Goal: Task Accomplishment & Management: Manage account settings

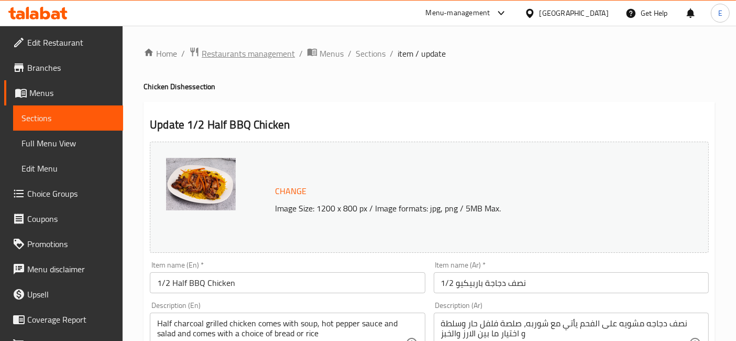
click at [242, 55] on span "Restaurants management" at bounding box center [248, 53] width 93 height 13
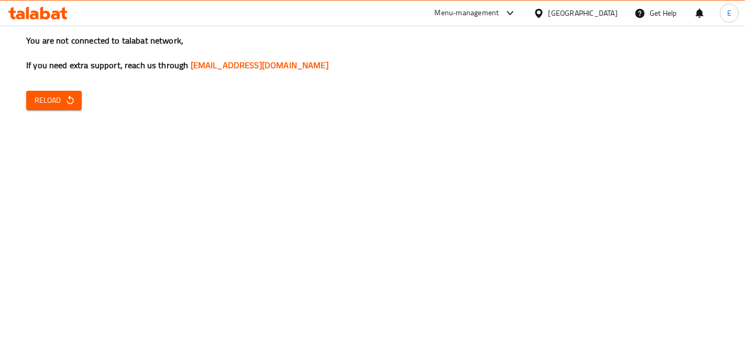
click at [736, 162] on div "You are not connected to talabat network, If you need extra support, reach us t…" at bounding box center [372, 170] width 745 height 341
click at [63, 105] on span "Reload" at bounding box center [54, 100] width 39 height 13
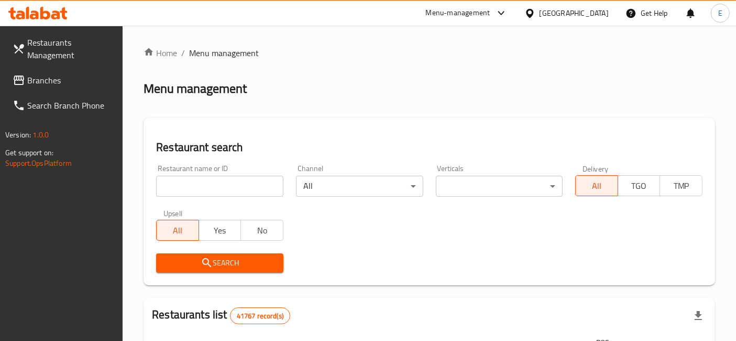
click at [226, 182] on input "search" at bounding box center [219, 186] width 127 height 21
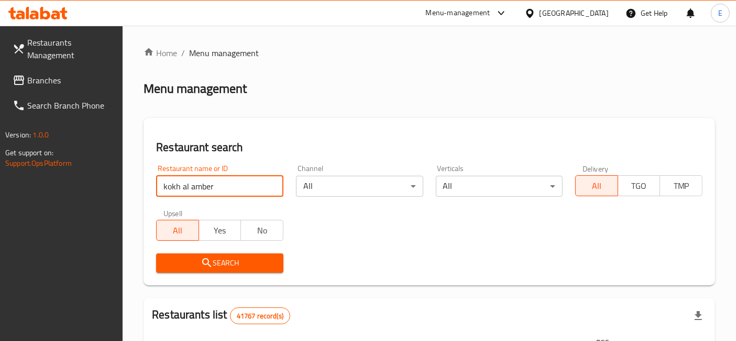
type input "kokh al amber"
click button "Search" at bounding box center [219, 262] width 127 height 19
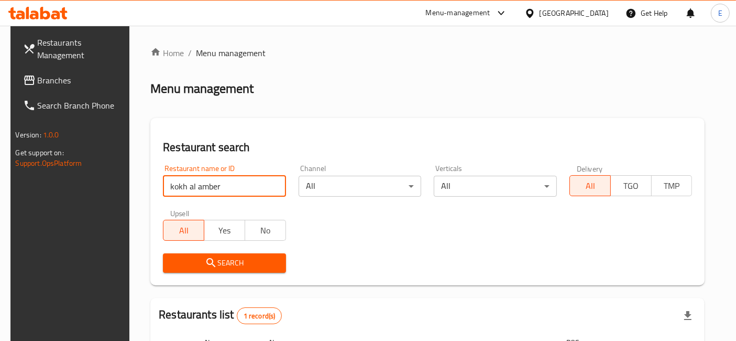
scroll to position [117, 0]
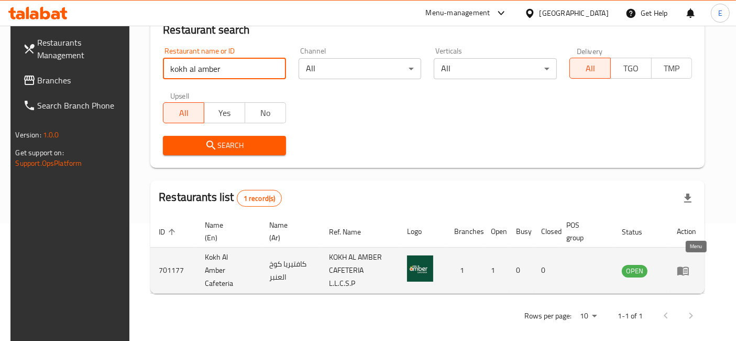
click at [690, 266] on icon "enhanced table" at bounding box center [683, 270] width 13 height 13
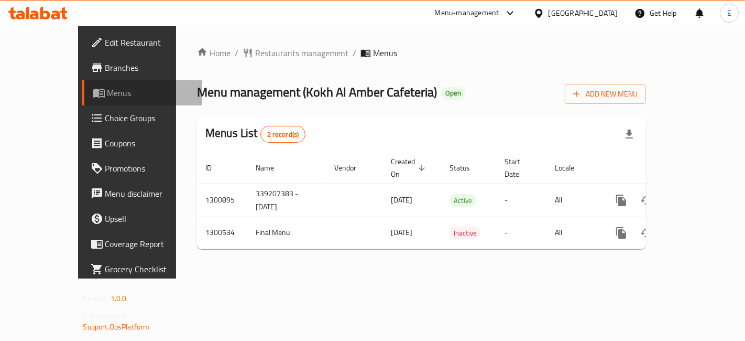
click at [107, 96] on span "Menus" at bounding box center [150, 92] width 86 height 13
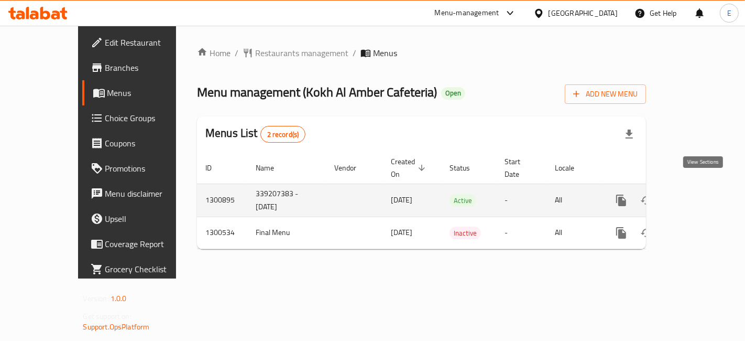
click at [703, 194] on icon "enhanced table" at bounding box center [697, 200] width 13 height 13
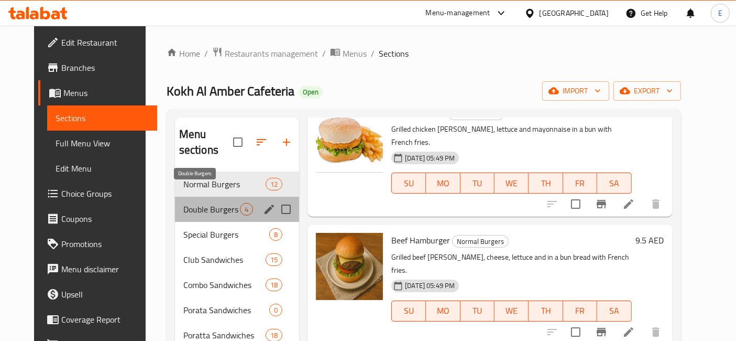
click at [203, 203] on span "Double Burgers" at bounding box center [211, 209] width 57 height 13
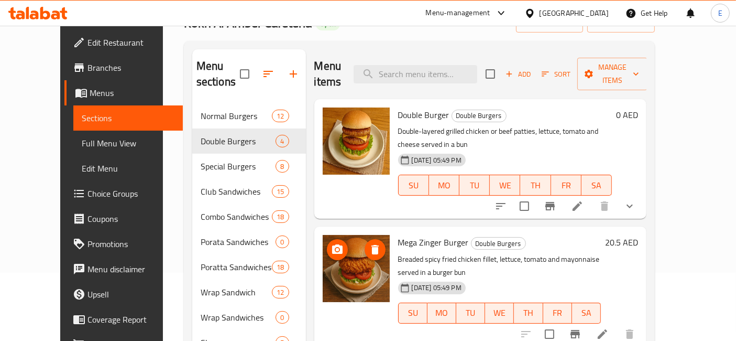
scroll to position [25, 0]
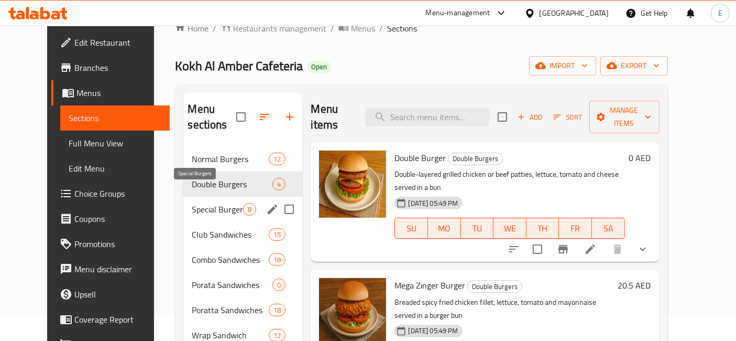
click at [192, 203] on span "Special Burgers" at bounding box center [217, 209] width 51 height 13
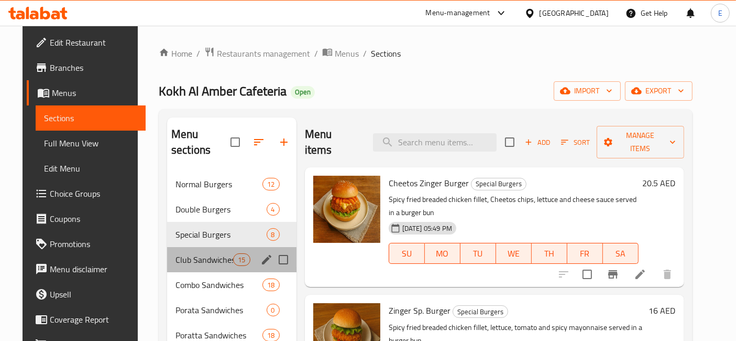
click at [200, 247] on div "Club Sandwiches 15" at bounding box center [231, 259] width 129 height 25
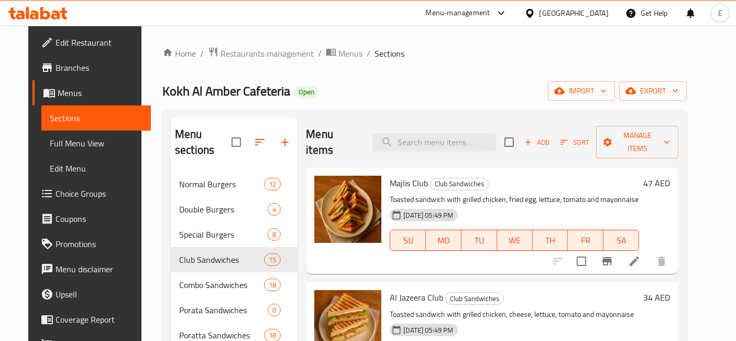
click at [221, 57] on span "Restaurants management" at bounding box center [267, 53] width 93 height 13
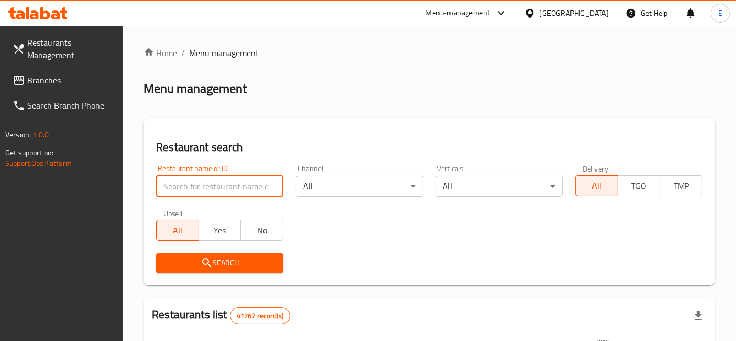
click at [226, 186] on input "search" at bounding box center [219, 186] width 127 height 21
type input "arwa cake"
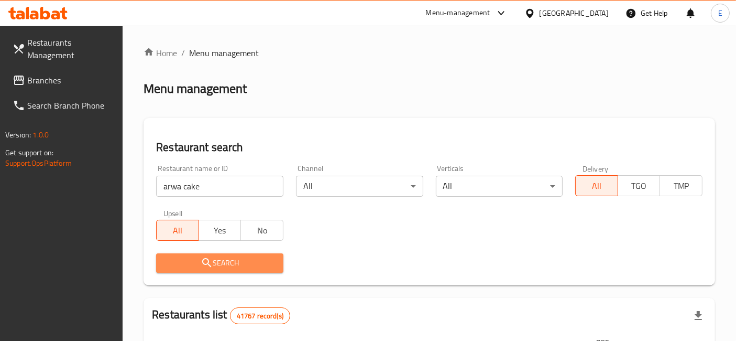
click at [222, 263] on span "Search" at bounding box center [220, 262] width 111 height 13
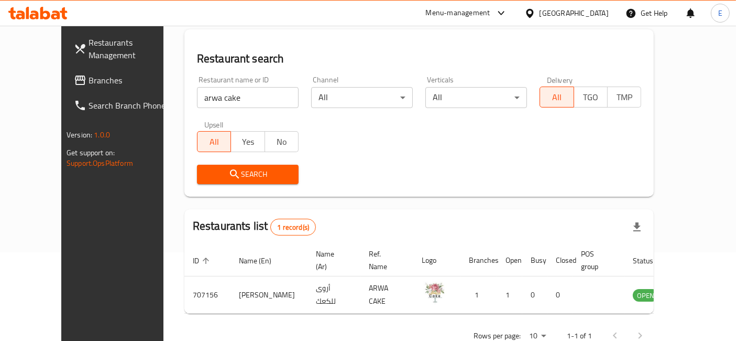
scroll to position [106, 0]
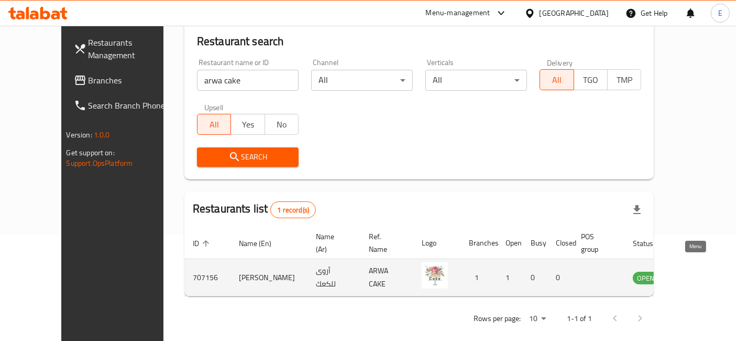
click at [692, 274] on icon "enhanced table" at bounding box center [695, 278] width 12 height 9
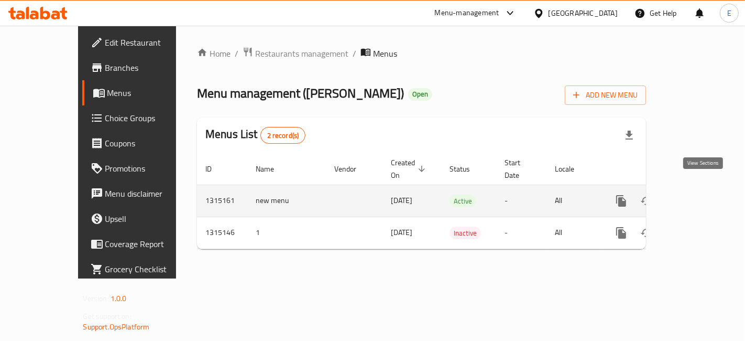
click at [701, 194] on icon "enhanced table" at bounding box center [697, 200] width 13 height 13
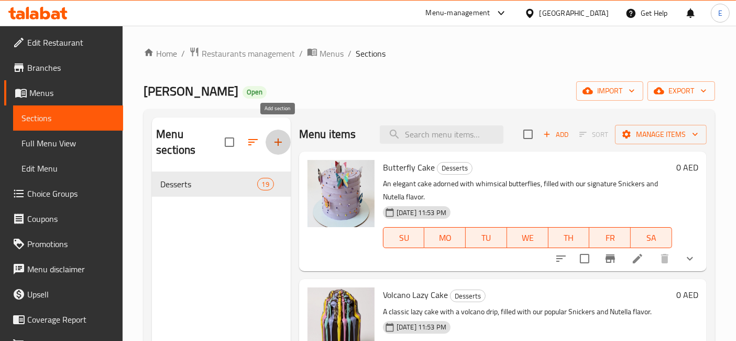
click at [274, 136] on icon "button" at bounding box center [278, 142] width 13 height 13
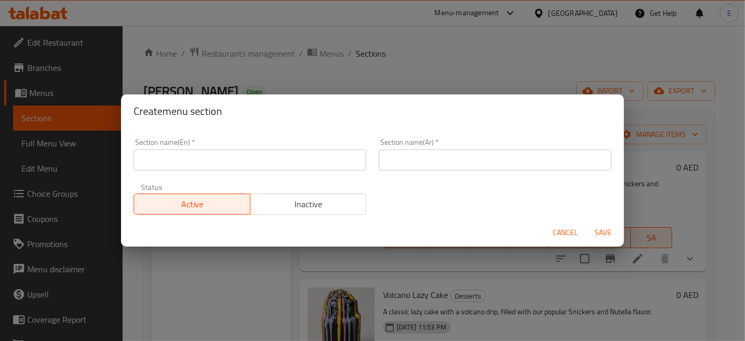
click at [208, 163] on input "text" at bounding box center [250, 159] width 233 height 21
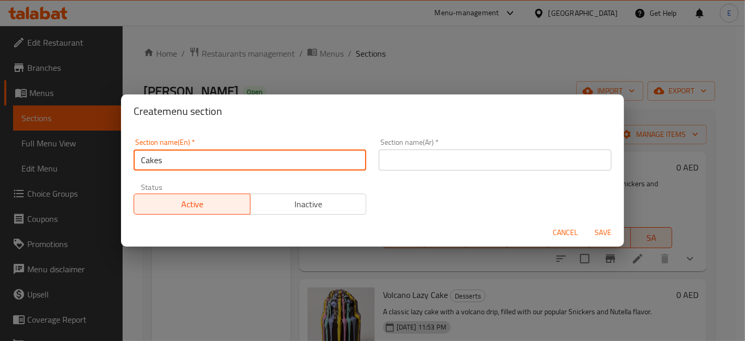
type input "Cakes"
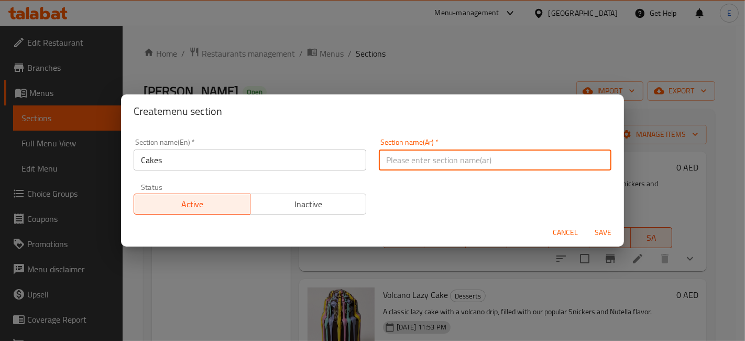
click at [418, 166] on input "text" at bounding box center [495, 159] width 233 height 21
click at [558, 198] on div "Section name(En)   * Cakes Section name(En) * Section name(Ar)   * Section name…" at bounding box center [372, 176] width 491 height 89
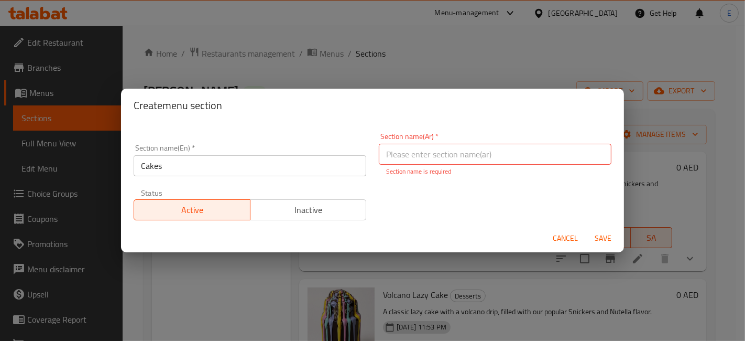
click at [512, 167] on p "Section name is required" at bounding box center [495, 171] width 218 height 9
click at [505, 154] on input "text" at bounding box center [495, 154] width 233 height 21
click at [469, 153] on input "text" at bounding box center [495, 154] width 233 height 21
type input "كيك"
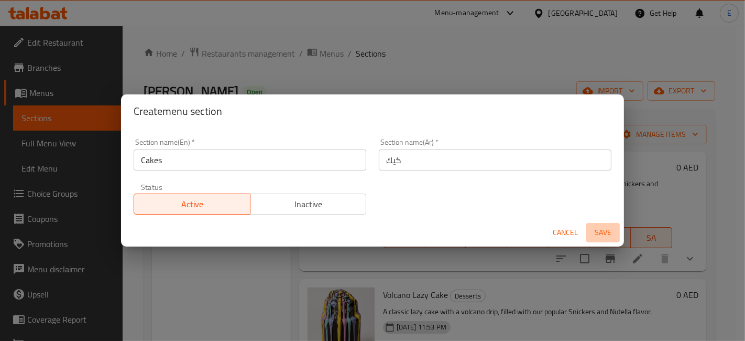
click at [603, 239] on span "Save" at bounding box center [603, 232] width 25 height 13
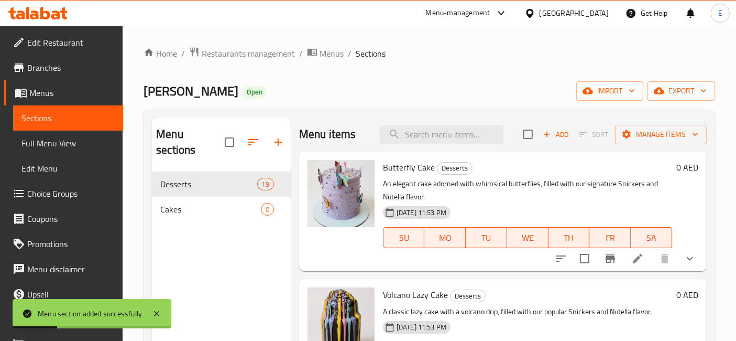
click at [283, 136] on icon "button" at bounding box center [278, 142] width 13 height 13
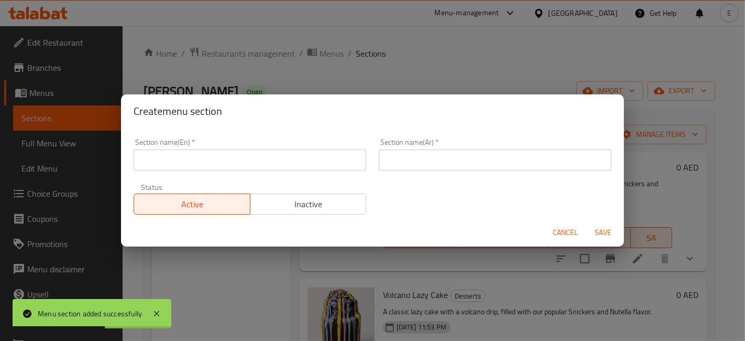
click at [218, 166] on input "text" at bounding box center [250, 159] width 233 height 21
paste input "Cheesecake"
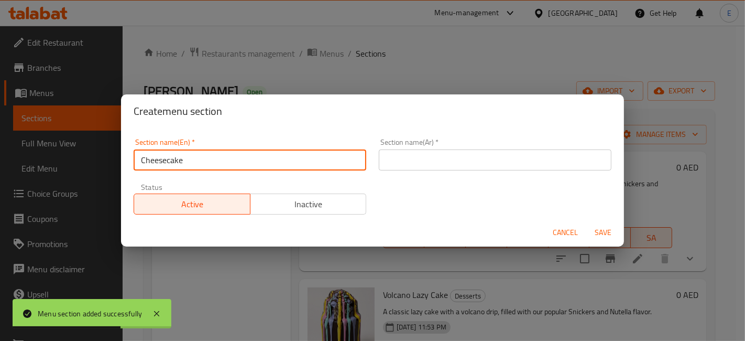
type input "Cheesecake"
click at [414, 157] on input "text" at bounding box center [495, 159] width 233 height 21
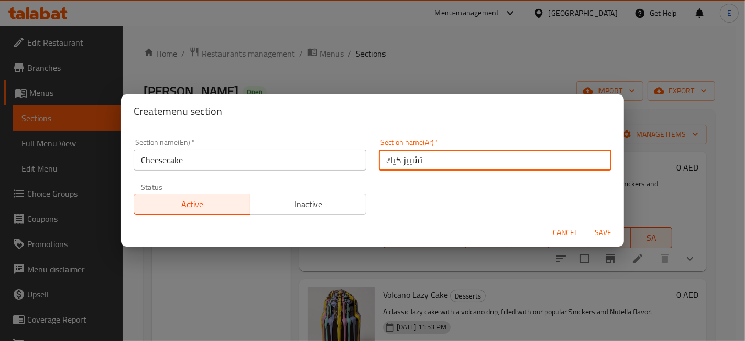
type input "تشييز كيك"
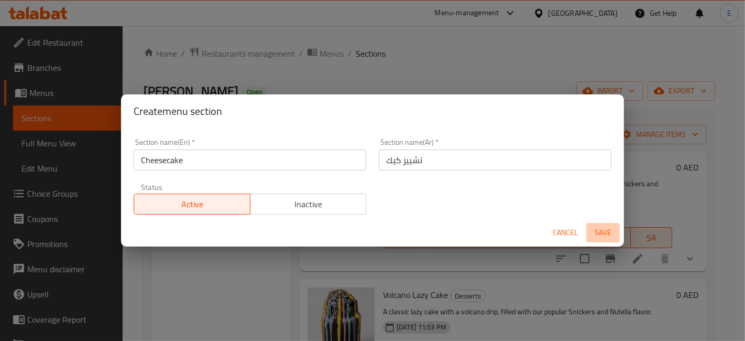
click at [602, 233] on span "Save" at bounding box center [603, 232] width 25 height 13
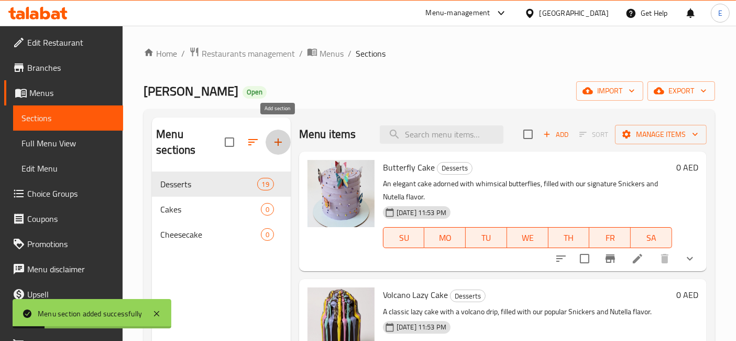
click at [282, 136] on icon "button" at bounding box center [278, 142] width 13 height 13
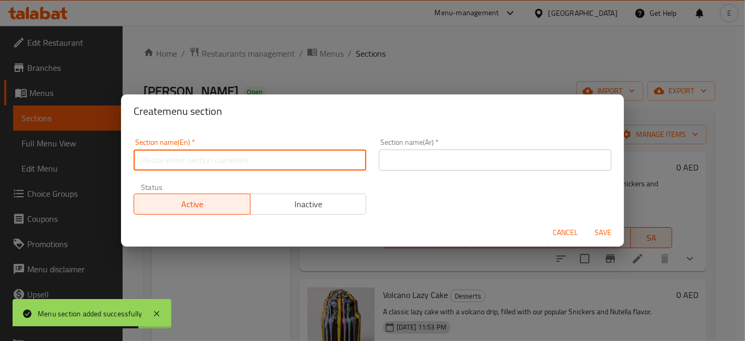
click at [287, 161] on input "text" at bounding box center [250, 159] width 233 height 21
paste input "Bowels & Plates"
click at [461, 162] on input "text" at bounding box center [495, 159] width 233 height 21
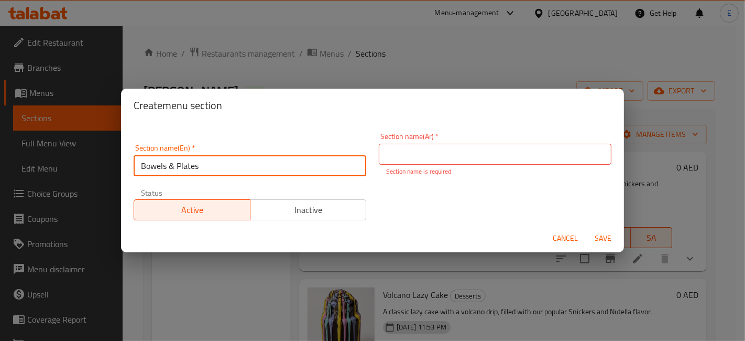
click at [160, 170] on input "Bowels & Plates" at bounding box center [250, 165] width 233 height 21
type input "Bowls & Plates"
click at [436, 148] on input "text" at bounding box center [495, 154] width 233 height 21
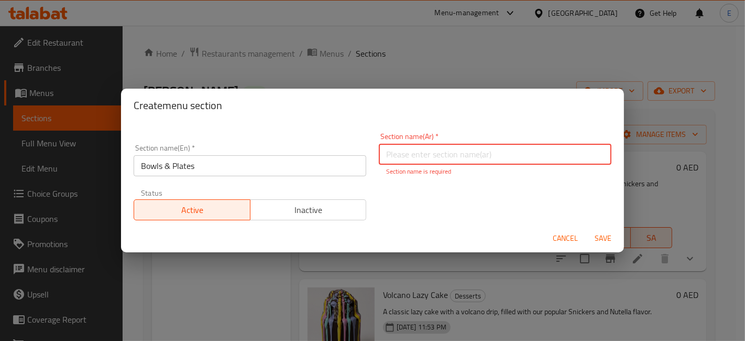
paste input "أطباق & بولز"
type input "أطباق & بولز"
click at [597, 232] on span "Save" at bounding box center [603, 238] width 25 height 13
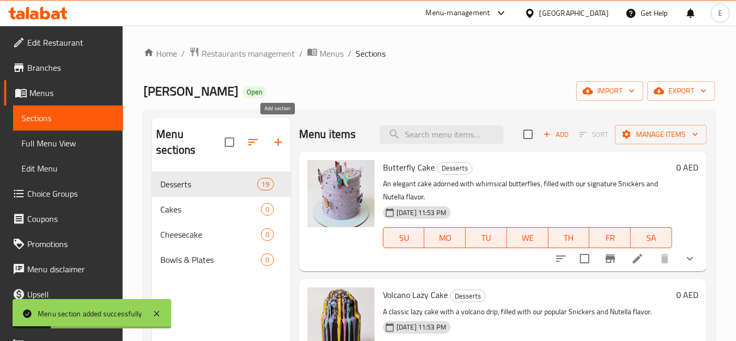
click at [277, 136] on icon "button" at bounding box center [278, 142] width 13 height 13
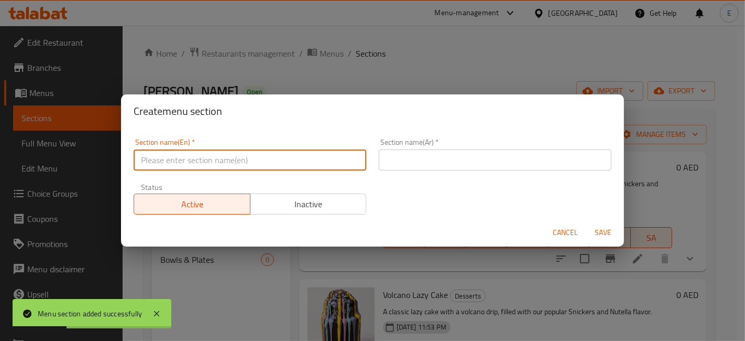
click at [221, 167] on input "text" at bounding box center [250, 159] width 233 height 21
paste input "Lava Cakes"
type input "Lava Cakes"
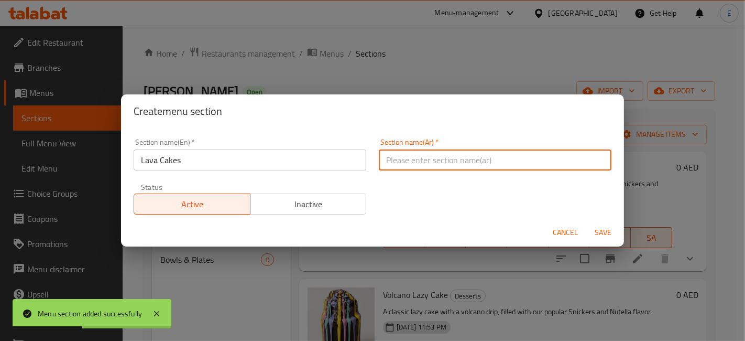
click at [437, 160] on input "text" at bounding box center [495, 159] width 233 height 21
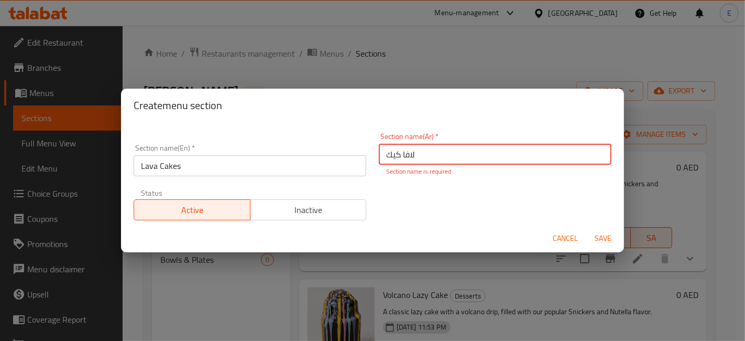
type input "لافا كيك"
click at [599, 237] on span "Save" at bounding box center [603, 238] width 25 height 13
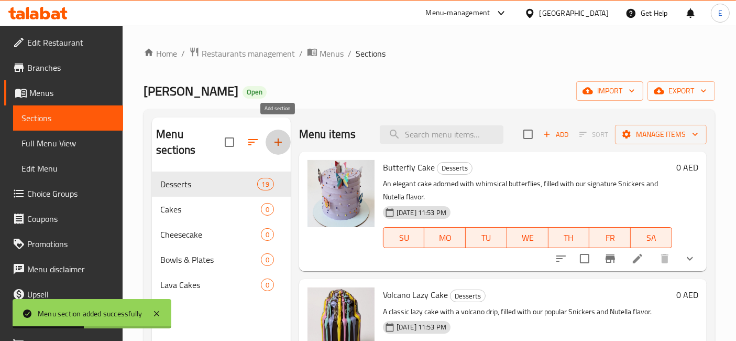
click at [274, 138] on icon "button" at bounding box center [278, 142] width 13 height 13
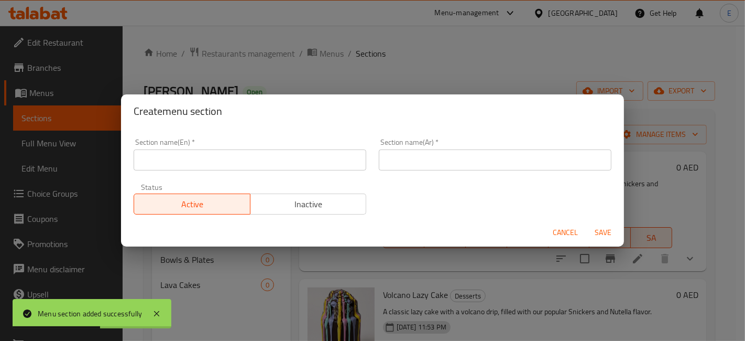
click at [190, 145] on div "Section name(En)   * Section name(En) *" at bounding box center [250, 154] width 233 height 32
click at [338, 164] on input "text" at bounding box center [250, 159] width 233 height 21
paste input "Mini & Individual Treats"
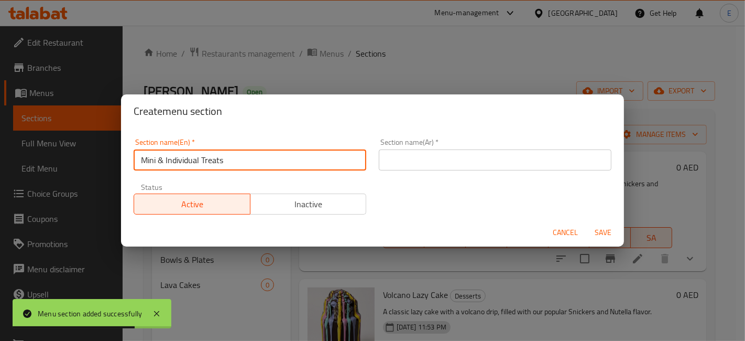
type input "Mini & Individual Treats"
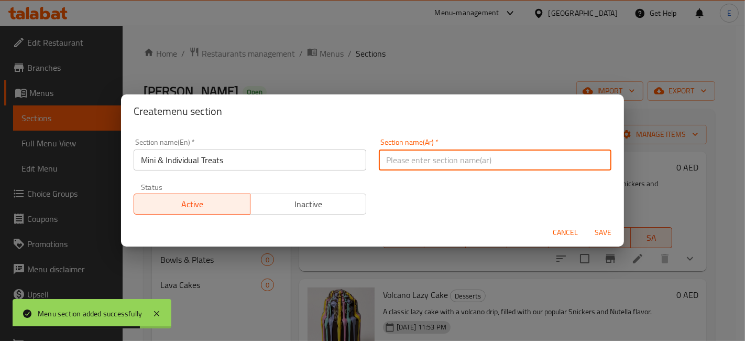
click at [428, 160] on input "text" at bounding box center [495, 159] width 233 height 21
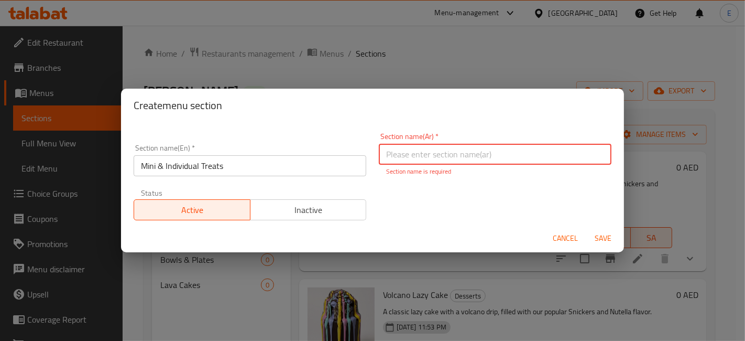
paste input "ميني تريتس فردية"
type input "ميني تريتس فردية"
click at [602, 237] on span "Save" at bounding box center [603, 238] width 25 height 13
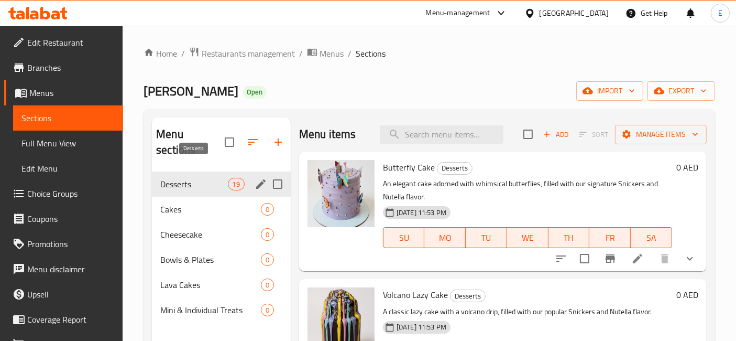
click at [219, 178] on span "Desserts" at bounding box center [193, 184] width 67 height 13
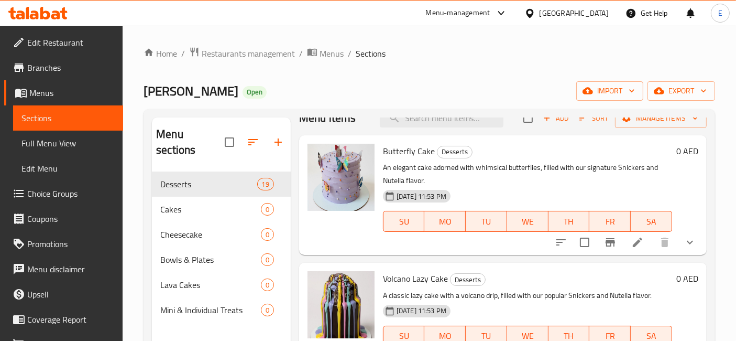
scroll to position [17, 0]
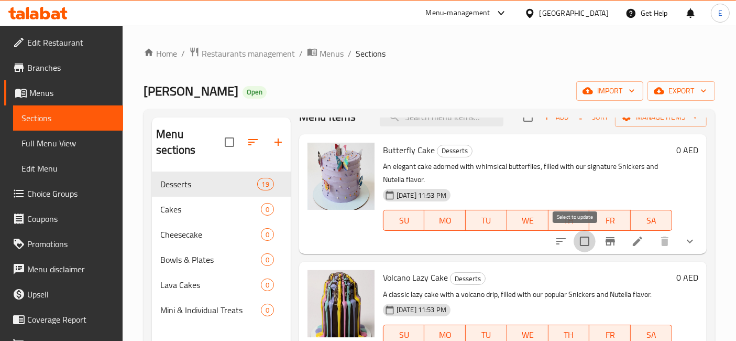
click at [574, 241] on input "checkbox" at bounding box center [585, 241] width 22 height 22
checkbox input "true"
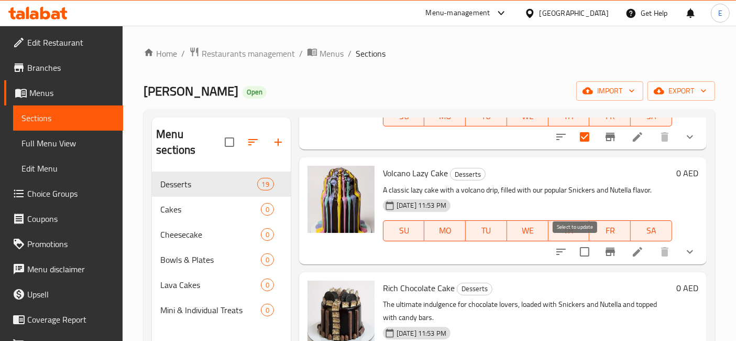
click at [574, 250] on input "checkbox" at bounding box center [585, 252] width 22 height 22
checkbox input "true"
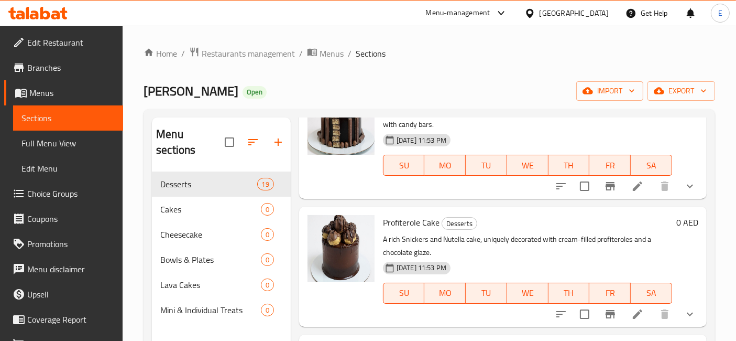
scroll to position [315, 0]
click at [577, 190] on input "checkbox" at bounding box center [585, 186] width 22 height 22
checkbox input "true"
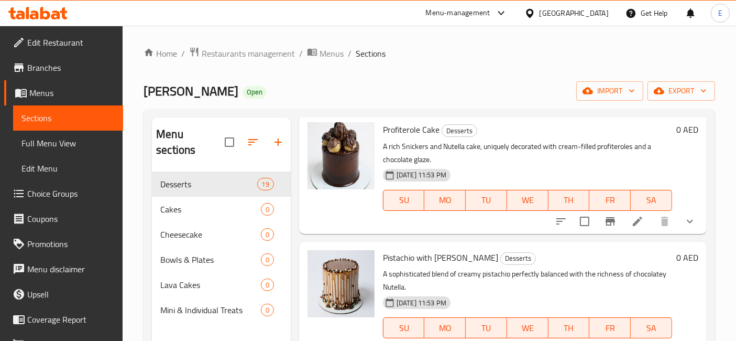
scroll to position [419, 0]
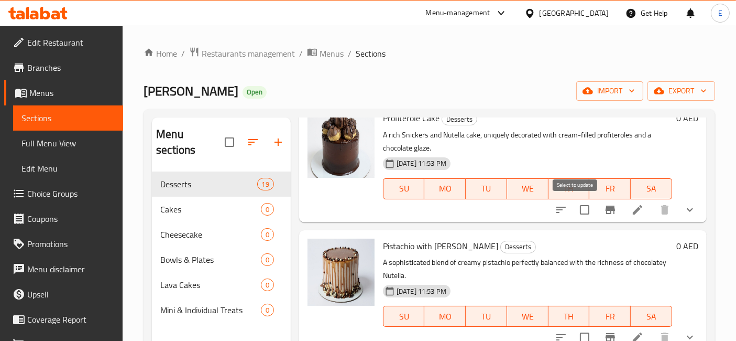
click at [581, 208] on input "checkbox" at bounding box center [585, 210] width 22 height 22
checkbox input "true"
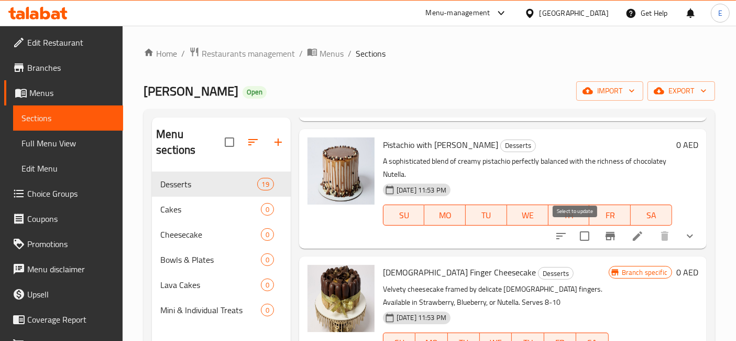
click at [577, 233] on input "checkbox" at bounding box center [585, 236] width 22 height 22
checkbox input "true"
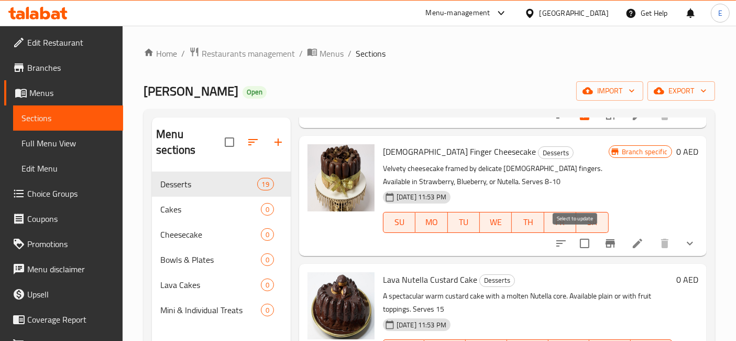
click at [579, 242] on input "checkbox" at bounding box center [585, 243] width 22 height 22
checkbox input "true"
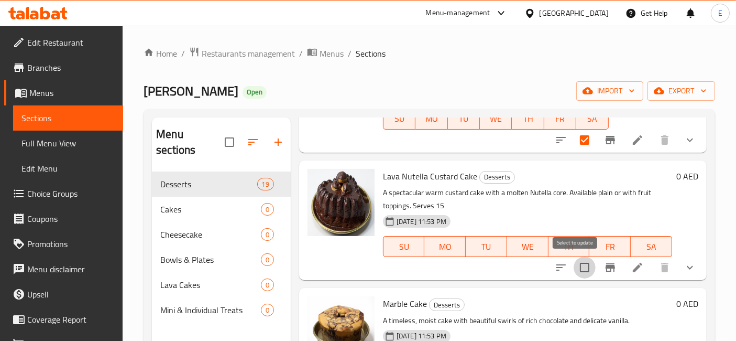
click at [578, 260] on input "checkbox" at bounding box center [585, 267] width 22 height 22
checkbox input "true"
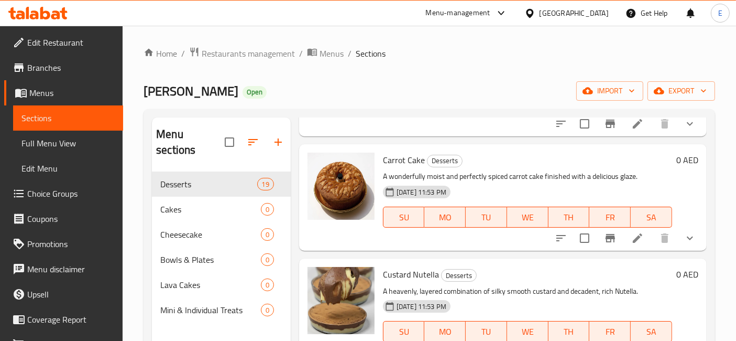
scroll to position [1063, 0]
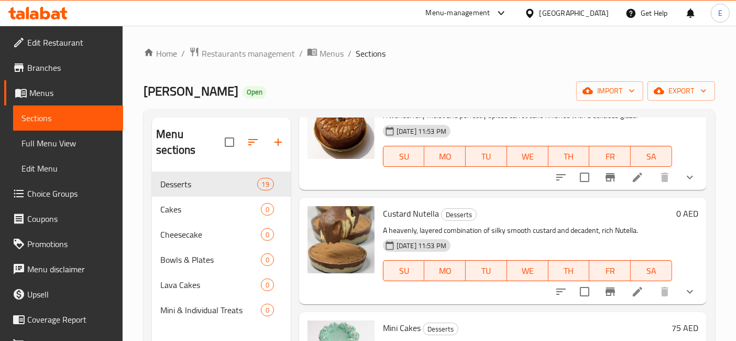
drag, startPoint x: 578, startPoint y: 260, endPoint x: 602, endPoint y: 203, distance: 62.0
click at [602, 203] on div "Custard Nutella Desserts A heavenly, layered combination of silky smooth custar…" at bounding box center [528, 251] width 298 height 98
click at [578, 180] on input "checkbox" at bounding box center [585, 177] width 22 height 22
checkbox input "true"
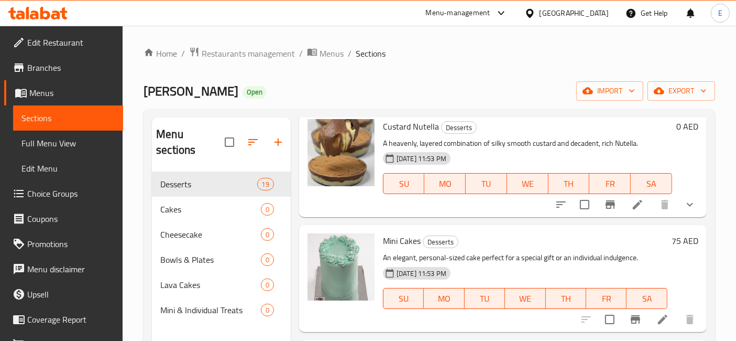
scroll to position [1128, 0]
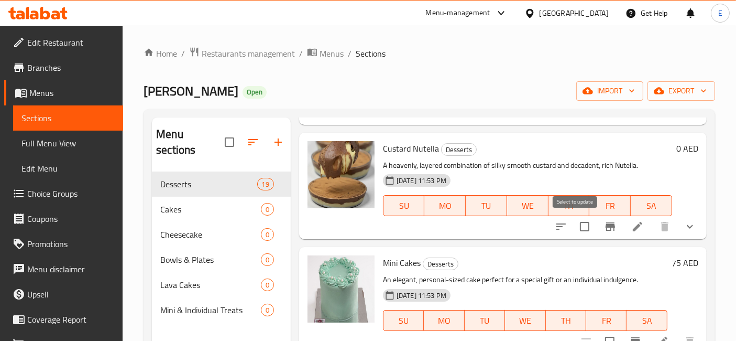
click at [577, 229] on input "checkbox" at bounding box center [585, 226] width 22 height 22
checkbox input "false"
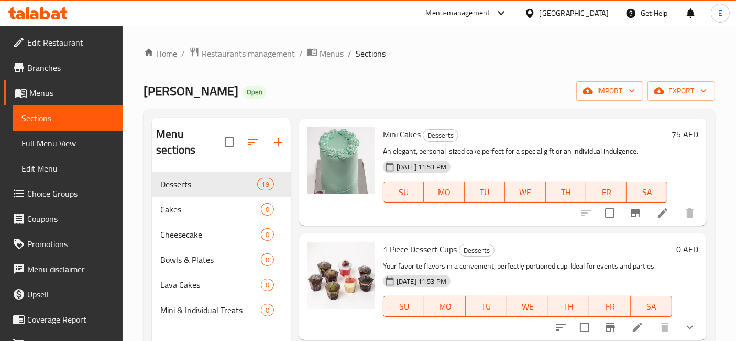
scroll to position [1279, 0]
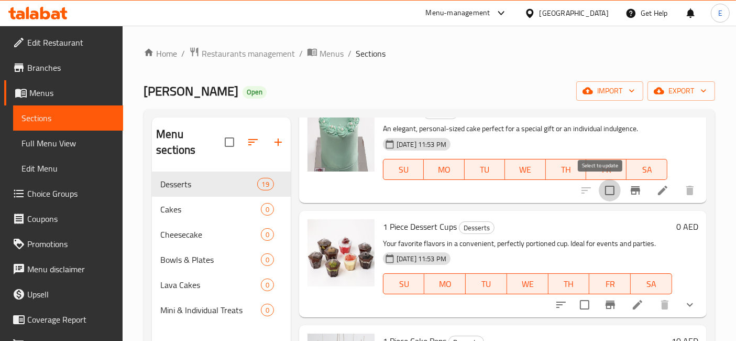
click at [600, 194] on input "checkbox" at bounding box center [610, 190] width 22 height 22
checkbox input "true"
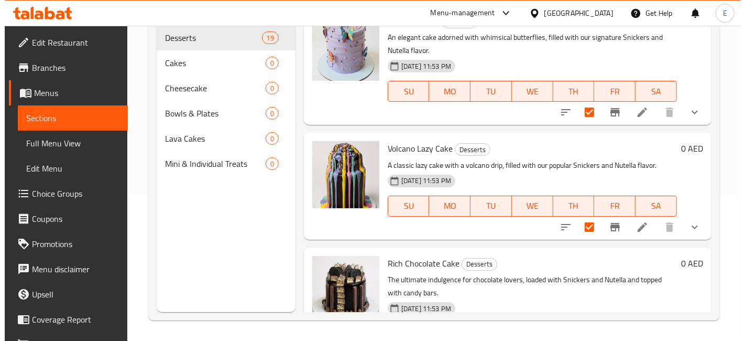
scroll to position [0, 0]
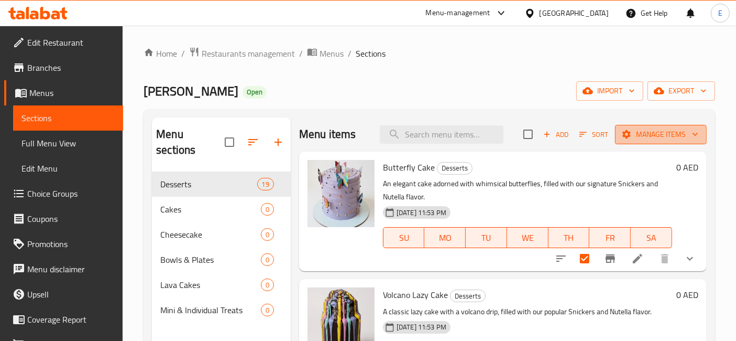
click at [624, 137] on span "Manage items" at bounding box center [661, 134] width 75 height 13
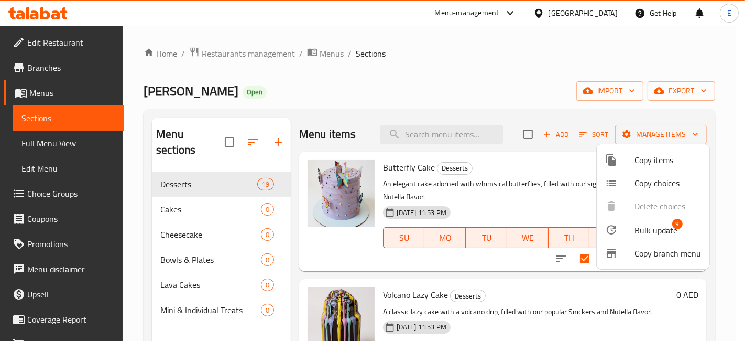
click at [645, 231] on span "Bulk update" at bounding box center [656, 230] width 43 height 13
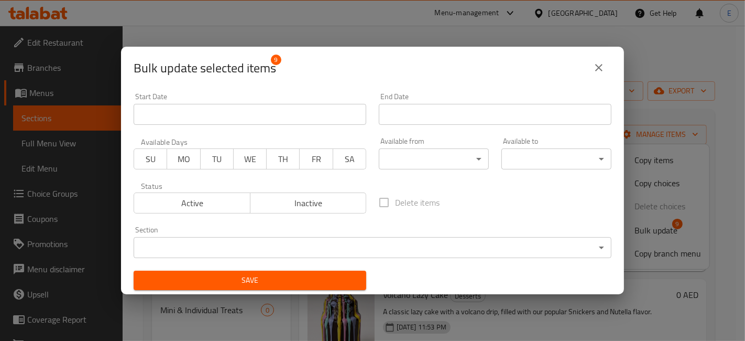
click at [602, 72] on icon "close" at bounding box center [599, 67] width 13 height 13
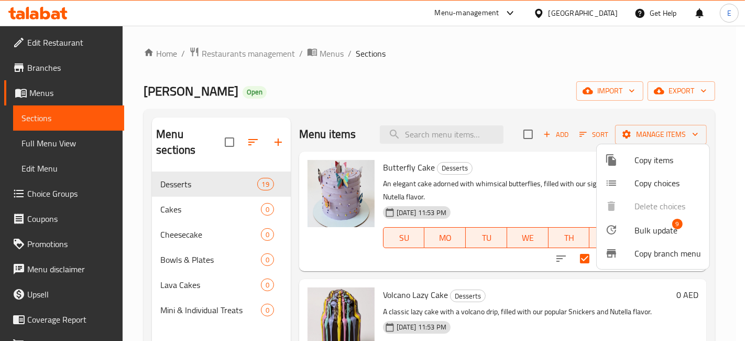
click at [647, 162] on span "Copy items" at bounding box center [668, 160] width 67 height 13
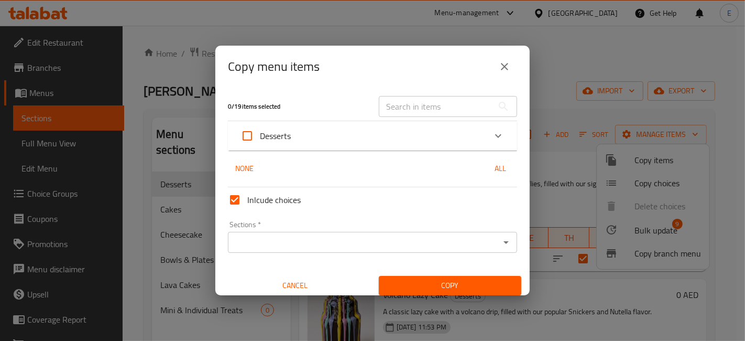
click at [319, 136] on div "Desserts" at bounding box center [363, 135] width 245 height 25
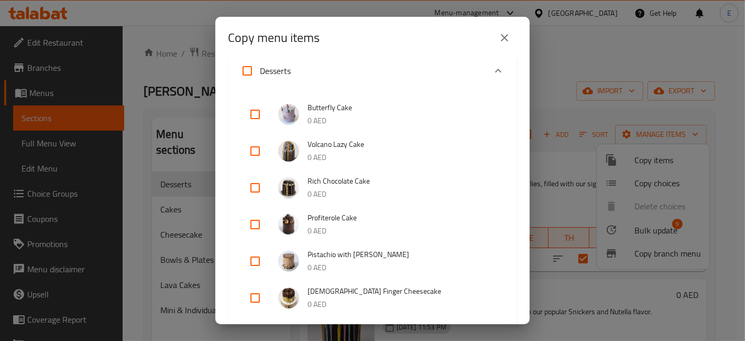
scroll to position [46, 0]
click at [249, 71] on input "Desserts" at bounding box center [247, 70] width 25 height 25
checkbox input "true"
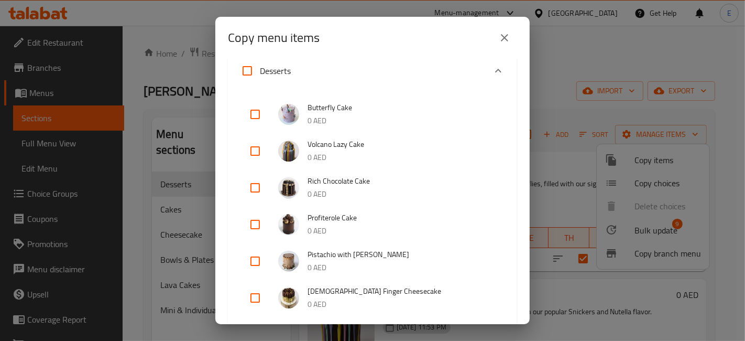
checkbox input "true"
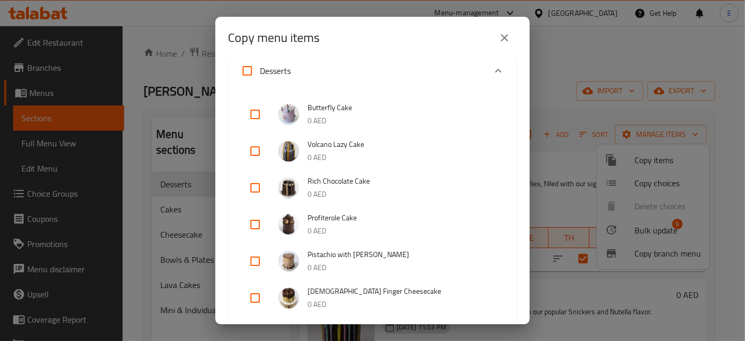
checkbox input "true"
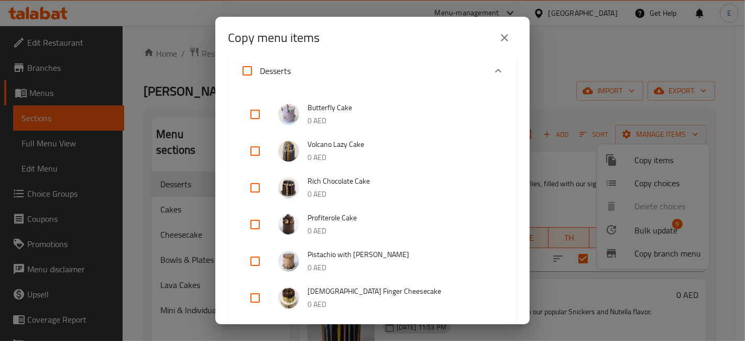
checkbox input "true"
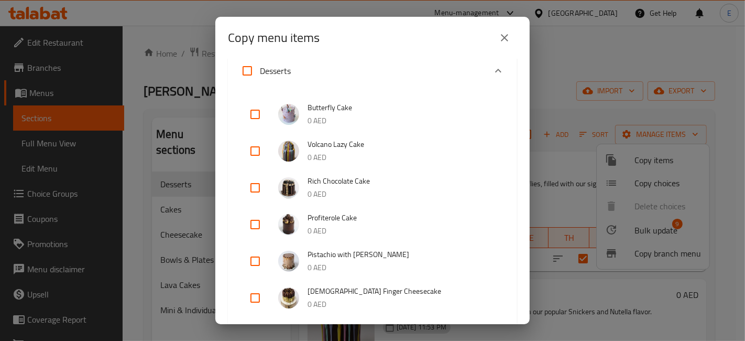
checkbox input "true"
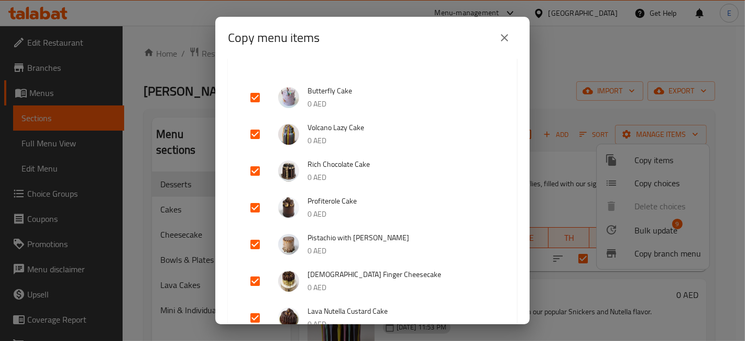
scroll to position [0, 0]
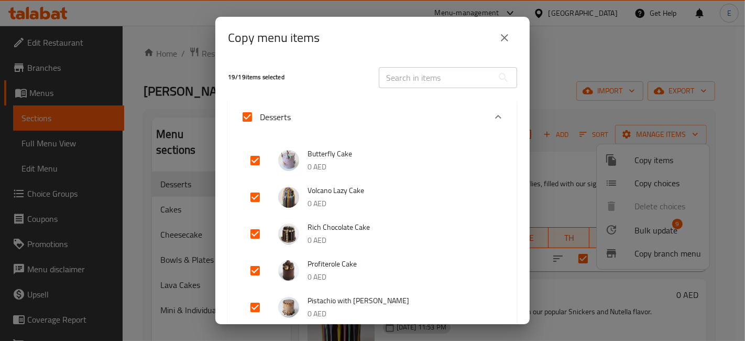
click at [252, 115] on input "Desserts" at bounding box center [247, 116] width 25 height 25
checkbox input "false"
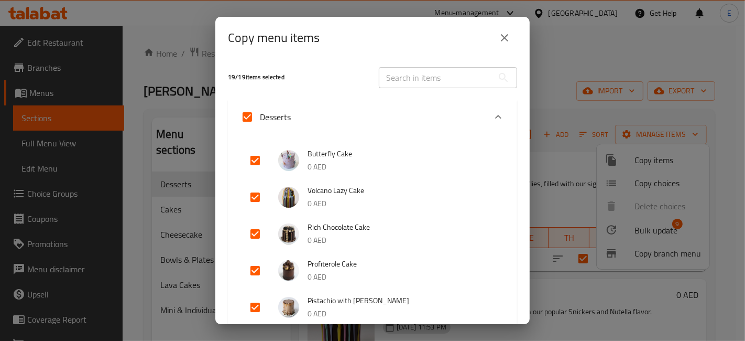
checkbox input "false"
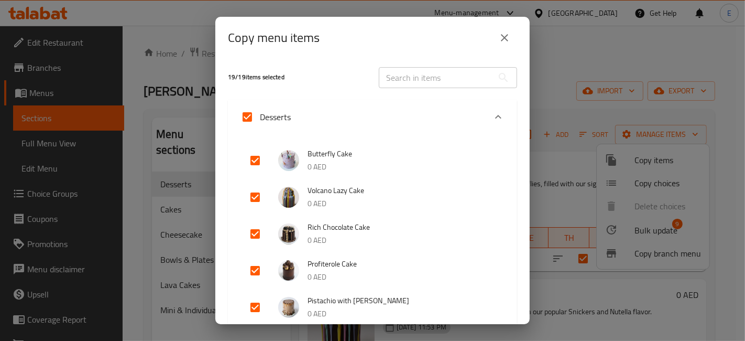
checkbox input "false"
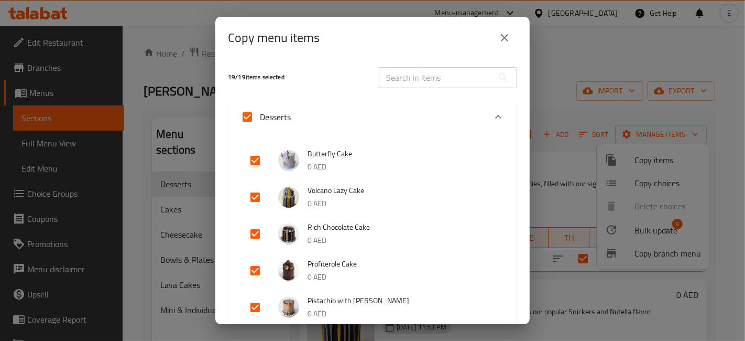
checkbox input "false"
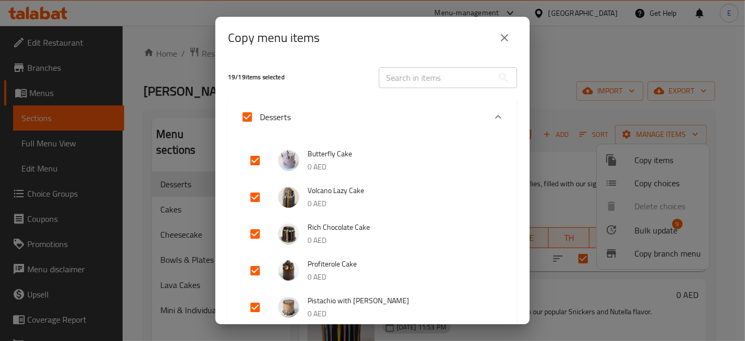
checkbox input "false"
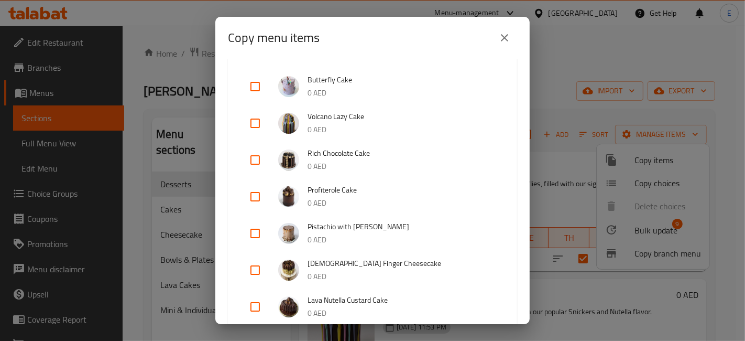
click at [256, 84] on input "checkbox" at bounding box center [255, 86] width 25 height 25
checkbox input "true"
click at [252, 123] on input "checkbox" at bounding box center [255, 123] width 25 height 25
checkbox input "true"
click at [254, 161] on input "checkbox" at bounding box center [255, 159] width 25 height 25
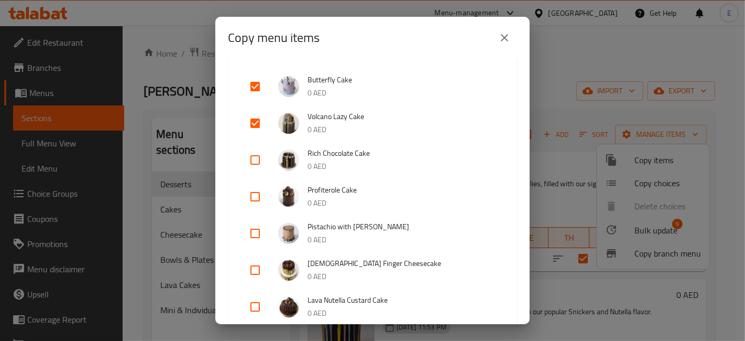
checkbox input "true"
click at [255, 198] on input "checkbox" at bounding box center [255, 196] width 25 height 25
checkbox input "true"
click at [254, 236] on input "checkbox" at bounding box center [255, 233] width 25 height 25
checkbox input "true"
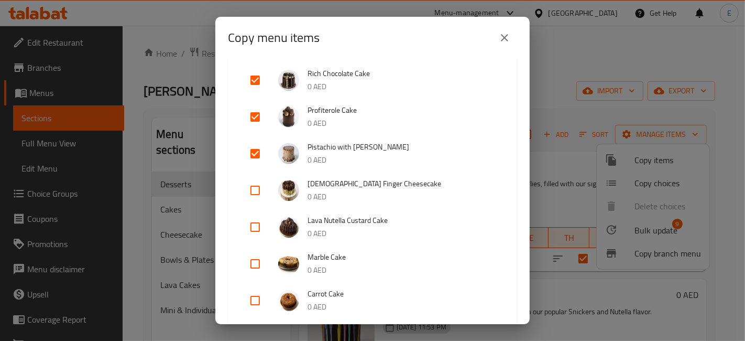
scroll to position [154, 0]
click at [255, 191] on input "checkbox" at bounding box center [255, 189] width 25 height 25
checkbox input "true"
click at [253, 220] on input "checkbox" at bounding box center [255, 226] width 25 height 25
checkbox input "true"
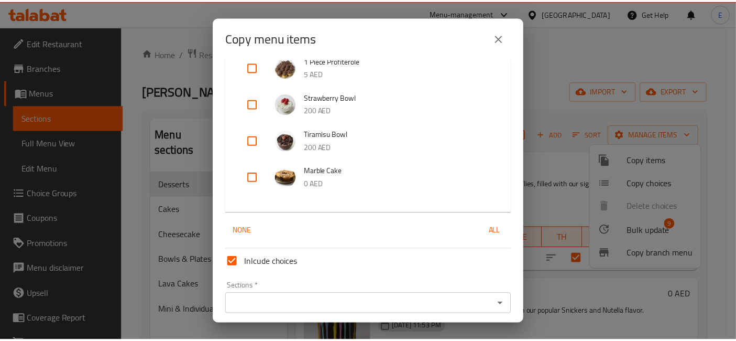
scroll to position [682, 0]
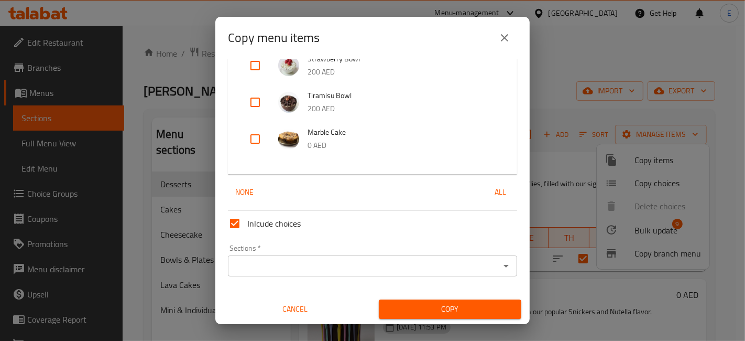
click at [399, 260] on input "Sections   *" at bounding box center [364, 265] width 266 height 15
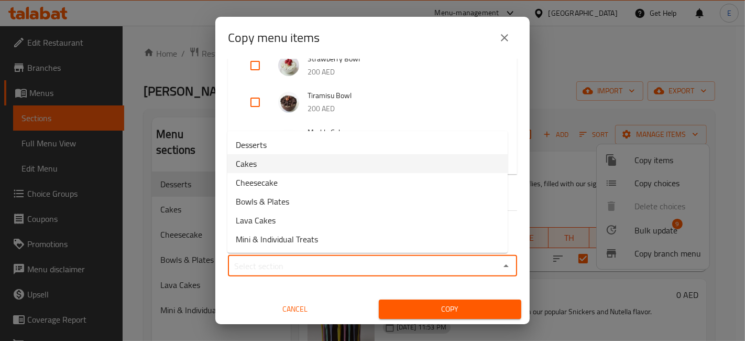
click at [281, 165] on li "Cakes" at bounding box center [367, 163] width 280 height 19
type input "Cakes"
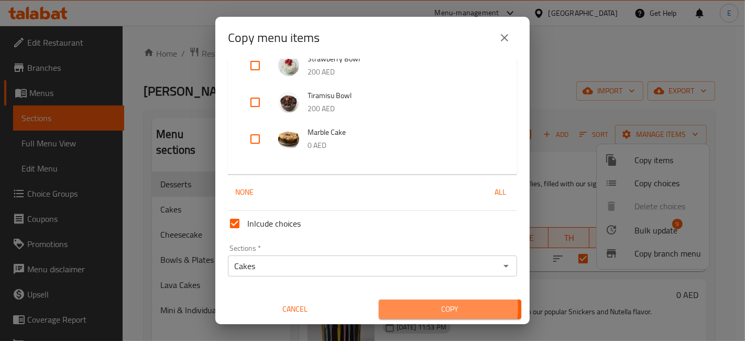
click at [443, 308] on span "Copy" at bounding box center [450, 308] width 126 height 13
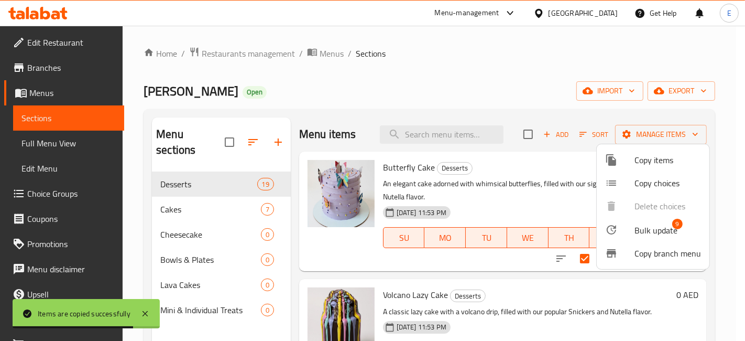
click at [406, 143] on div at bounding box center [372, 170] width 745 height 341
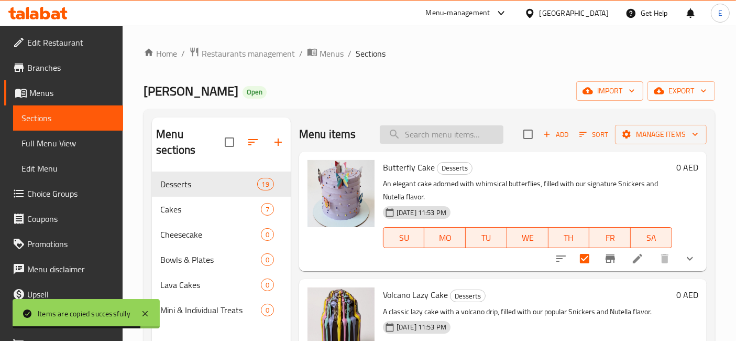
click at [406, 139] on input "search" at bounding box center [442, 134] width 124 height 18
paste input "Carrot Cake 70 AED ( serves"
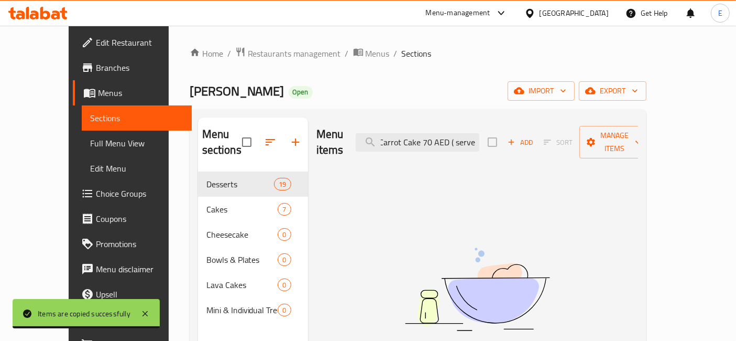
scroll to position [0, 0]
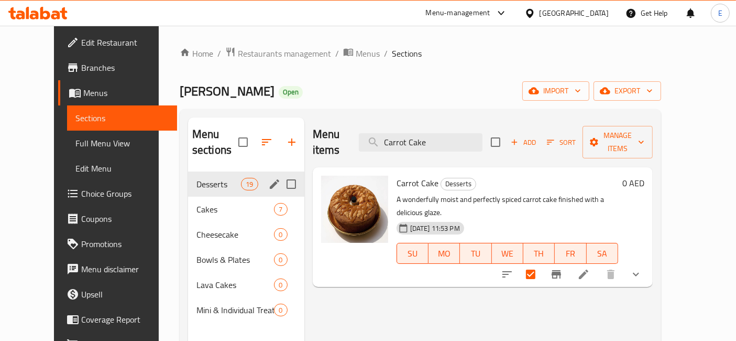
type input "Carrot Cake"
click at [214, 203] on span "Cakes" at bounding box center [236, 209] width 78 height 13
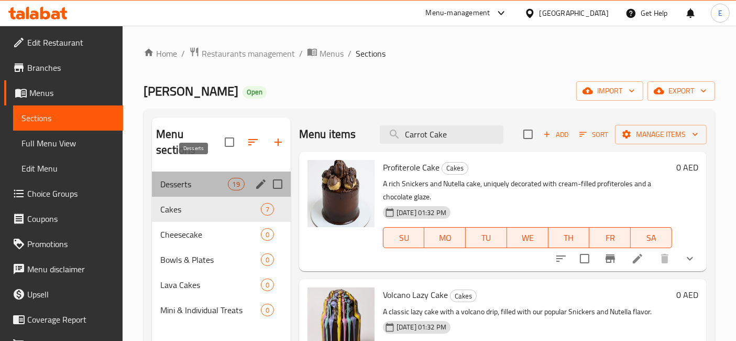
click at [212, 178] on span "Desserts" at bounding box center [193, 184] width 67 height 13
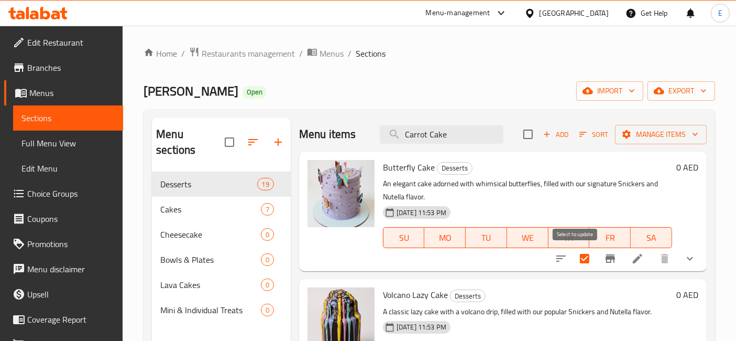
click at [574, 259] on input "checkbox" at bounding box center [585, 258] width 22 height 22
checkbox input "false"
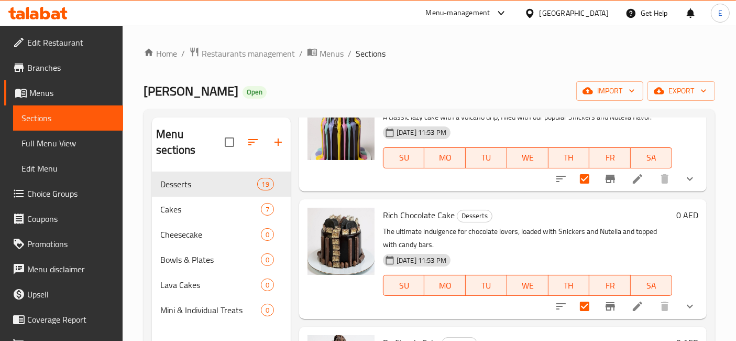
scroll to position [196, 0]
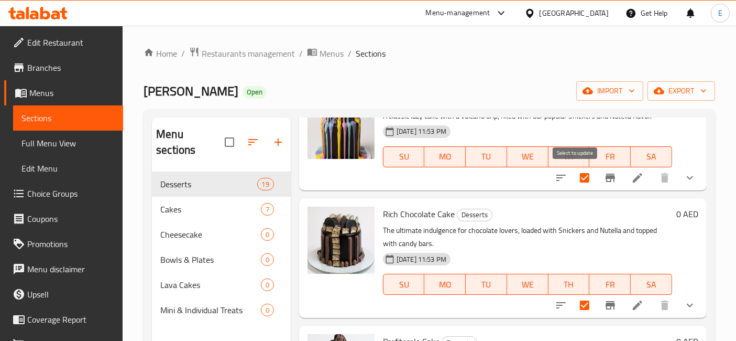
click at [580, 175] on input "checkbox" at bounding box center [585, 178] width 22 height 22
checkbox input "false"
click at [578, 305] on input "checkbox" at bounding box center [585, 305] width 22 height 22
checkbox input "false"
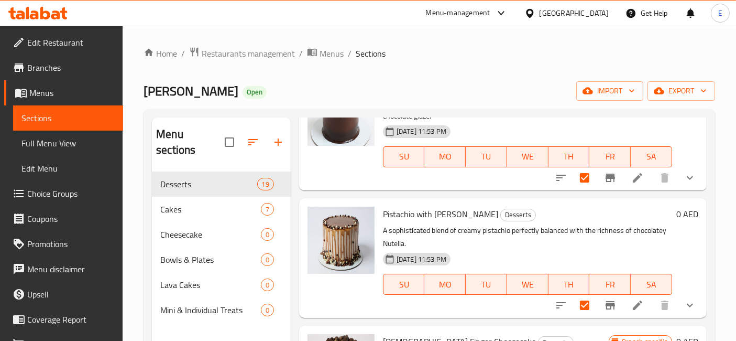
scroll to position [451, 0]
click at [575, 183] on input "checkbox" at bounding box center [585, 177] width 22 height 22
checkbox input "false"
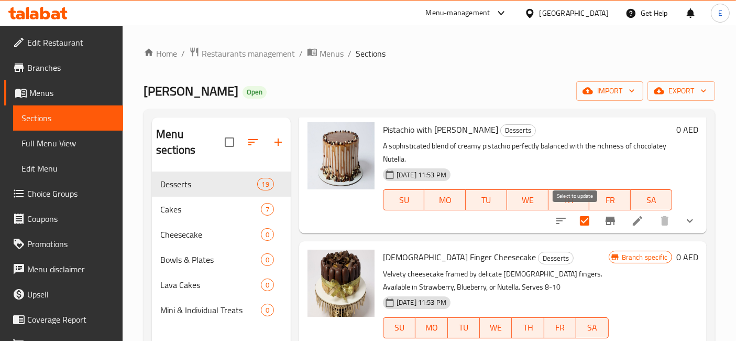
click at [575, 217] on input "checkbox" at bounding box center [585, 221] width 22 height 22
checkbox input "false"
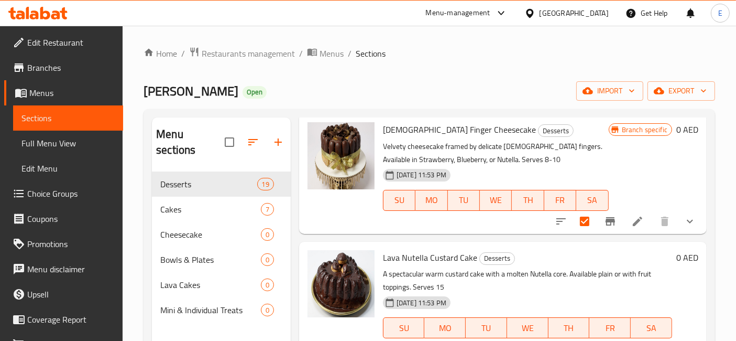
scroll to position [689, 0]
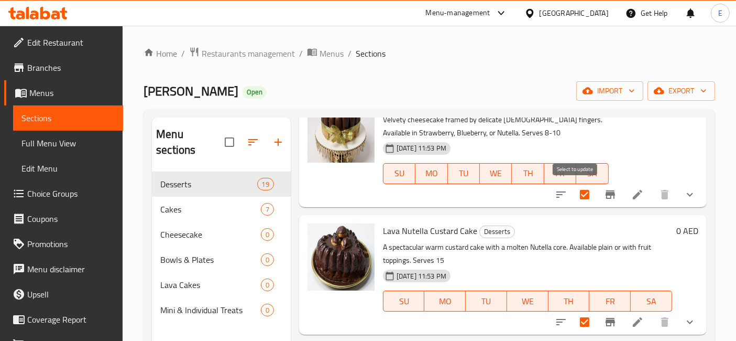
click at [575, 200] on input "checkbox" at bounding box center [585, 194] width 22 height 22
checkbox input "false"
click at [425, 233] on span "Lava Nutella Custard Cake" at bounding box center [430, 231] width 94 height 16
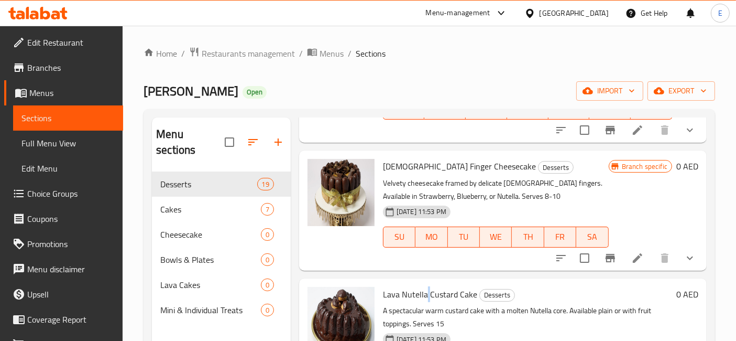
scroll to position [624, 0]
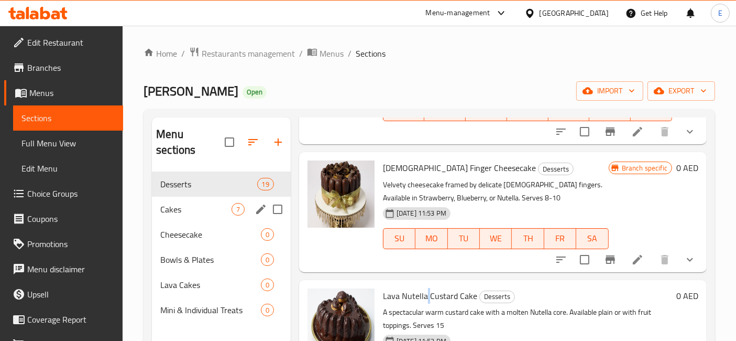
click at [274, 198] on input "Menu sections" at bounding box center [278, 209] width 22 height 22
checkbox input "true"
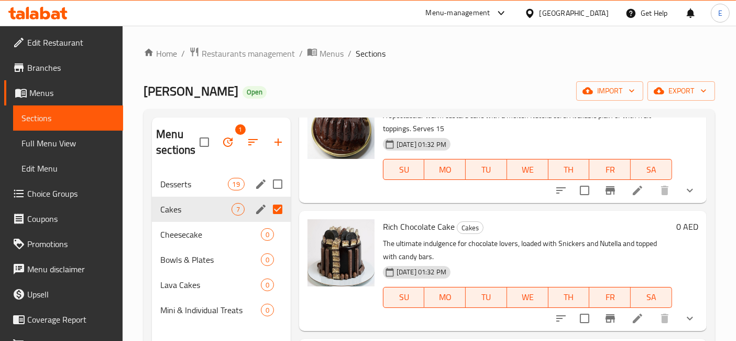
scroll to position [565, 0]
click at [278, 239] on input "Menu sections" at bounding box center [278, 234] width 22 height 22
checkbox input "true"
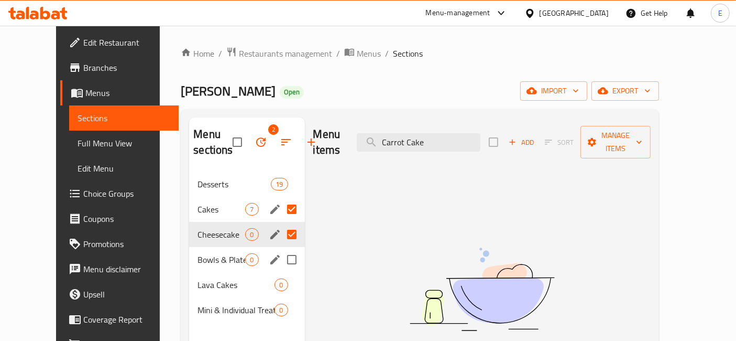
click at [281, 255] on input "Menu sections" at bounding box center [292, 259] width 22 height 22
checkbox input "true"
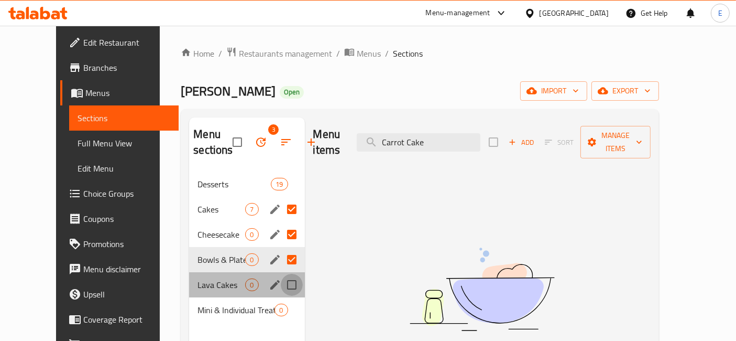
click at [281, 284] on input "Menu sections" at bounding box center [292, 285] width 22 height 22
checkbox input "true"
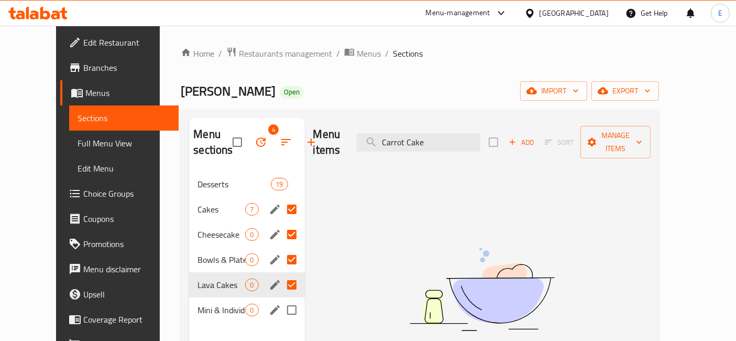
click at [281, 308] on input "Menu sections" at bounding box center [292, 310] width 22 height 22
checkbox input "true"
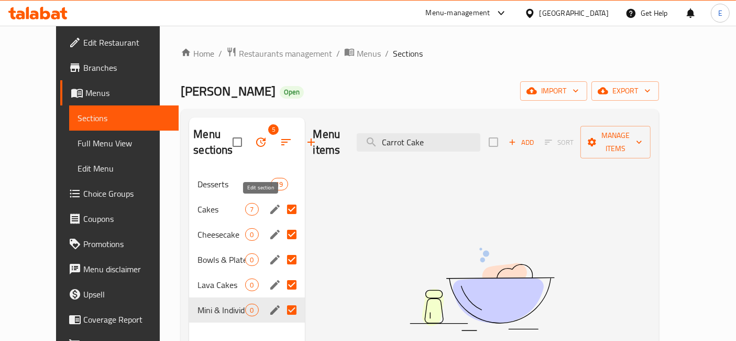
click at [270, 213] on icon "edit" at bounding box center [274, 208] width 9 height 9
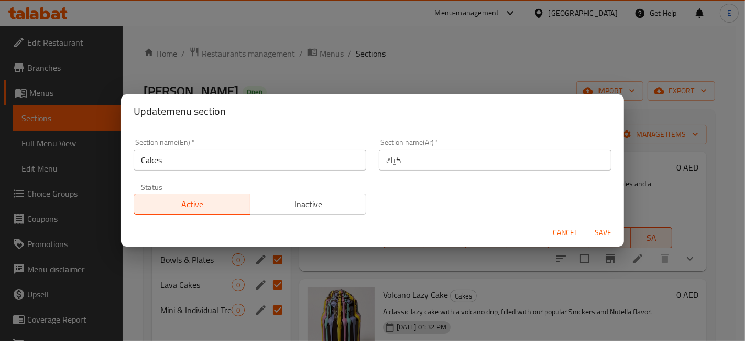
click at [274, 205] on span "Inactive" at bounding box center [309, 204] width 108 height 15
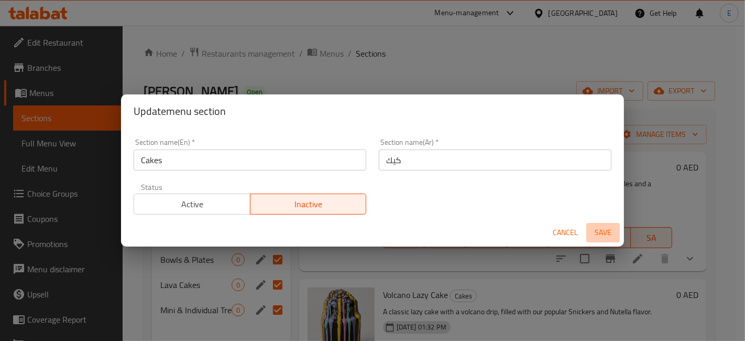
click at [596, 232] on span "Save" at bounding box center [603, 232] width 25 height 13
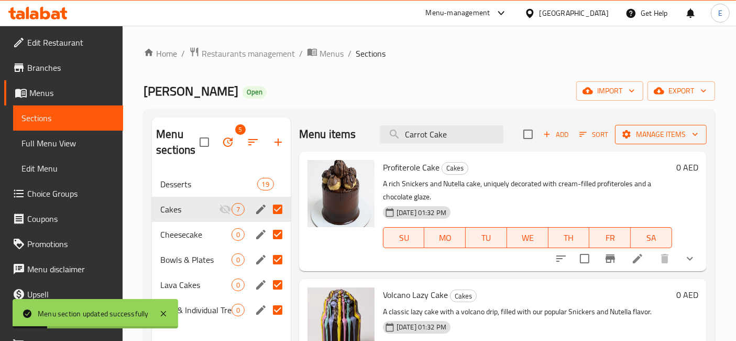
click at [628, 134] on span "Manage items" at bounding box center [661, 134] width 75 height 13
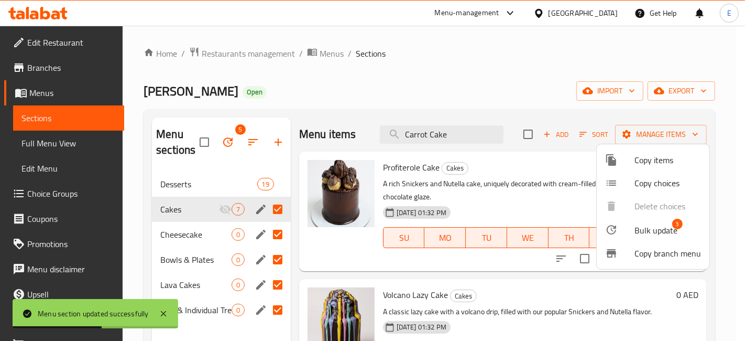
click at [653, 131] on div at bounding box center [372, 170] width 745 height 341
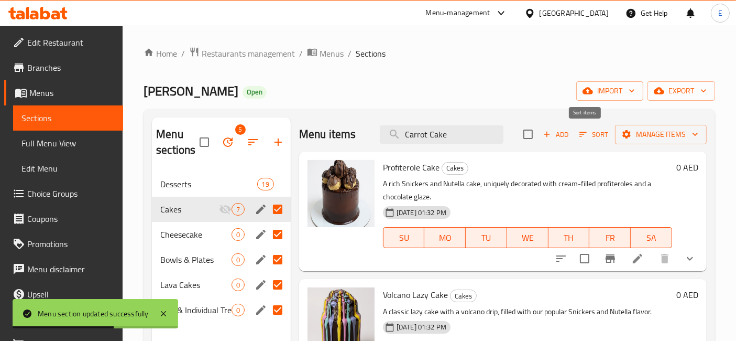
click at [588, 130] on span "Sort" at bounding box center [594, 134] width 29 height 12
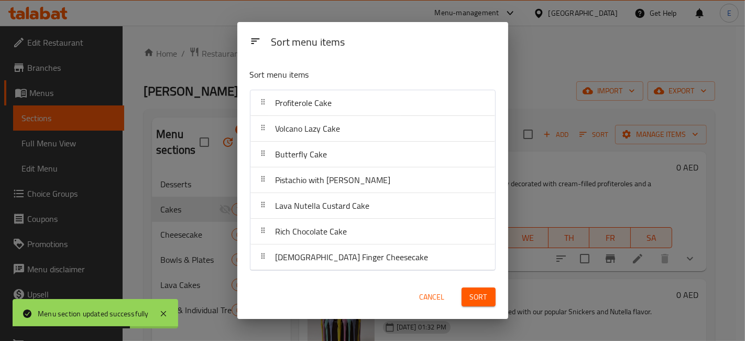
click at [588, 132] on div "Sort menu items Sort menu items Profiterole Cake Volcano Lazy Cake Butterfly Ca…" at bounding box center [372, 170] width 745 height 341
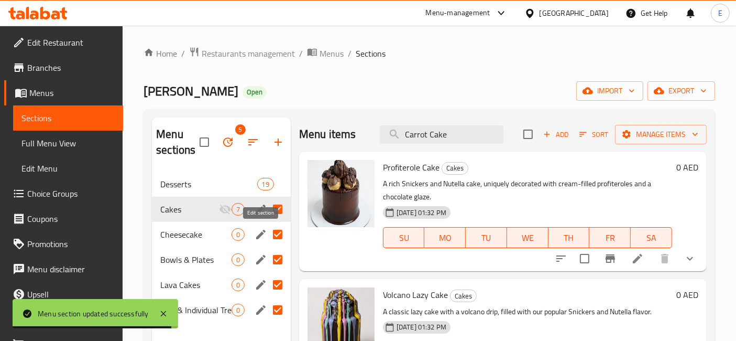
click at [263, 236] on icon "edit" at bounding box center [261, 234] width 13 height 13
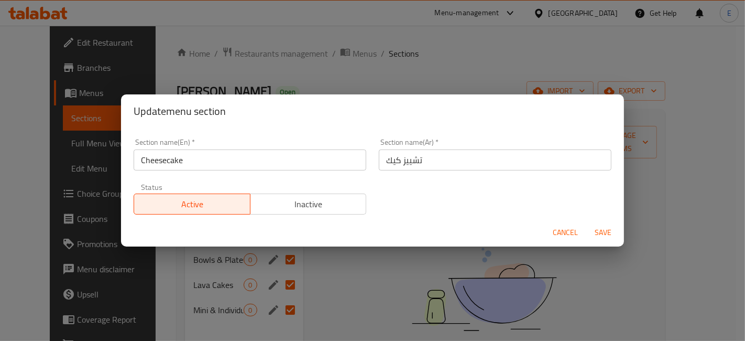
click at [305, 210] on span "Inactive" at bounding box center [309, 204] width 108 height 15
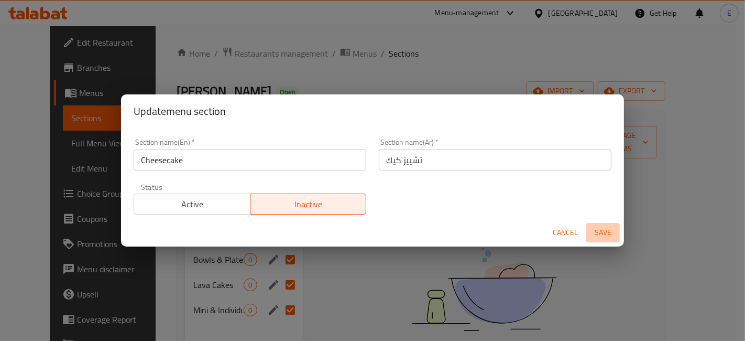
click at [598, 227] on span "Save" at bounding box center [603, 232] width 25 height 13
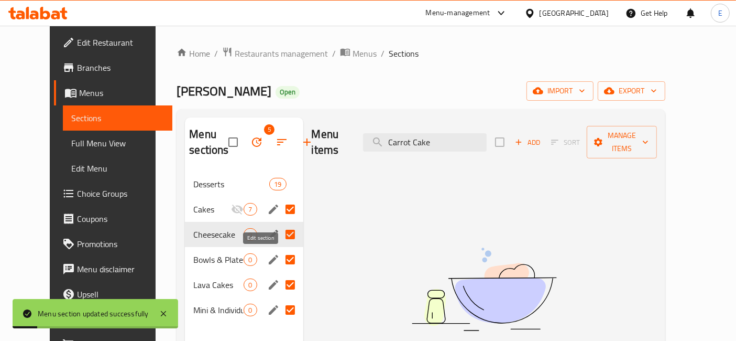
click at [267, 257] on icon "edit" at bounding box center [273, 259] width 13 height 13
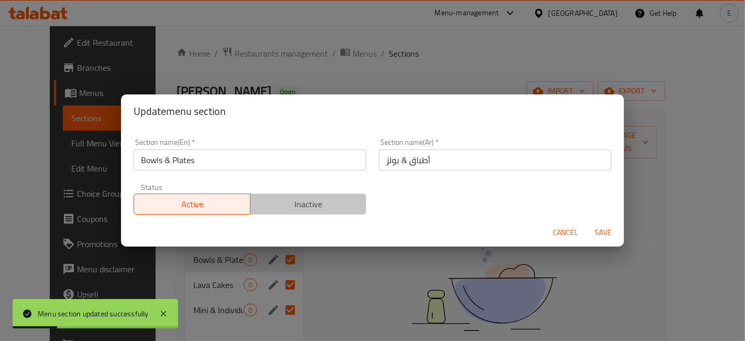
click at [311, 207] on span "Inactive" at bounding box center [309, 204] width 108 height 15
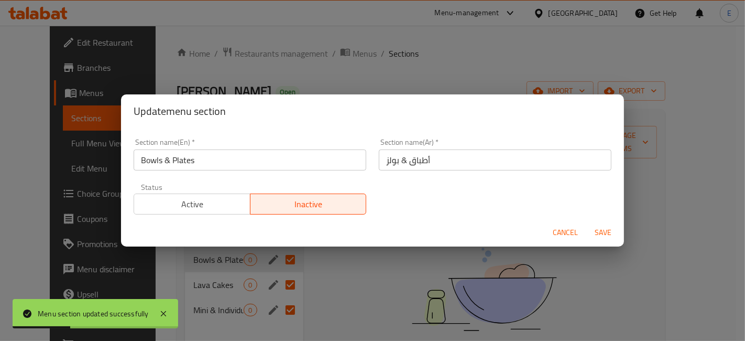
click at [600, 240] on button "Save" at bounding box center [604, 232] width 34 height 19
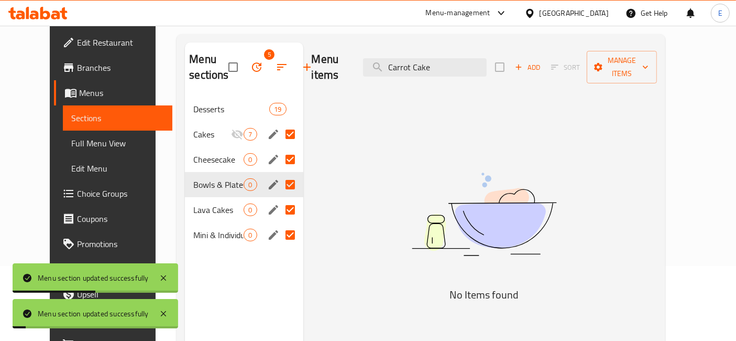
scroll to position [75, 0]
click at [269, 208] on icon "edit" at bounding box center [273, 208] width 9 height 9
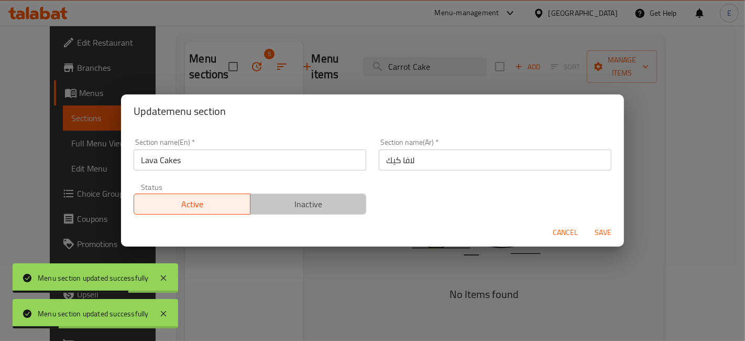
click at [353, 199] on span "Inactive" at bounding box center [309, 204] width 108 height 15
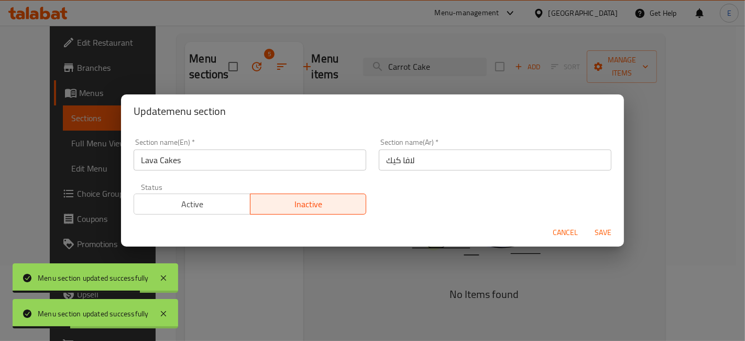
click at [598, 237] on span "Save" at bounding box center [603, 232] width 25 height 13
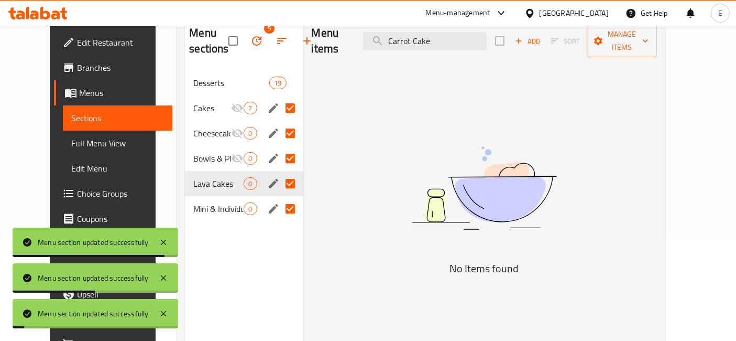
scroll to position [102, 0]
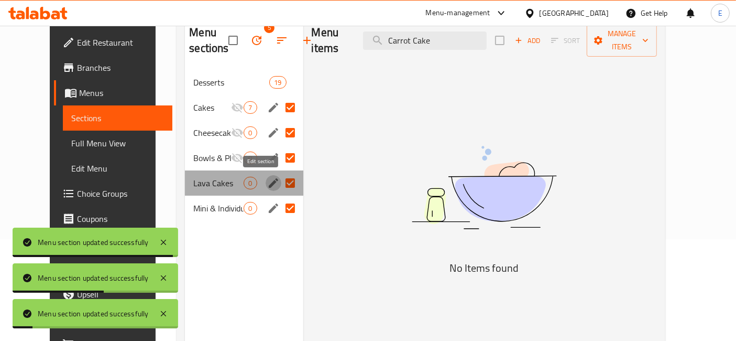
click at [269, 178] on icon "edit" at bounding box center [273, 182] width 9 height 9
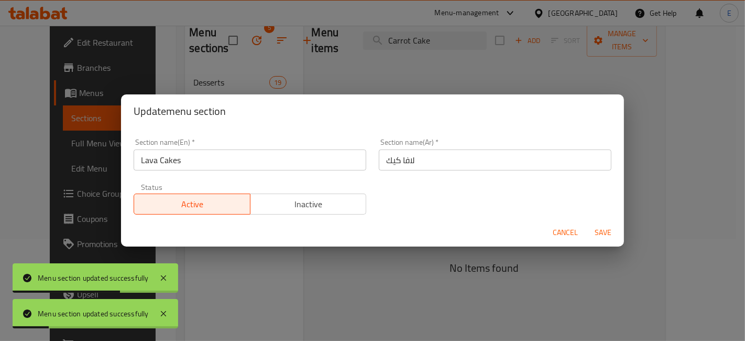
click at [347, 205] on span "Inactive" at bounding box center [309, 204] width 108 height 15
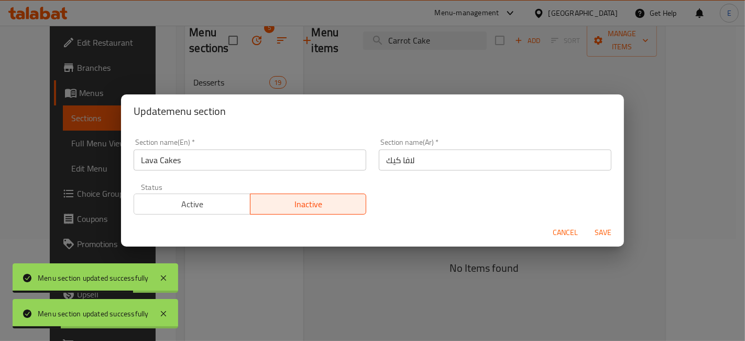
click at [604, 233] on span "Save" at bounding box center [603, 232] width 25 height 13
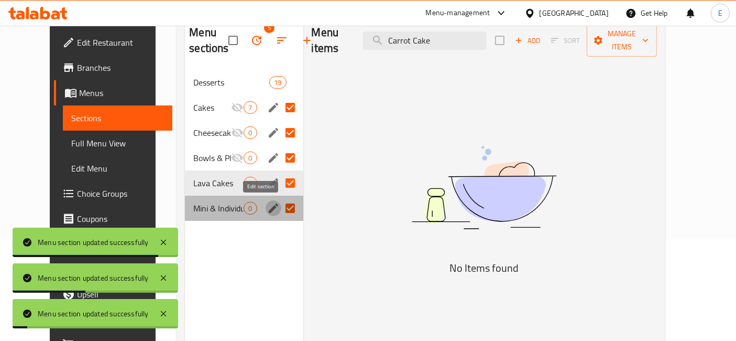
click at [269, 205] on icon "edit" at bounding box center [273, 207] width 9 height 9
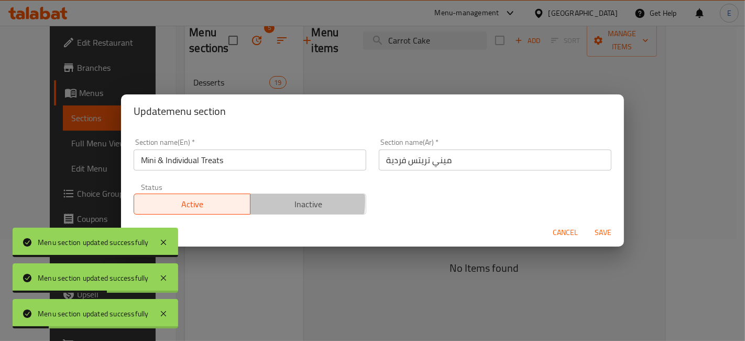
click at [260, 201] on span "Inactive" at bounding box center [309, 204] width 108 height 15
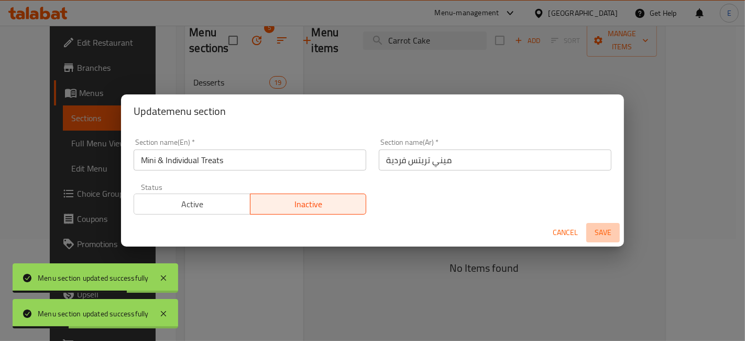
click at [597, 233] on span "Save" at bounding box center [603, 232] width 25 height 13
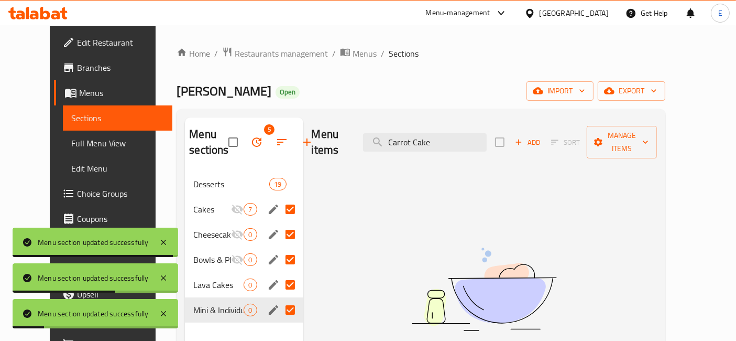
click at [333, 221] on div "Menu items Carrot Cake Add Sort Manage items No Items found" at bounding box center [480, 287] width 354 height 341
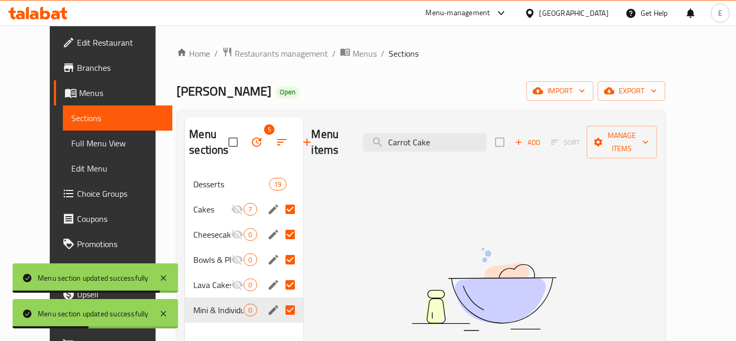
click at [193, 204] on span "Cakes" at bounding box center [212, 209] width 38 height 13
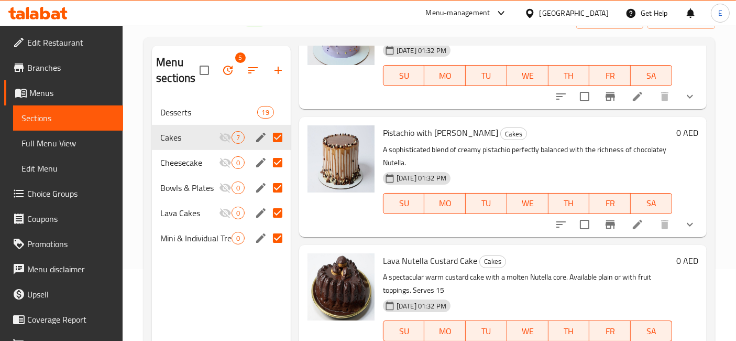
scroll to position [70, 0]
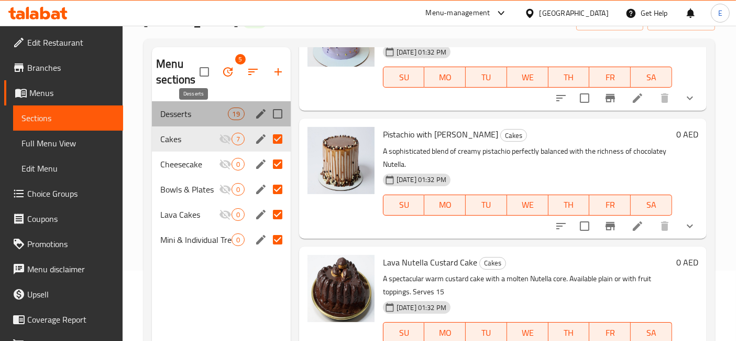
click at [189, 111] on span "Desserts" at bounding box center [193, 113] width 67 height 13
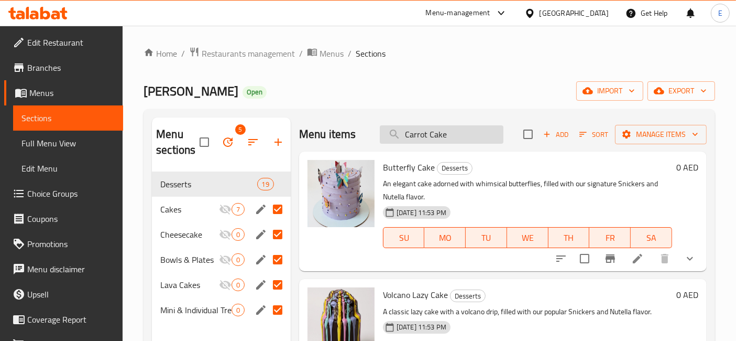
click at [438, 132] on input "Carrot Cake" at bounding box center [442, 134] width 124 height 18
type input "ؤ"
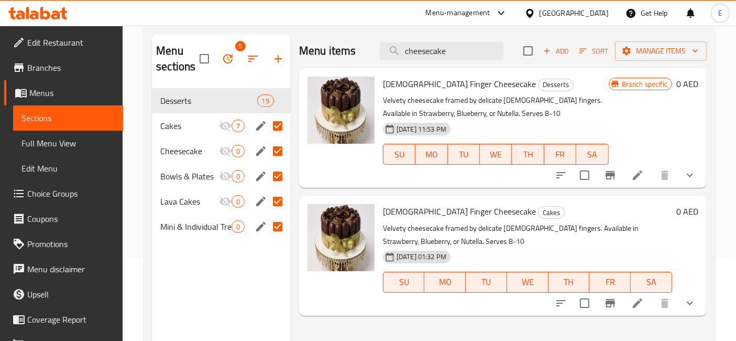
scroll to position [90, 0]
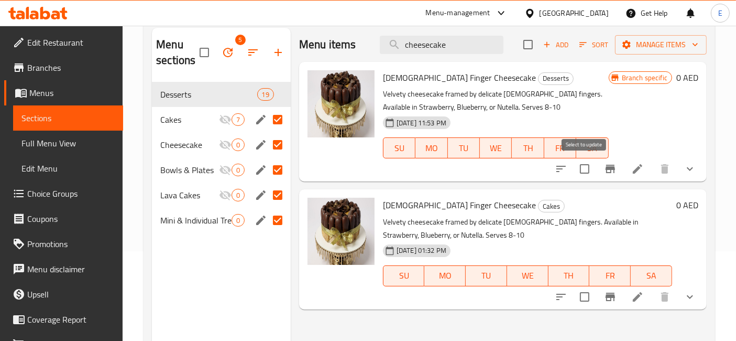
type input "cheesecake"
click at [584, 166] on input "checkbox" at bounding box center [585, 169] width 22 height 22
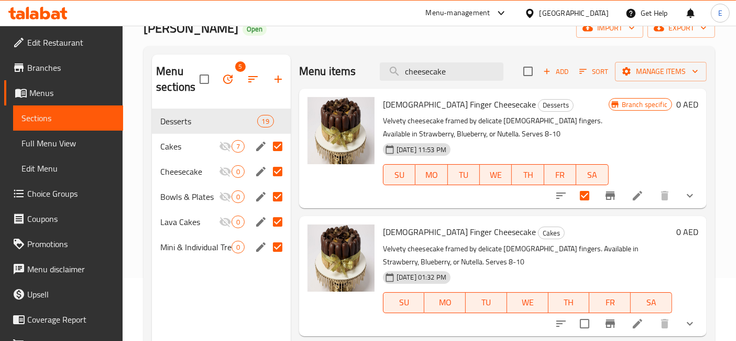
scroll to position [49, 0]
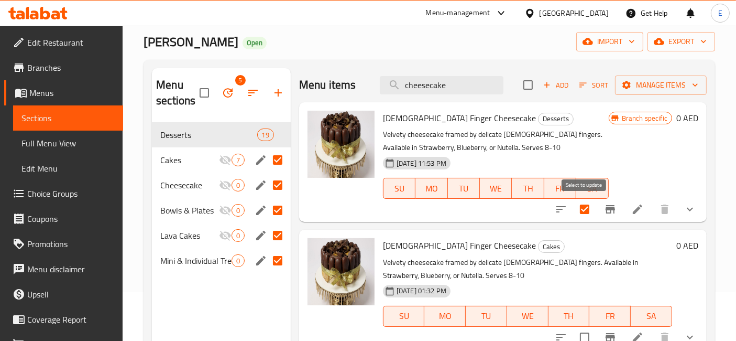
click at [584, 214] on input "checkbox" at bounding box center [585, 209] width 22 height 22
checkbox input "false"
click at [440, 90] on input "cheesecake" at bounding box center [442, 85] width 124 height 18
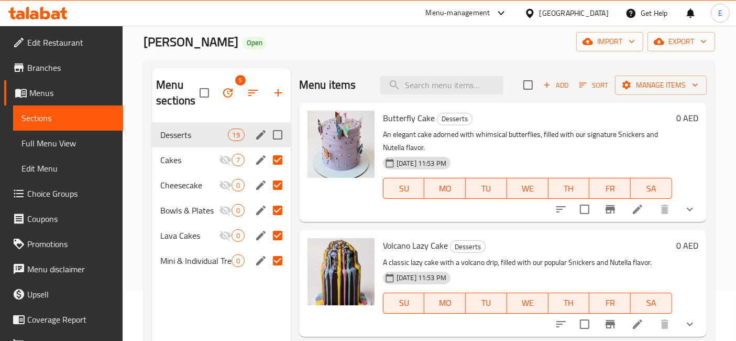
click at [203, 130] on span "Desserts" at bounding box center [193, 134] width 67 height 13
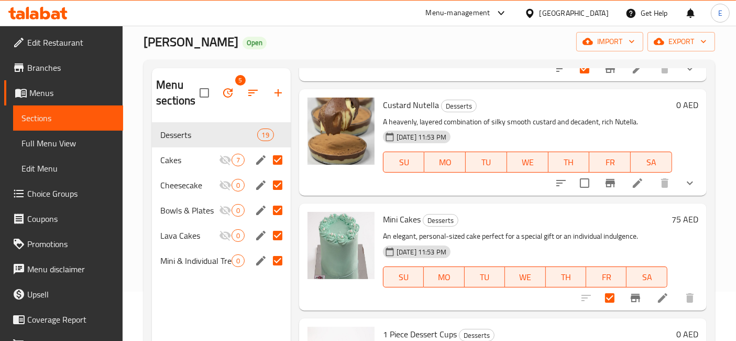
scroll to position [1122, 0]
click at [574, 183] on input "checkbox" at bounding box center [585, 183] width 22 height 22
checkbox input "true"
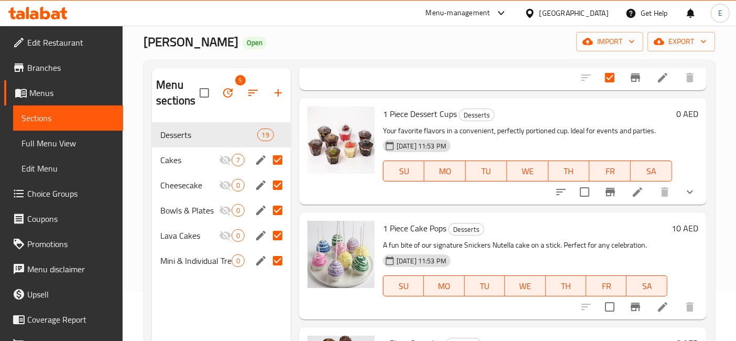
scroll to position [1343, 0]
click at [578, 191] on input "checkbox" at bounding box center [585, 191] width 22 height 22
checkbox input "true"
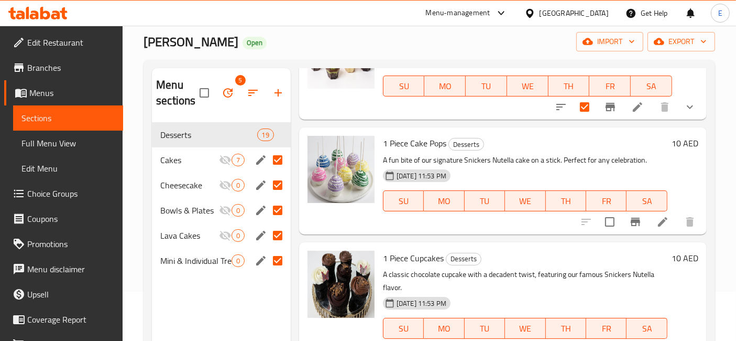
scroll to position [1428, 0]
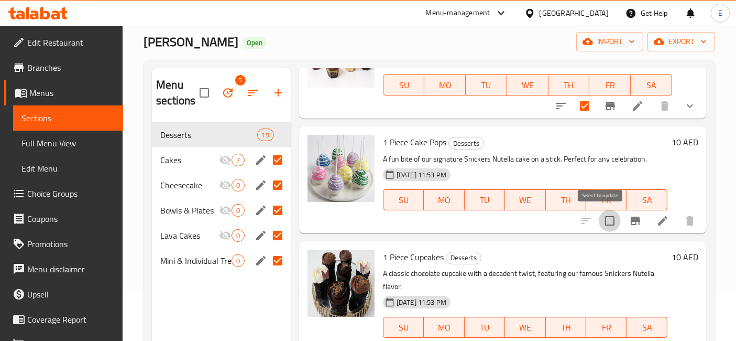
click at [599, 221] on input "checkbox" at bounding box center [610, 221] width 22 height 22
checkbox input "true"
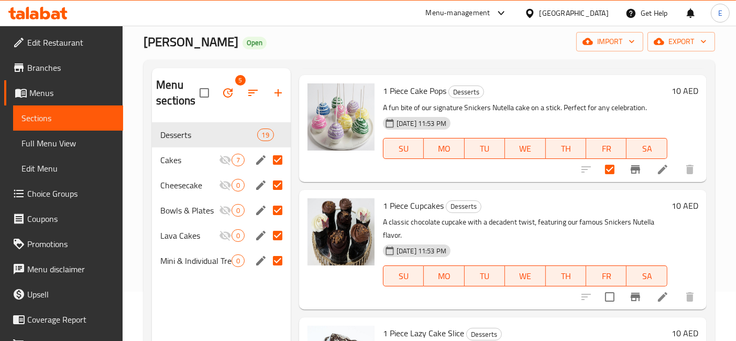
scroll to position [1489, 0]
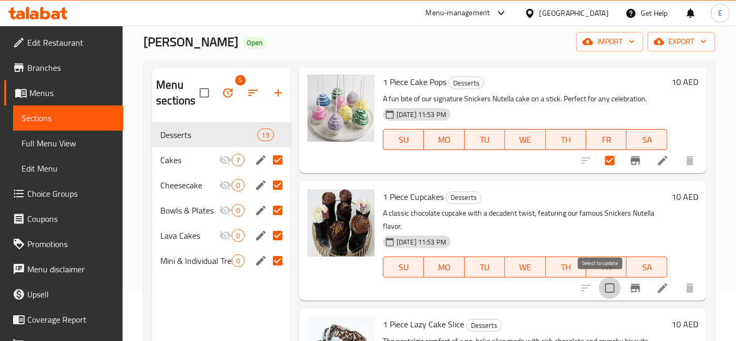
click at [600, 290] on input "checkbox" at bounding box center [610, 288] width 22 height 22
checkbox input "true"
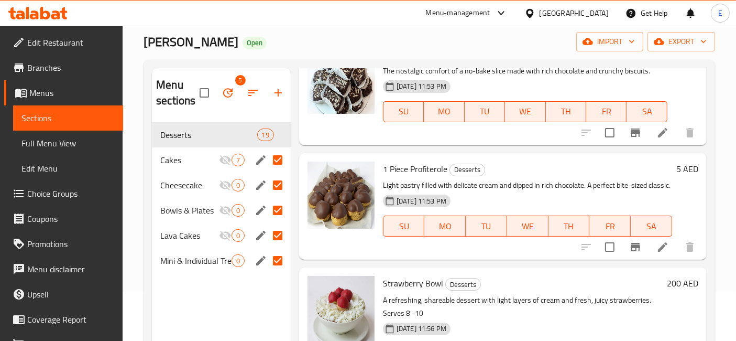
scroll to position [1760, 0]
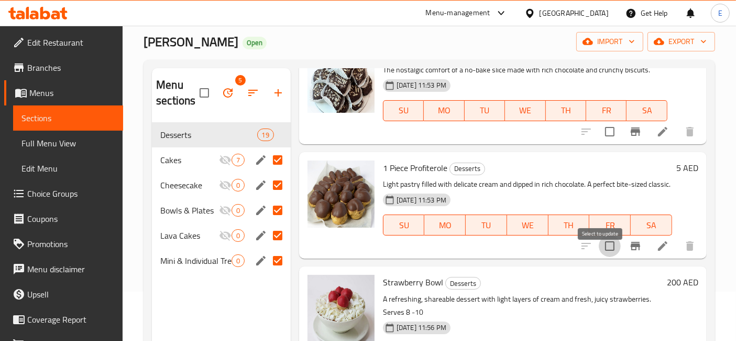
click at [600, 256] on input "checkbox" at bounding box center [610, 246] width 22 height 22
checkbox input "true"
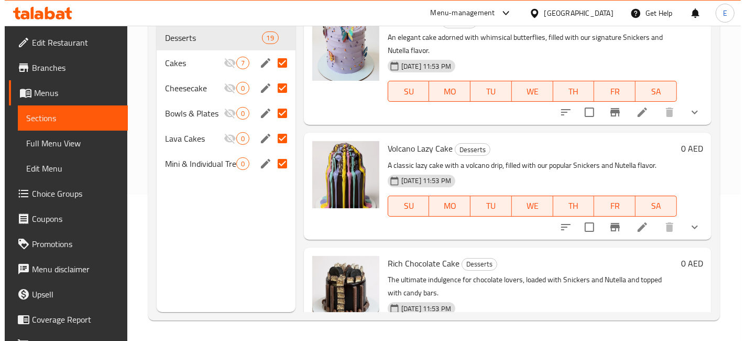
scroll to position [0, 0]
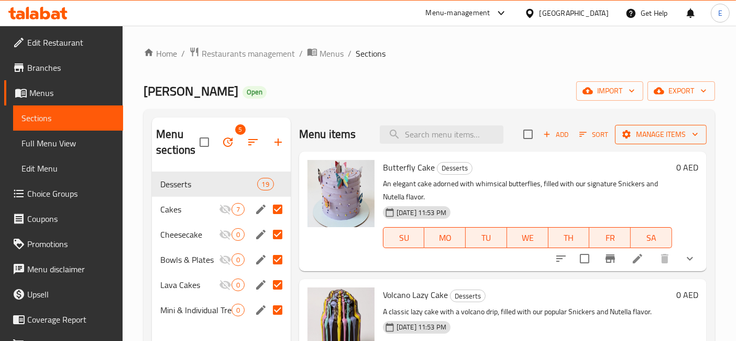
click at [631, 134] on span "Manage items" at bounding box center [661, 134] width 75 height 13
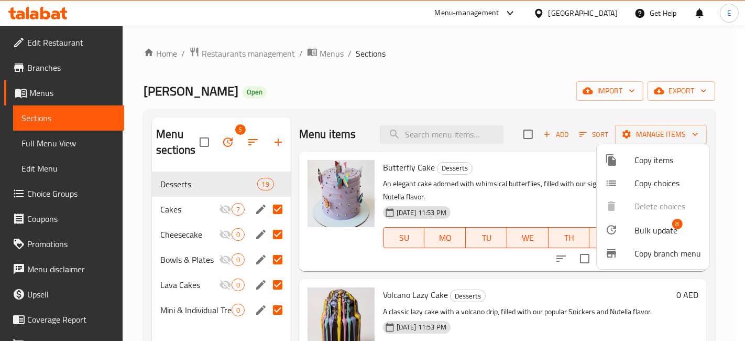
click at [626, 154] on div at bounding box center [619, 160] width 29 height 13
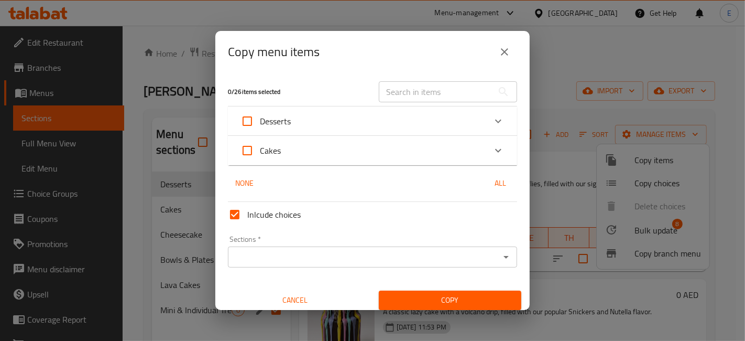
click at [316, 120] on div "Desserts" at bounding box center [363, 121] width 245 height 25
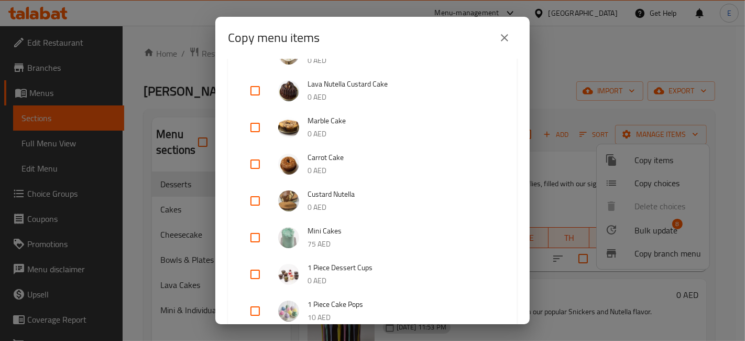
scroll to position [1217, 0]
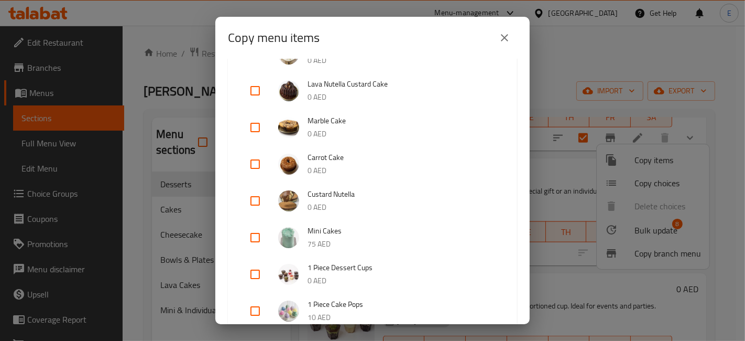
click at [253, 272] on input "checkbox" at bounding box center [255, 274] width 25 height 25
checkbox input "true"
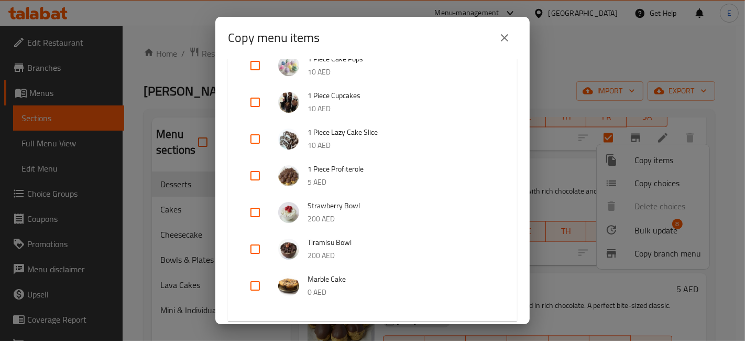
scroll to position [536, 0]
click at [255, 174] on input "checkbox" at bounding box center [255, 174] width 25 height 25
checkbox input "true"
click at [424, 82] on li "1 Piece Cake Pops 10 AED" at bounding box center [373, 65] width 264 height 37
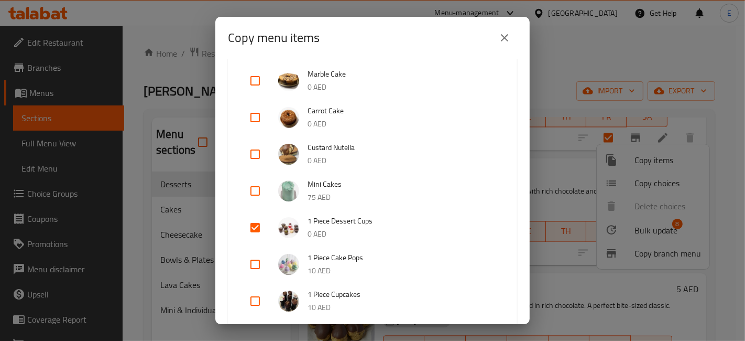
scroll to position [394, 0]
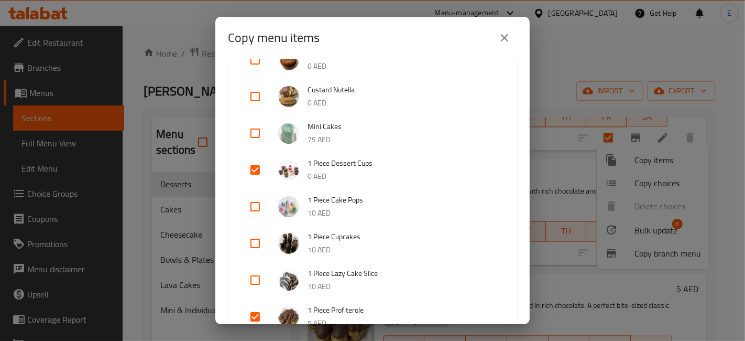
click at [255, 204] on input "checkbox" at bounding box center [255, 206] width 25 height 25
checkbox input "true"
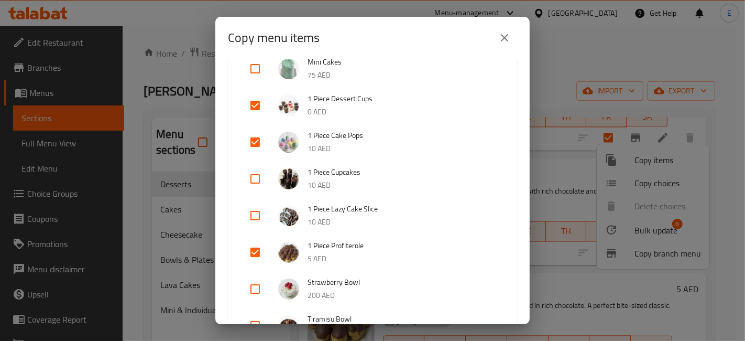
scroll to position [460, 0]
click at [250, 176] on input "checkbox" at bounding box center [255, 177] width 25 height 25
checkbox input "true"
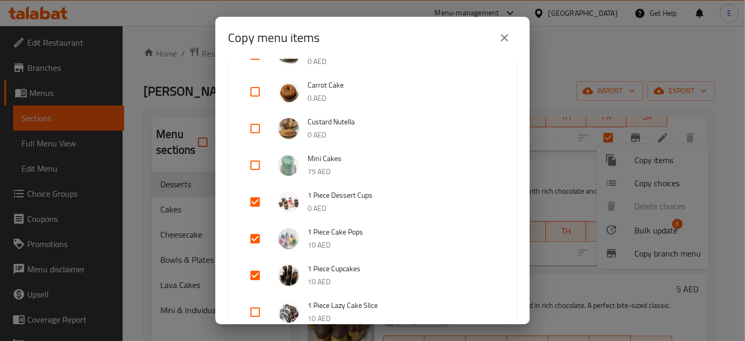
scroll to position [314, 0]
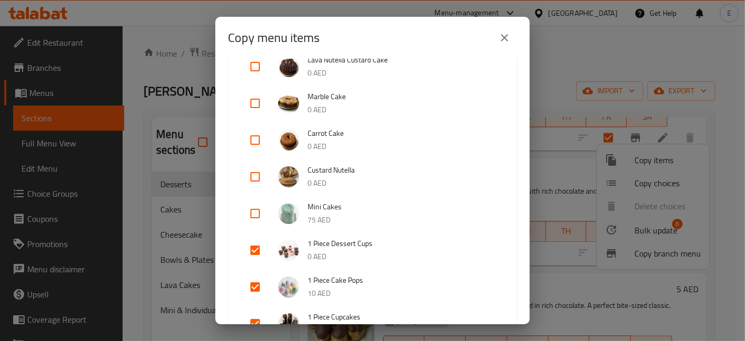
click at [255, 215] on input "checkbox" at bounding box center [255, 213] width 25 height 25
checkbox input "true"
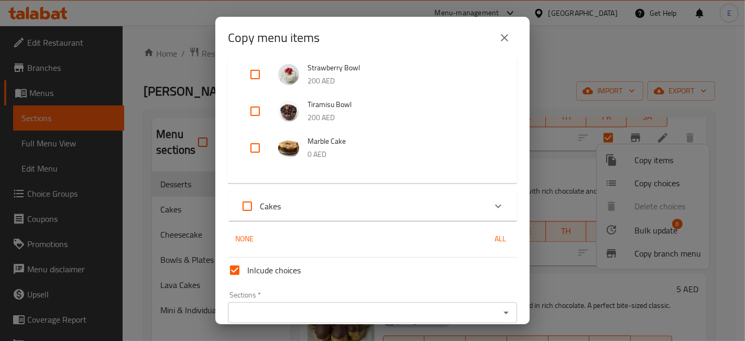
scroll to position [720, 0]
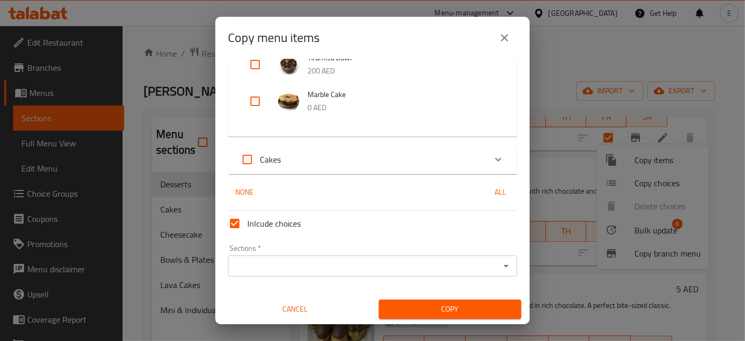
click at [319, 156] on div "Cakes" at bounding box center [363, 159] width 245 height 25
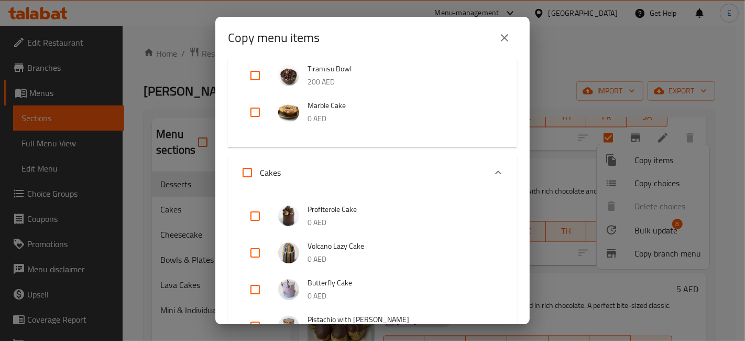
scroll to position [746, 0]
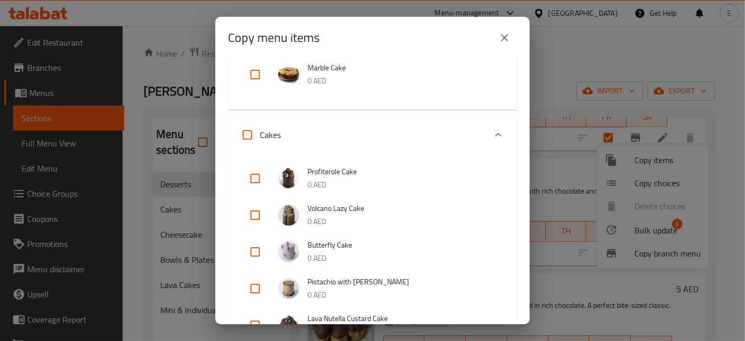
click at [440, 133] on div "Cakes" at bounding box center [363, 134] width 245 height 25
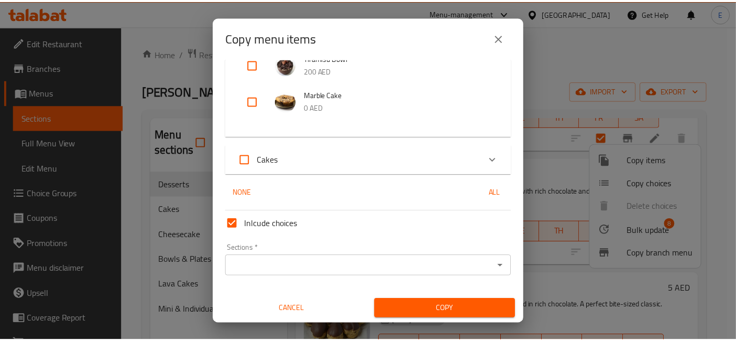
scroll to position [720, 0]
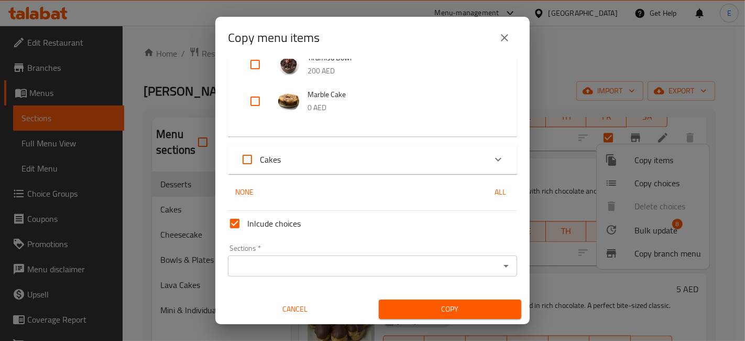
click at [363, 265] on input "Sections   *" at bounding box center [364, 265] width 266 height 15
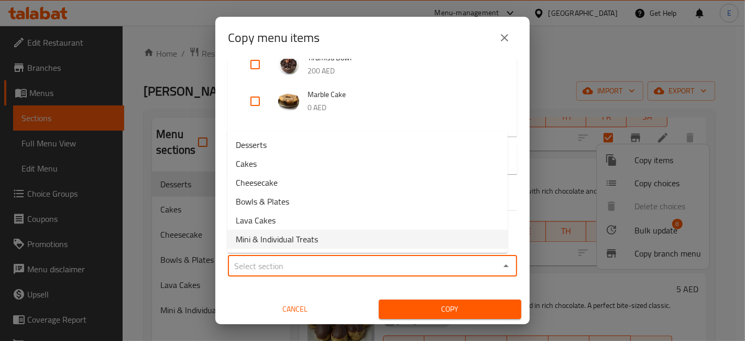
click at [304, 236] on span "Mini & Individual Treats" at bounding box center [277, 239] width 82 height 13
type input "Mini & Individual Treats"
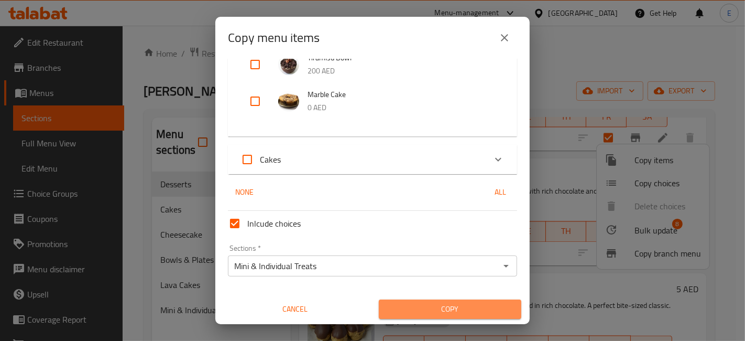
click at [478, 306] on span "Copy" at bounding box center [450, 308] width 126 height 13
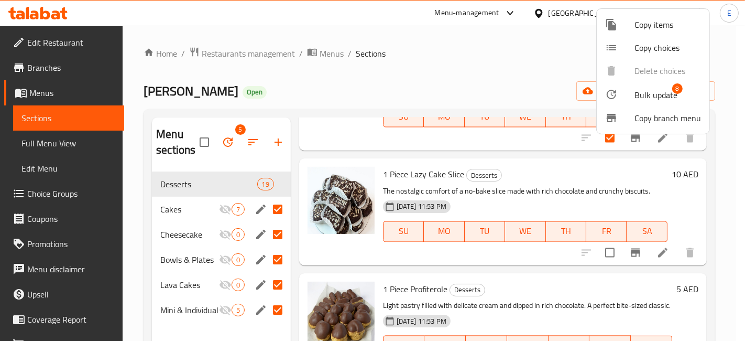
click at [306, 88] on div at bounding box center [372, 170] width 745 height 341
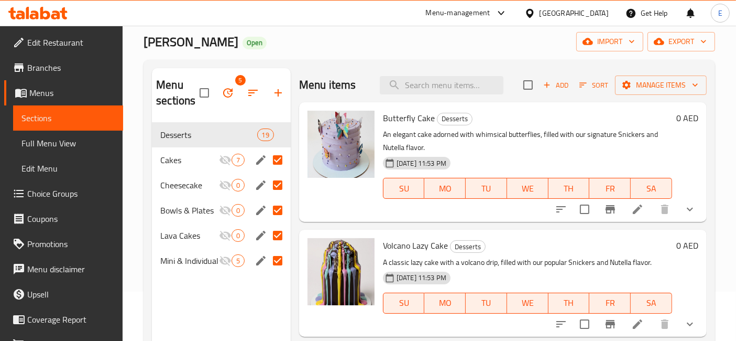
scroll to position [50, 0]
click at [423, 77] on input "search" at bounding box center [442, 84] width 124 height 18
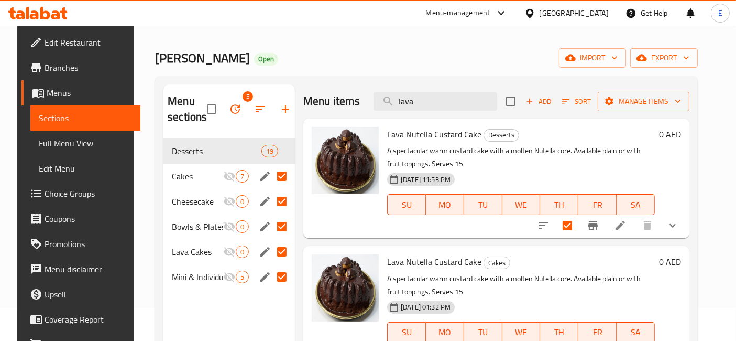
scroll to position [31, 0]
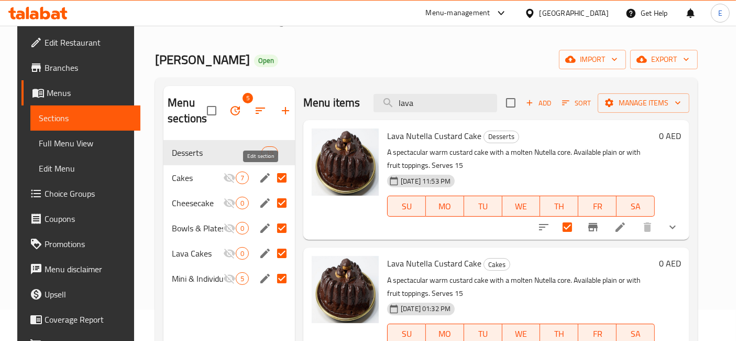
type input "lava"
click at [259, 179] on icon "edit" at bounding box center [265, 177] width 13 height 13
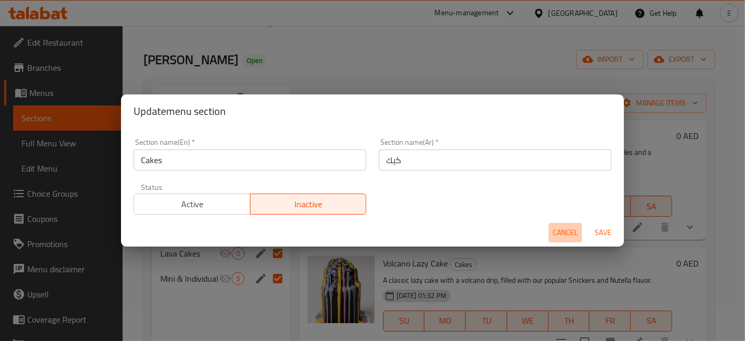
click at [574, 234] on span "Cancel" at bounding box center [565, 232] width 25 height 13
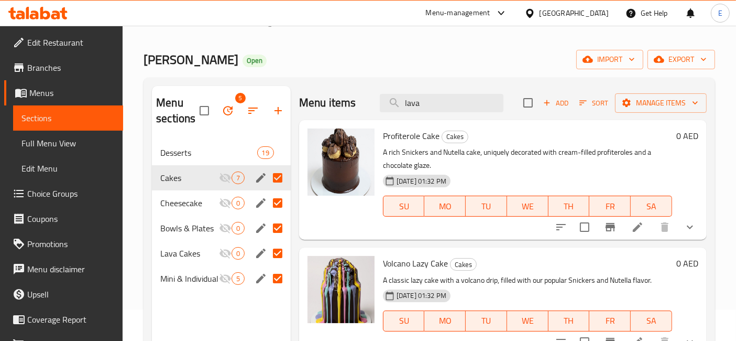
click at [279, 180] on input "Menu sections" at bounding box center [278, 178] width 22 height 22
checkbox input "false"
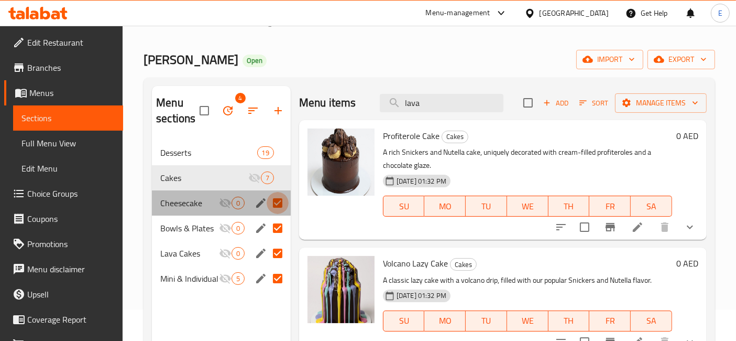
click at [277, 204] on input "Menu sections" at bounding box center [278, 203] width 22 height 22
checkbox input "false"
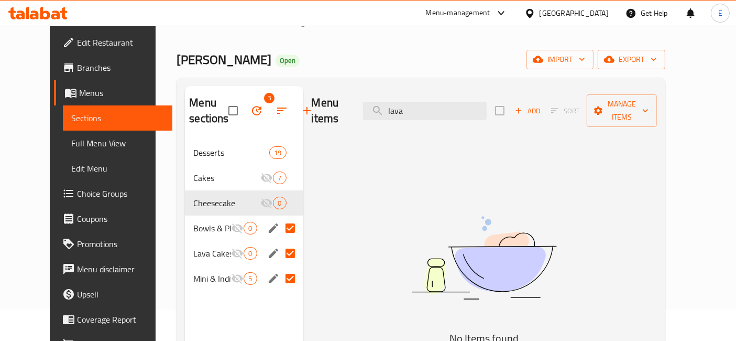
click at [279, 224] on input "Menu sections" at bounding box center [290, 228] width 22 height 22
checkbox input "false"
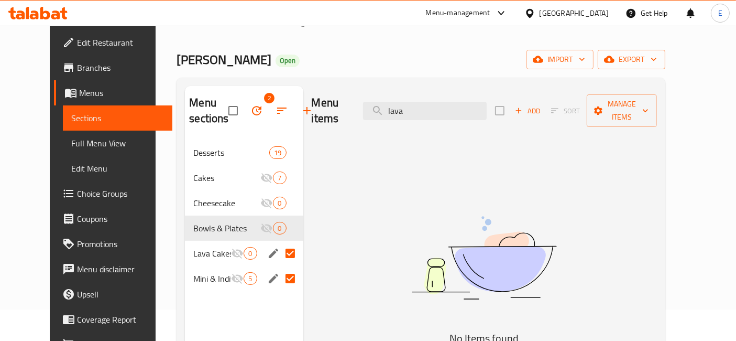
click at [279, 247] on input "Menu sections" at bounding box center [290, 253] width 22 height 22
checkbox input "false"
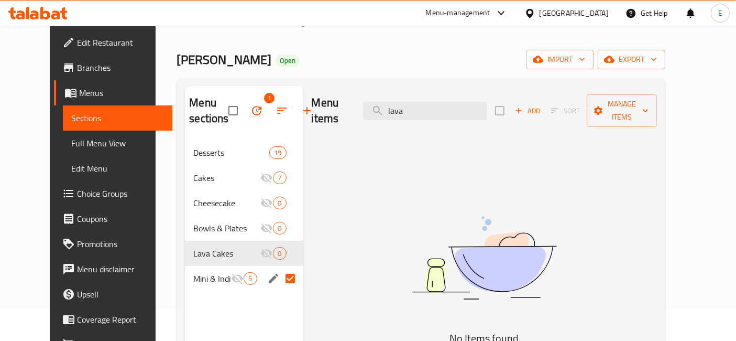
click at [279, 274] on input "Menu sections" at bounding box center [290, 278] width 22 height 22
checkbox input "false"
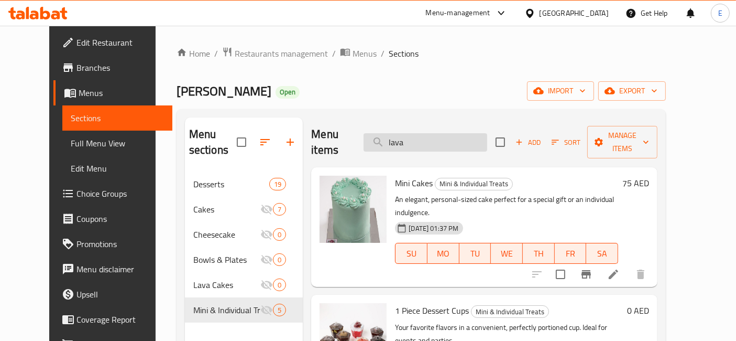
click at [425, 133] on input "lava" at bounding box center [426, 142] width 124 height 18
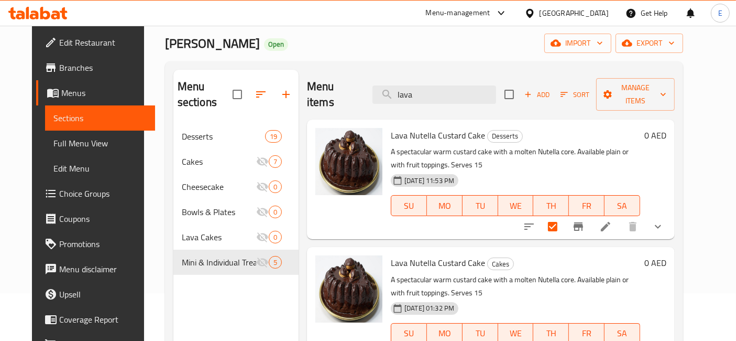
scroll to position [51, 0]
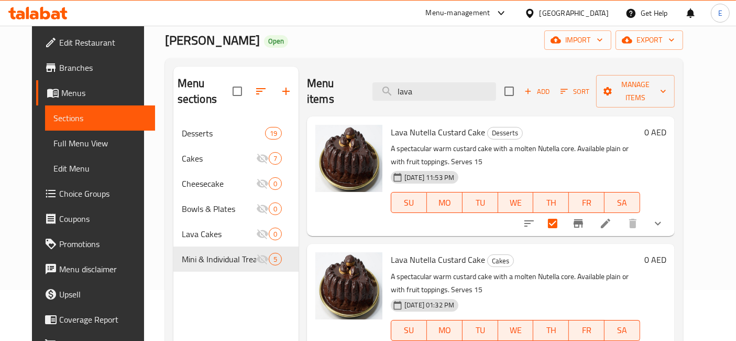
type input "lava"
click at [564, 212] on input "checkbox" at bounding box center [553, 223] width 22 height 22
checkbox input "false"
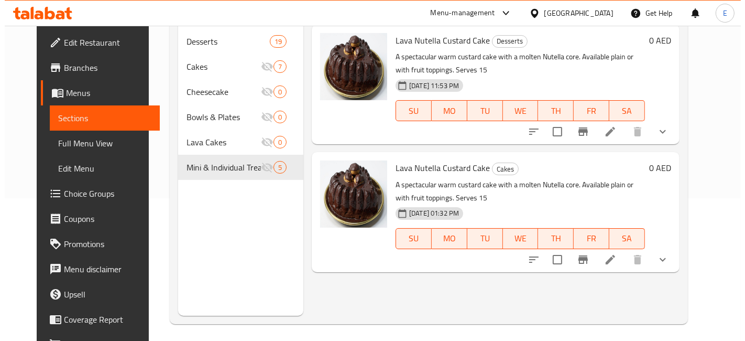
scroll to position [0, 0]
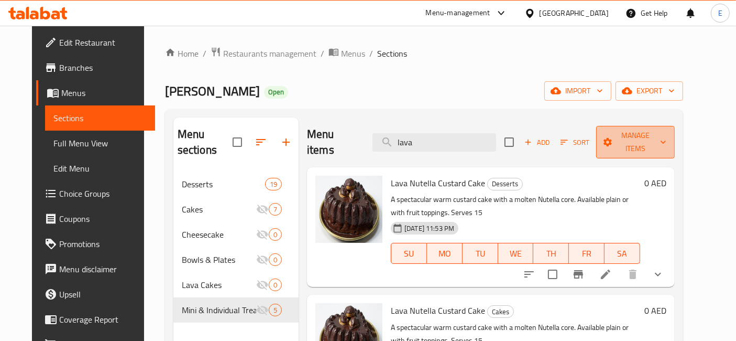
click at [613, 137] on icon "button" at bounding box center [608, 142] width 10 height 10
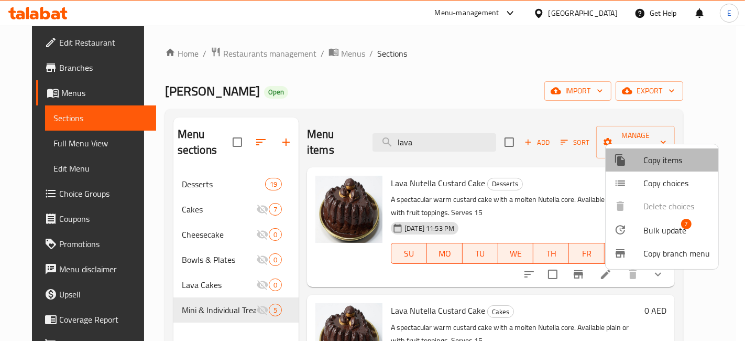
click at [653, 165] on span "Copy items" at bounding box center [677, 160] width 67 height 13
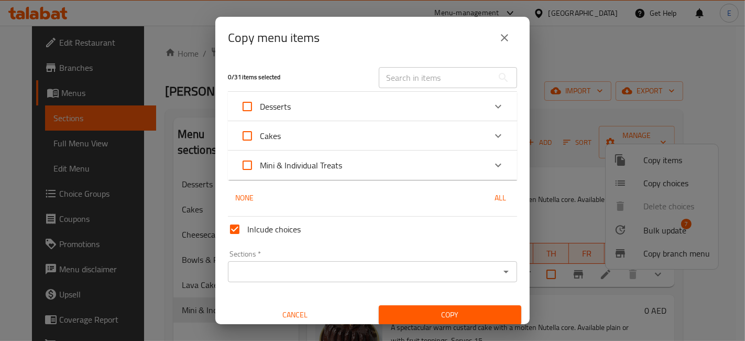
scroll to position [6, 0]
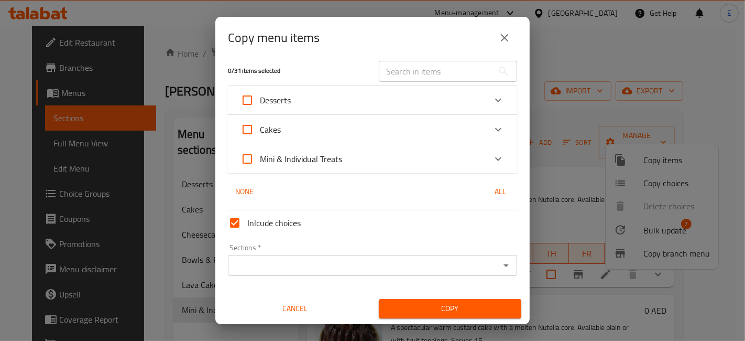
click at [244, 104] on input "Desserts" at bounding box center [247, 100] width 25 height 25
checkbox input "true"
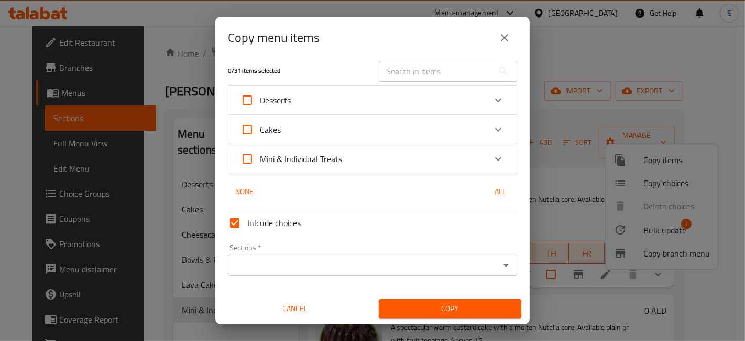
checkbox input "true"
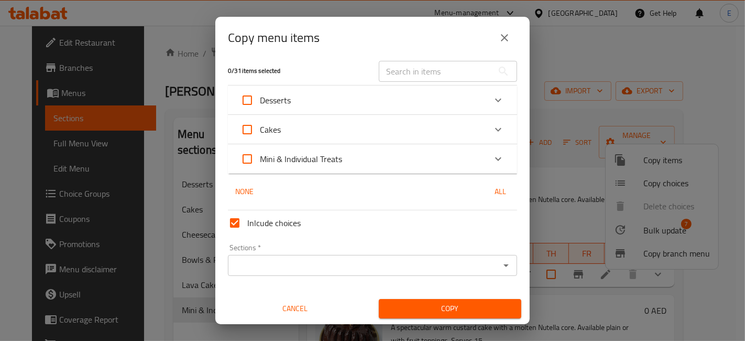
checkbox input "true"
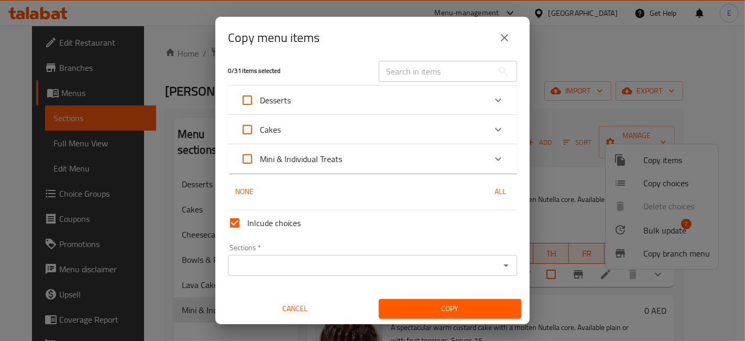
checkbox input "true"
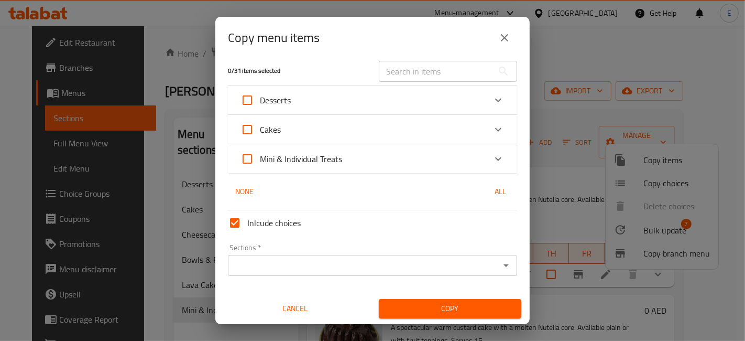
checkbox input "true"
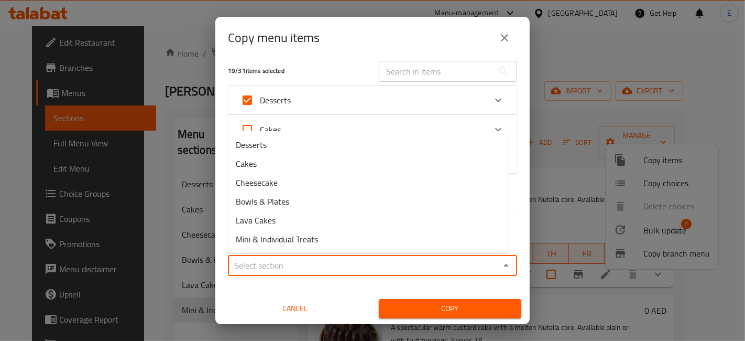
click at [290, 263] on input "Sections   *" at bounding box center [364, 265] width 266 height 15
click at [250, 103] on input "Desserts" at bounding box center [247, 100] width 25 height 25
checkbox input "false"
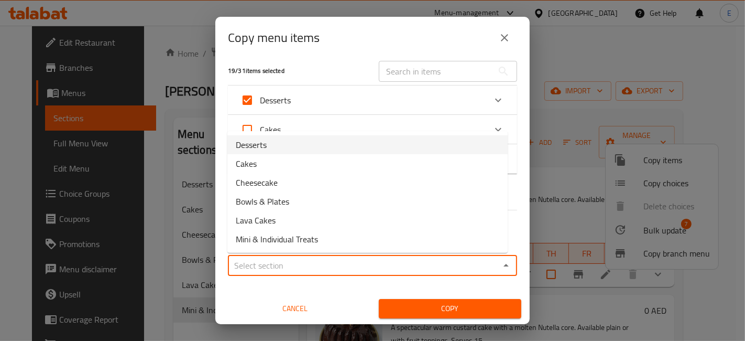
checkbox input "false"
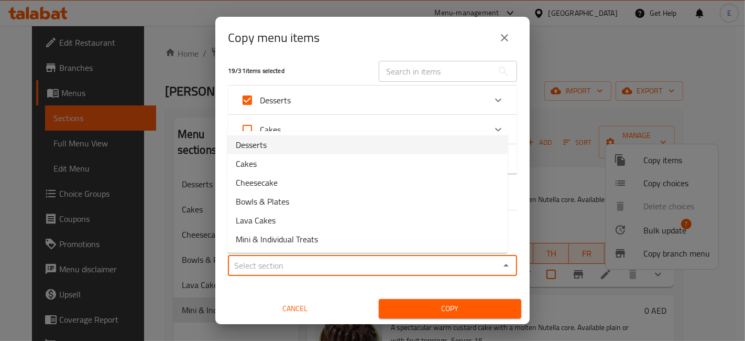
checkbox input "false"
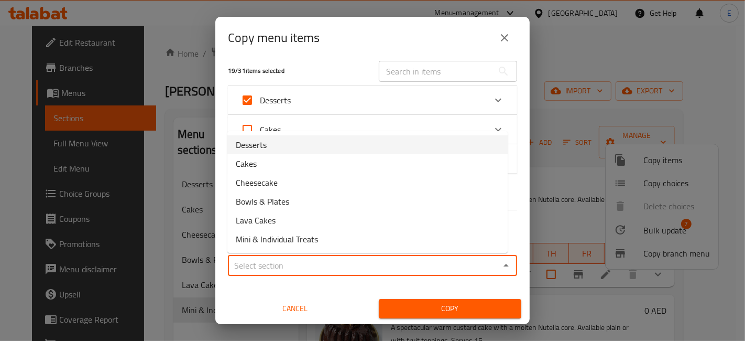
checkbox input "false"
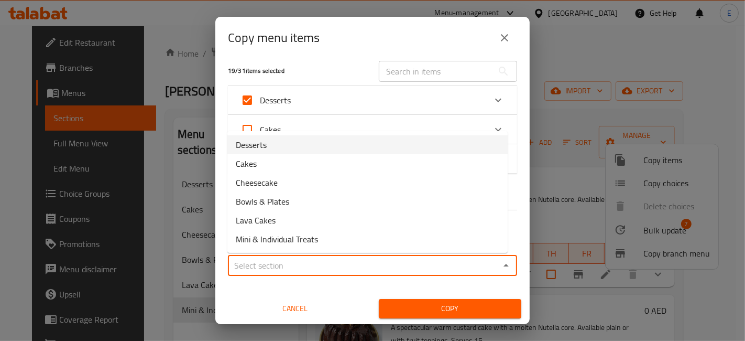
checkbox input "false"
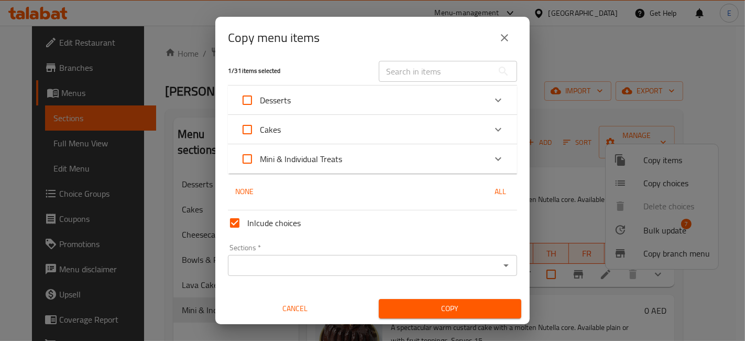
click at [492, 101] on icon "Expand" at bounding box center [498, 100] width 13 height 13
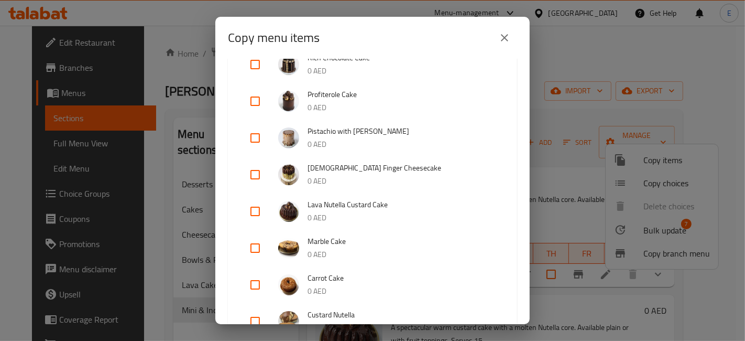
scroll to position [169, 0]
click at [261, 211] on input "checkbox" at bounding box center [255, 211] width 25 height 25
checkbox input "true"
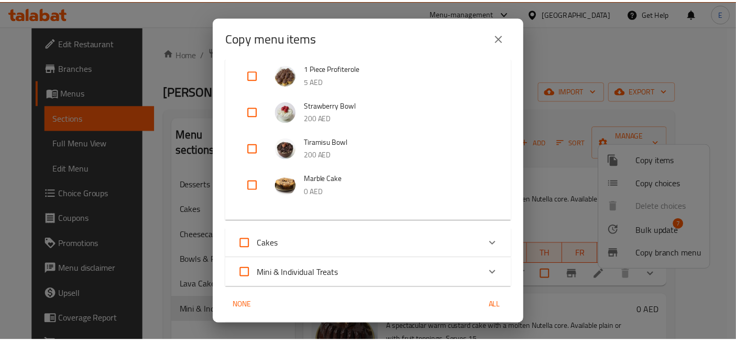
scroll to position [749, 0]
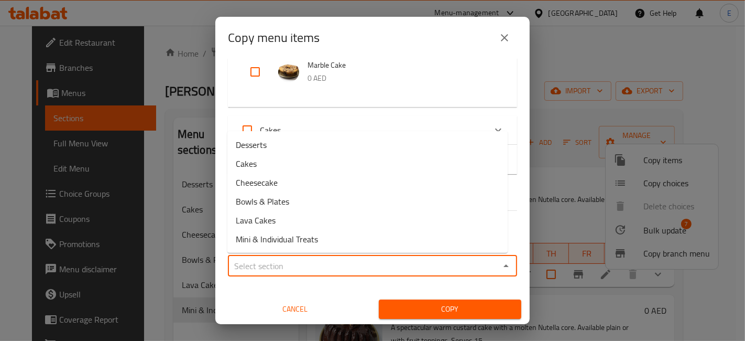
click at [294, 264] on input "Sections   *" at bounding box center [364, 265] width 266 height 15
click at [279, 224] on li "Lava Cakes" at bounding box center [367, 220] width 280 height 19
type input "Lava Cakes"
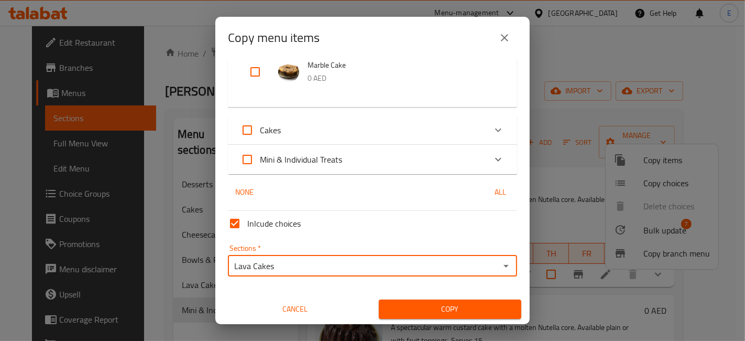
click at [433, 312] on span "Copy" at bounding box center [450, 308] width 126 height 13
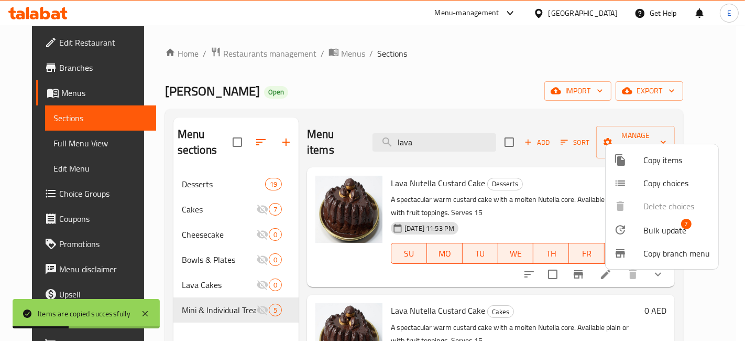
click at [450, 153] on div at bounding box center [372, 170] width 745 height 341
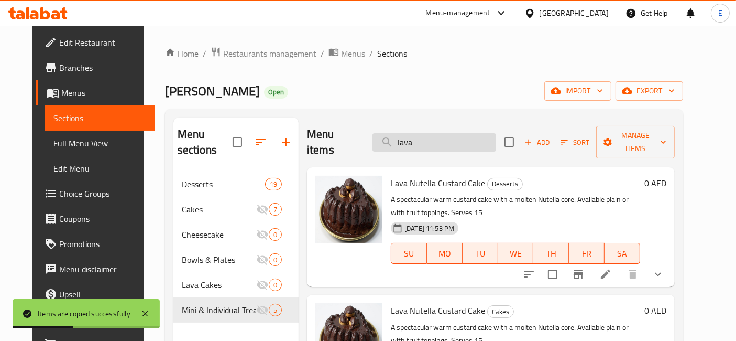
click at [449, 133] on input "lava" at bounding box center [435, 142] width 124 height 18
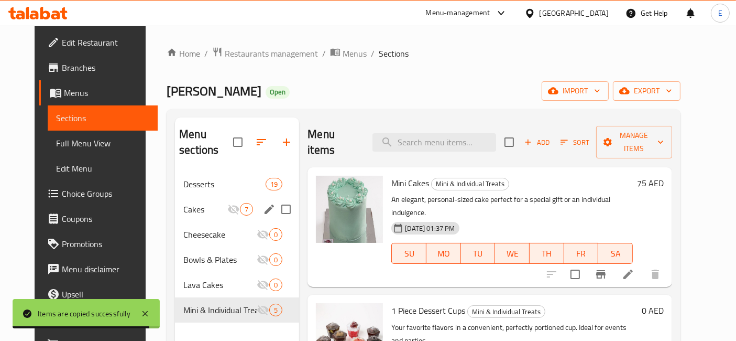
click at [183, 203] on span "Cakes" at bounding box center [205, 209] width 44 height 13
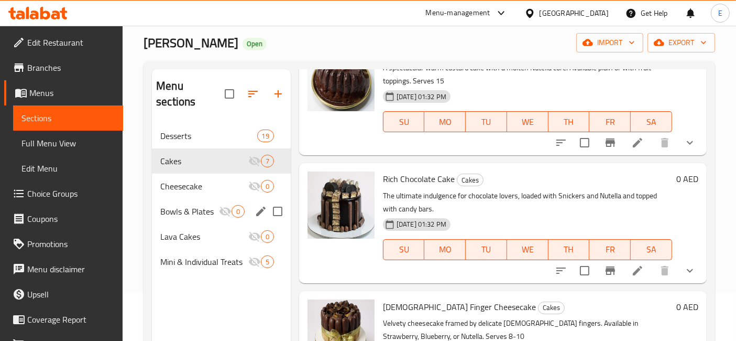
scroll to position [46, 0]
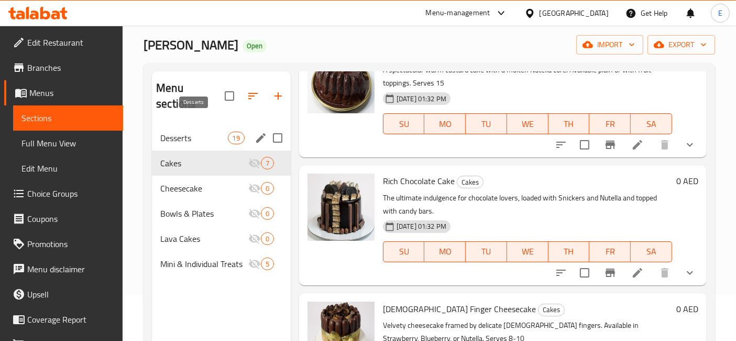
click at [214, 132] on span "Desserts" at bounding box center [193, 138] width 67 height 13
checkbox input "false"
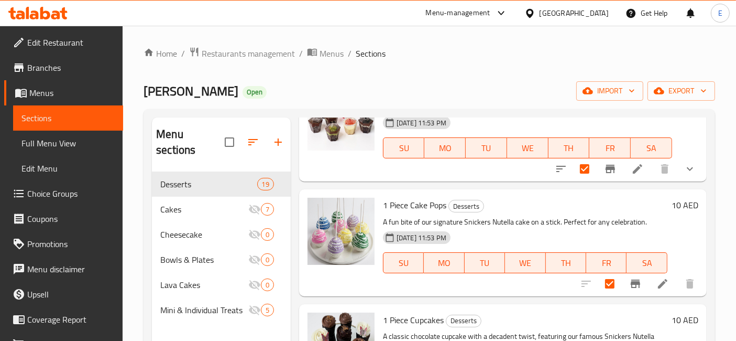
scroll to position [1404, 0]
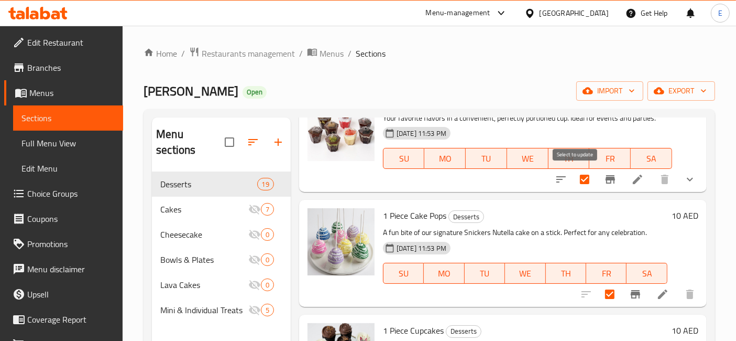
click at [579, 176] on input "checkbox" at bounding box center [585, 179] width 22 height 22
checkbox input "false"
click at [599, 287] on input "checkbox" at bounding box center [610, 294] width 22 height 22
checkbox input "false"
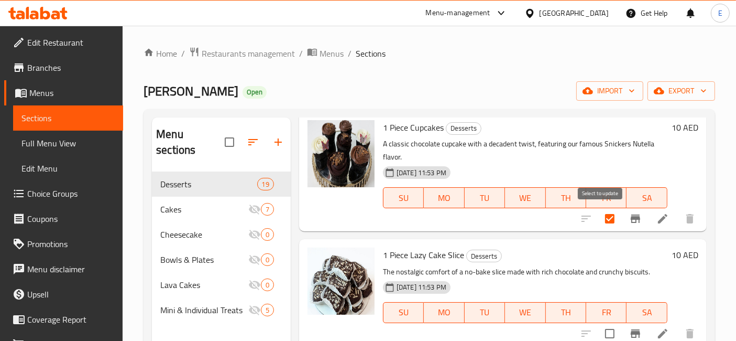
click at [599, 221] on input "checkbox" at bounding box center [610, 219] width 22 height 22
checkbox input "false"
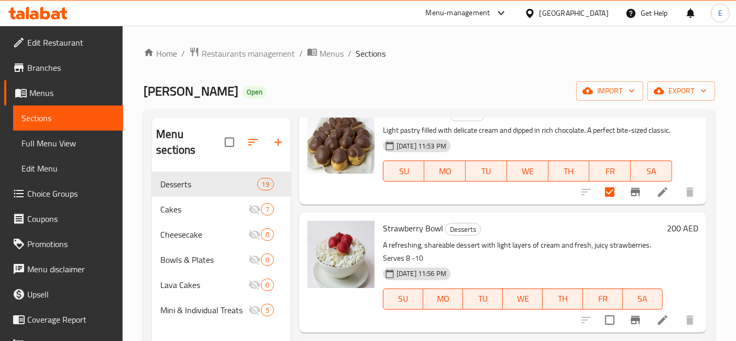
scroll to position [1865, 0]
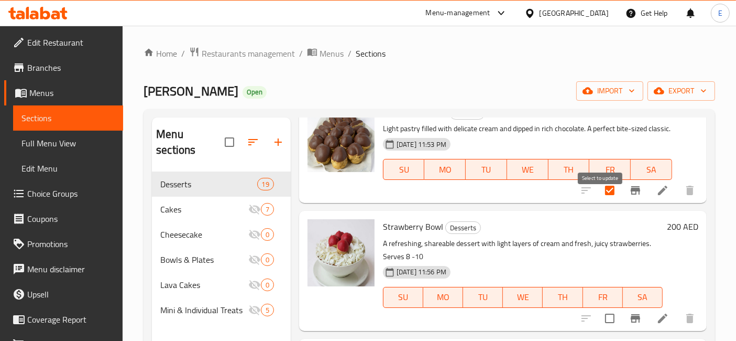
click at [599, 201] on input "checkbox" at bounding box center [610, 190] width 22 height 22
checkbox input "false"
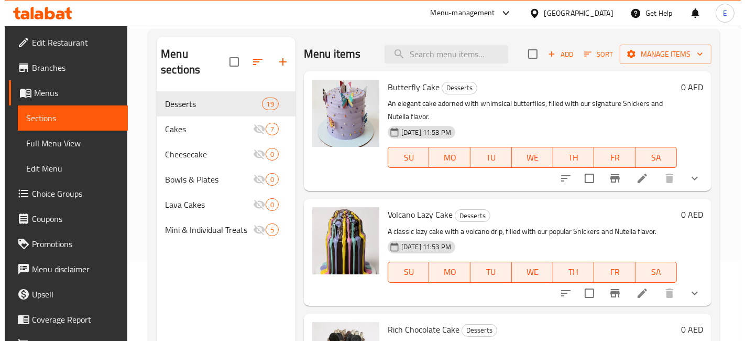
scroll to position [0, 0]
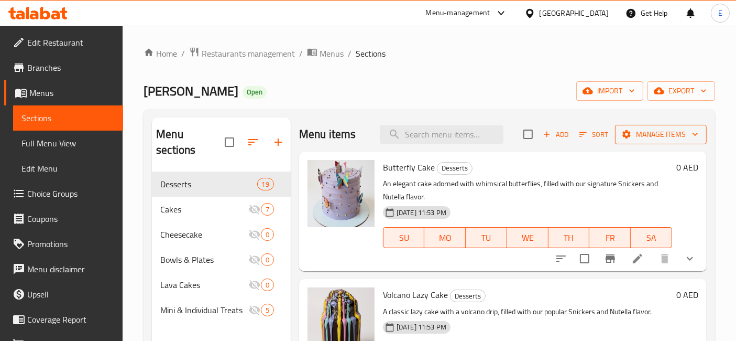
click at [623, 137] on icon "button" at bounding box center [627, 134] width 8 height 8
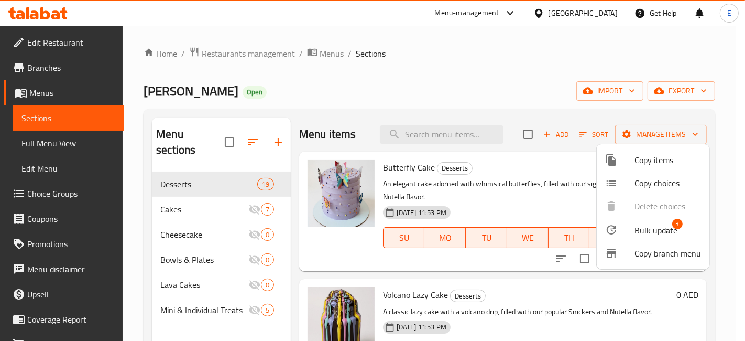
click at [642, 159] on span "Copy items" at bounding box center [668, 160] width 67 height 13
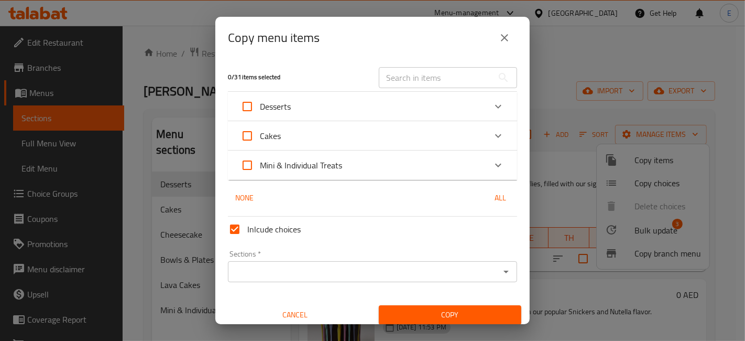
click at [322, 105] on div "Desserts" at bounding box center [363, 106] width 245 height 25
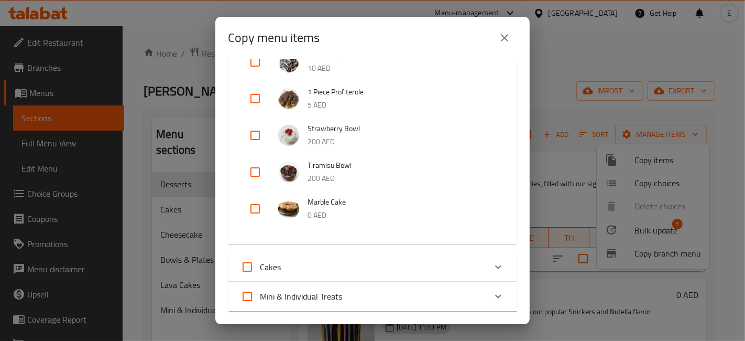
scroll to position [615, 0]
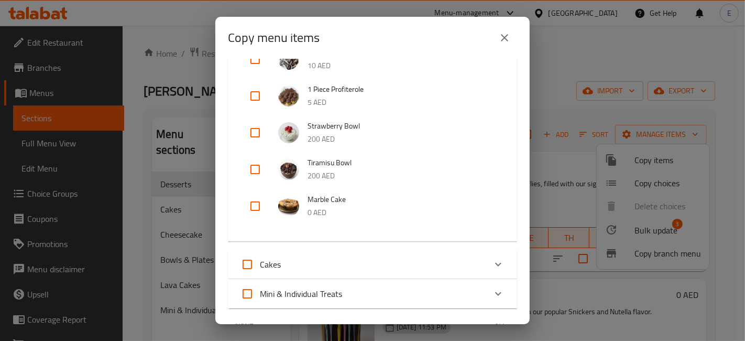
click at [256, 132] on input "checkbox" at bounding box center [255, 132] width 25 height 25
checkbox input "true"
click at [257, 168] on input "checkbox" at bounding box center [255, 169] width 25 height 25
checkbox input "true"
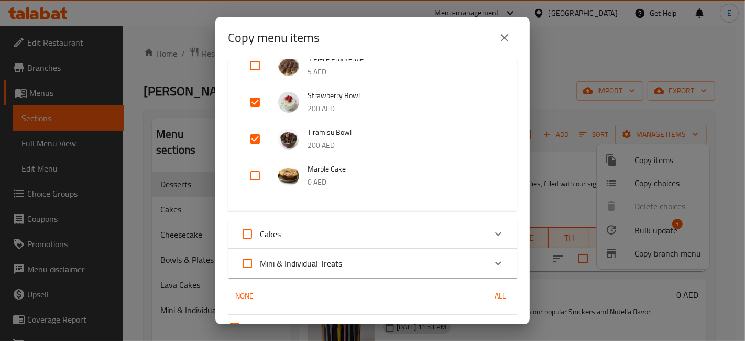
scroll to position [749, 0]
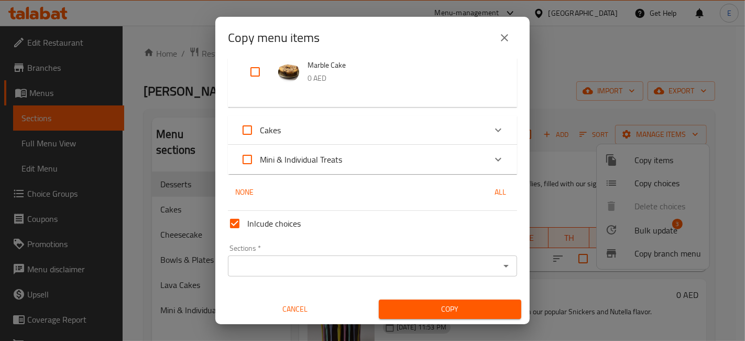
click at [310, 262] on input "Sections   *" at bounding box center [364, 265] width 266 height 15
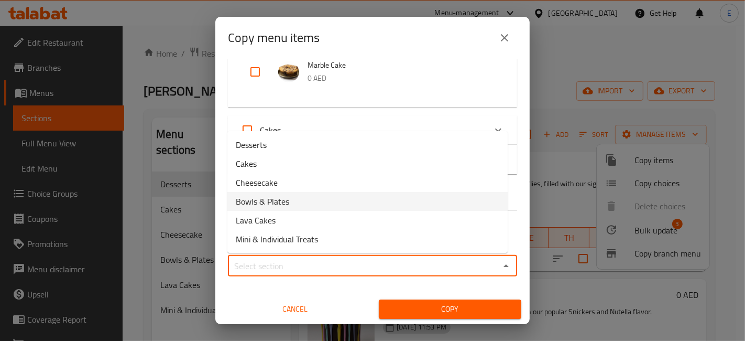
click at [290, 201] on li "Bowls & Plates" at bounding box center [367, 201] width 280 height 19
type input "Bowls & Plates"
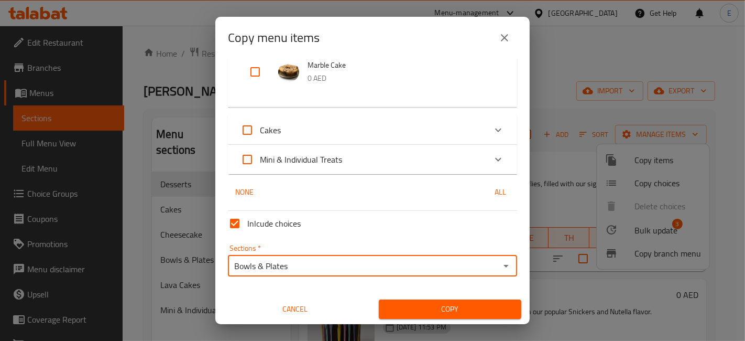
click at [469, 309] on span "Copy" at bounding box center [450, 308] width 126 height 13
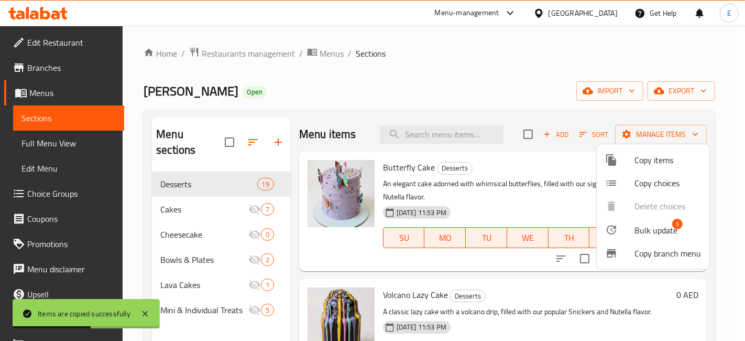
click at [177, 268] on div at bounding box center [372, 170] width 745 height 341
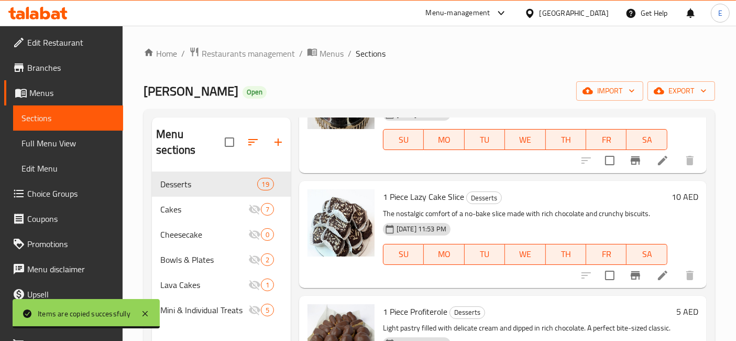
scroll to position [1695, 0]
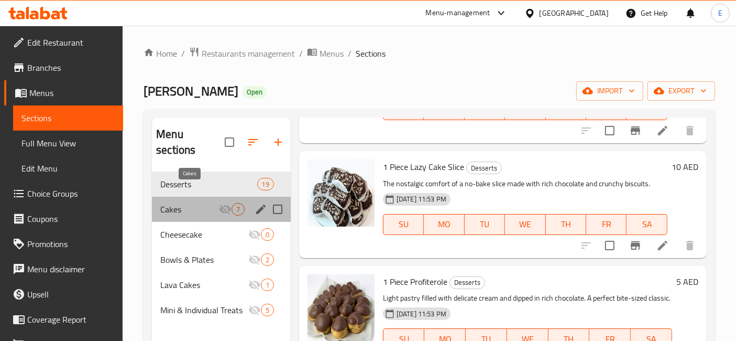
click at [203, 203] on span "Cakes" at bounding box center [189, 209] width 59 height 13
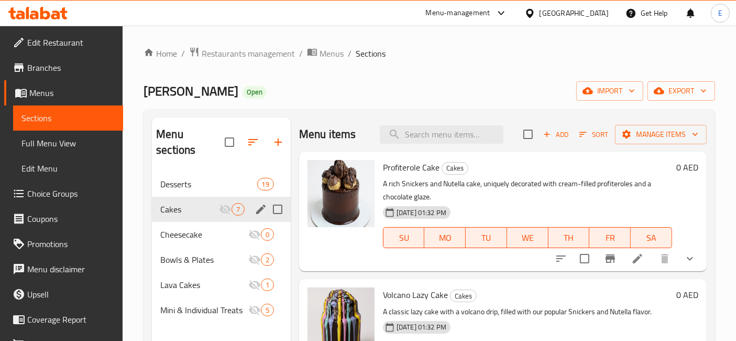
click at [214, 203] on span "Cakes" at bounding box center [189, 209] width 59 height 13
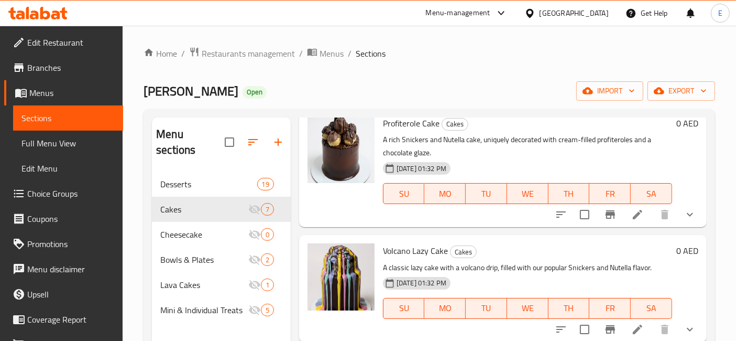
scroll to position [43, 0]
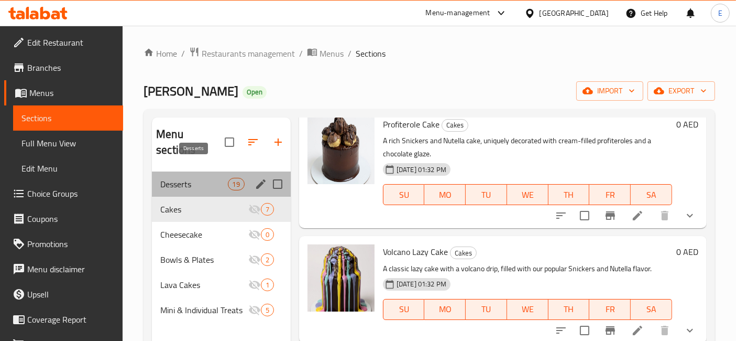
click at [205, 178] on span "Desserts" at bounding box center [193, 184] width 67 height 13
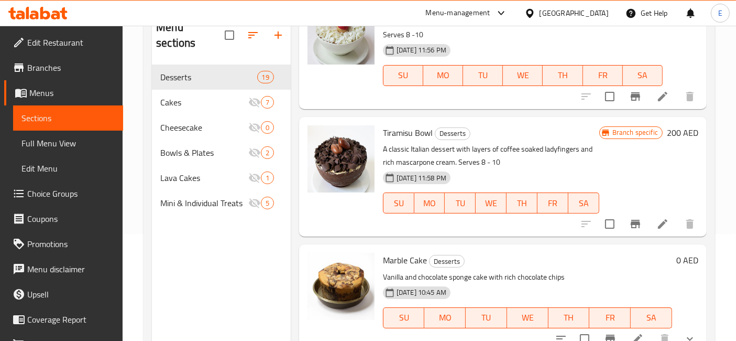
scroll to position [109, 0]
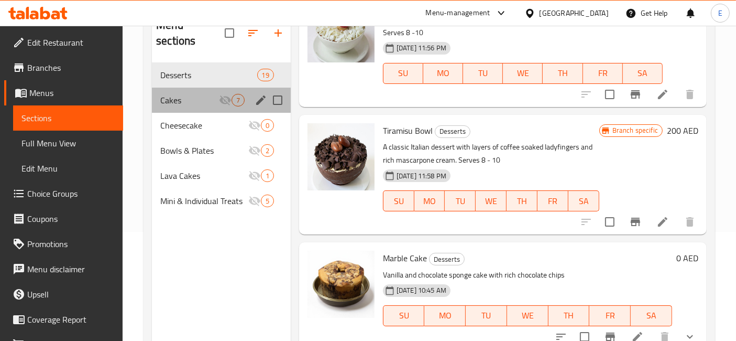
click at [167, 95] on div "Cakes 7" at bounding box center [221, 100] width 139 height 25
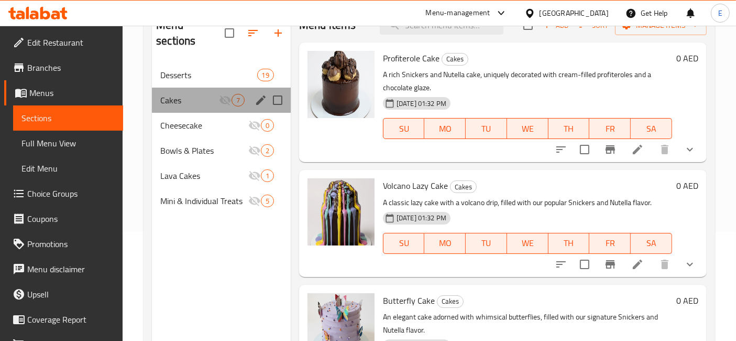
click at [205, 94] on span "Cakes" at bounding box center [189, 100] width 59 height 13
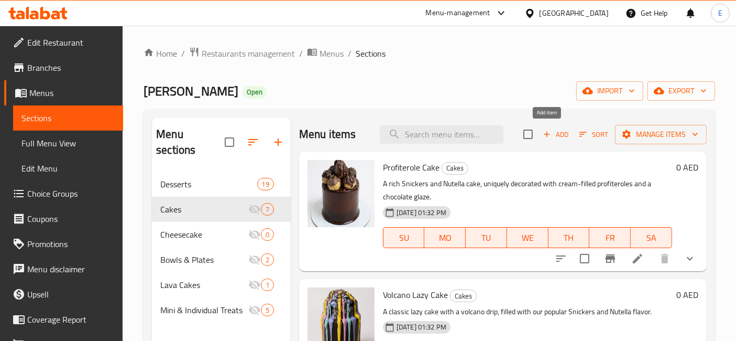
click at [546, 131] on span "Add" at bounding box center [556, 134] width 28 height 12
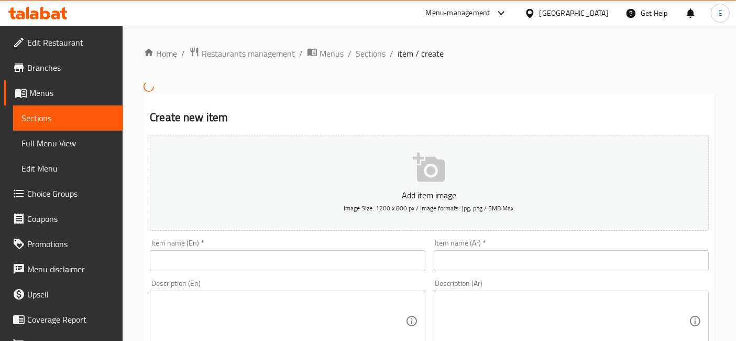
click at [252, 254] on div "Item name (En)   * Item name (En) *" at bounding box center [287, 255] width 275 height 32
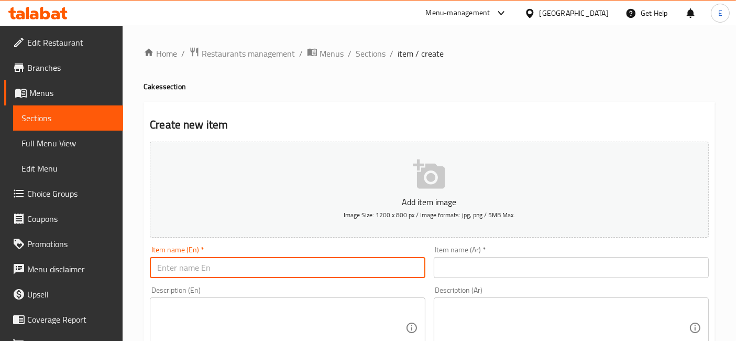
click at [215, 258] on input "text" at bounding box center [287, 267] width 275 height 21
paste input "Butterfly Cake"
type input "Butterfly Cake"
click at [224, 309] on textarea at bounding box center [281, 328] width 248 height 50
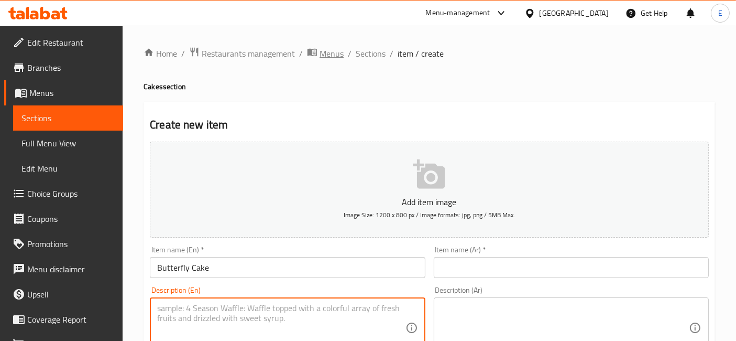
click at [337, 56] on span "Menus" at bounding box center [332, 53] width 24 height 13
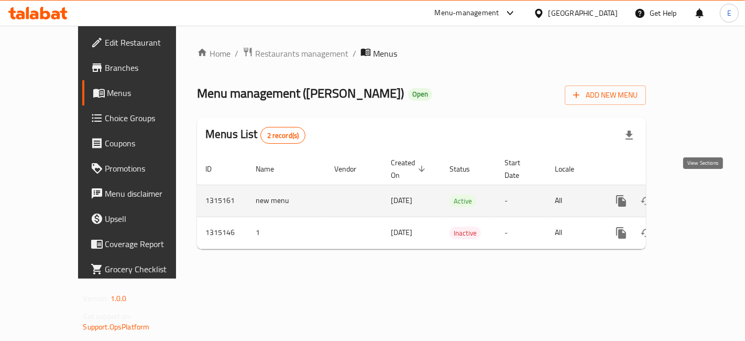
click at [703, 194] on icon "enhanced table" at bounding box center [697, 200] width 13 height 13
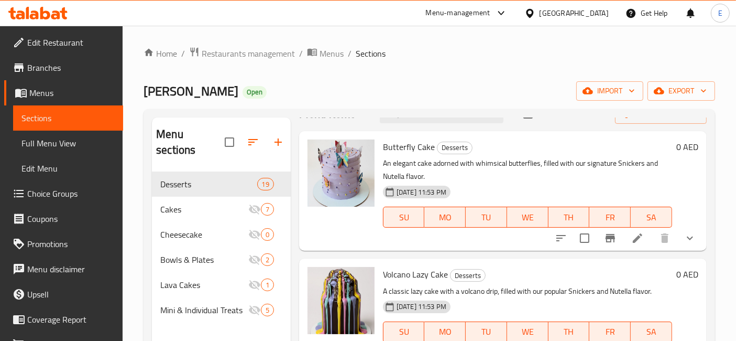
scroll to position [21, 0]
click at [394, 147] on span "Butterfly Cake" at bounding box center [409, 146] width 52 height 16
copy h6 "Butterfly Cake"
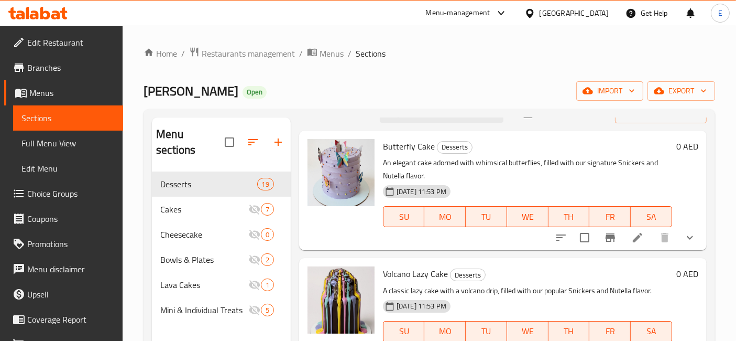
click at [409, 160] on p "An elegant cake adorned with whimsical butterflies, filled with our signature S…" at bounding box center [527, 169] width 289 height 26
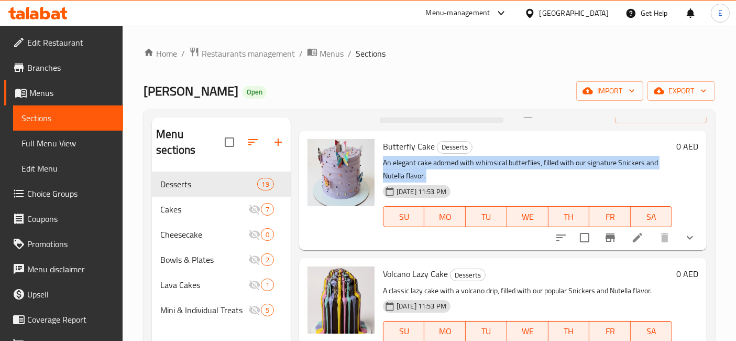
click at [409, 160] on p "An elegant cake adorned with whimsical butterflies, filled with our signature S…" at bounding box center [527, 169] width 289 height 26
copy div "An elegant cake adorned with whimsical butterflies, filled with our signature S…"
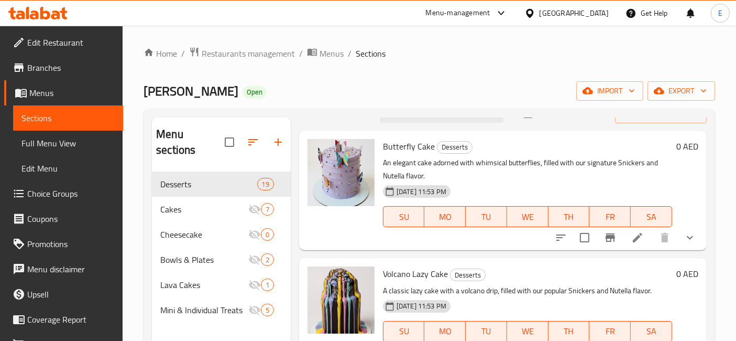
click at [374, 106] on div "Home / Restaurants management / Menus / Sections Arwa Cake Open import export M…" at bounding box center [430, 257] width 572 height 420
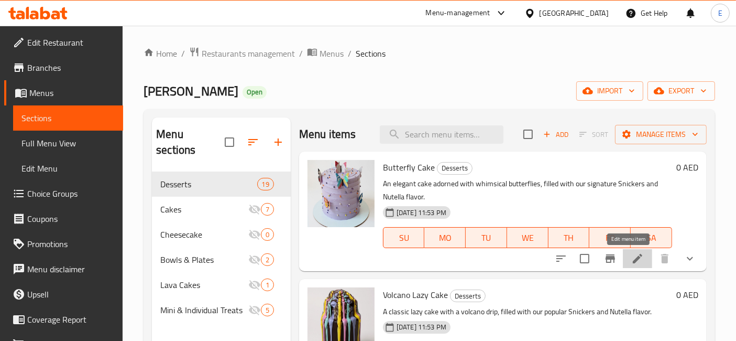
click at [634, 255] on icon at bounding box center [638, 258] width 13 height 13
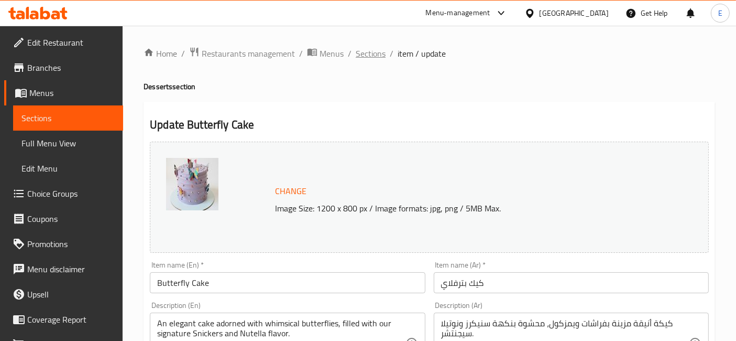
click at [365, 58] on span "Sections" at bounding box center [371, 53] width 30 height 13
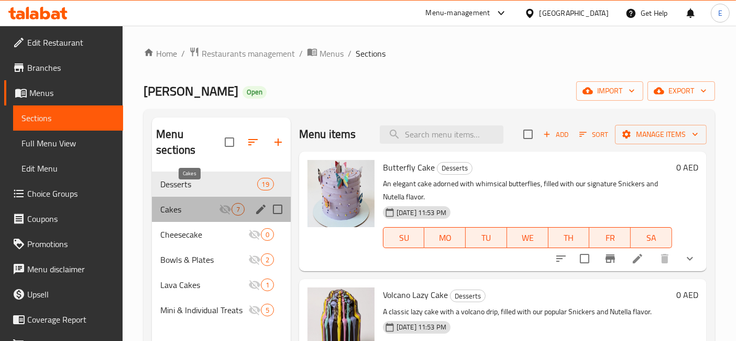
click at [215, 203] on span "Cakes" at bounding box center [189, 209] width 59 height 13
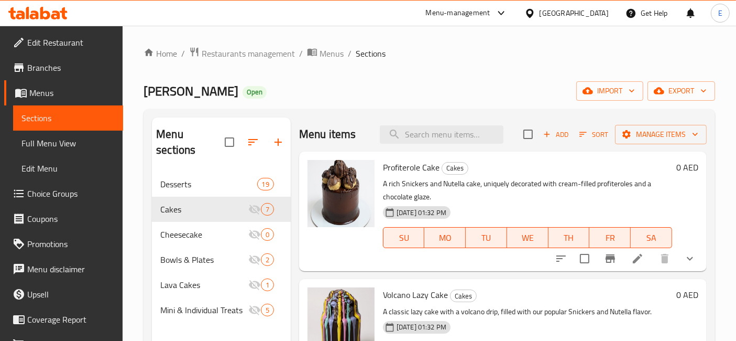
click at [572, 225] on div "SU MO TU WE TH FR SA" at bounding box center [528, 237] width 298 height 29
click at [548, 136] on span "Add" at bounding box center [556, 134] width 28 height 12
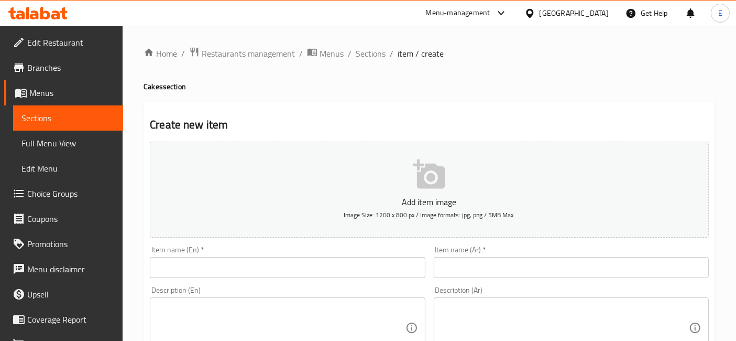
click at [306, 264] on input "text" at bounding box center [287, 267] width 275 height 21
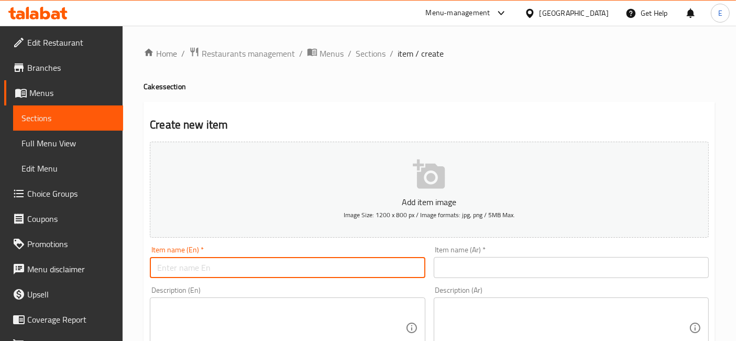
paste input "An elegant cake adorned with whimsical butterflies, filled with our signature S…"
type input "An elegant cake adorned with whimsical butterflies, filled with our signature S…"
click at [297, 317] on textarea at bounding box center [281, 328] width 248 height 50
paste textarea "An elegant cake adorned with whimsical butterflies, filled with our signature S…"
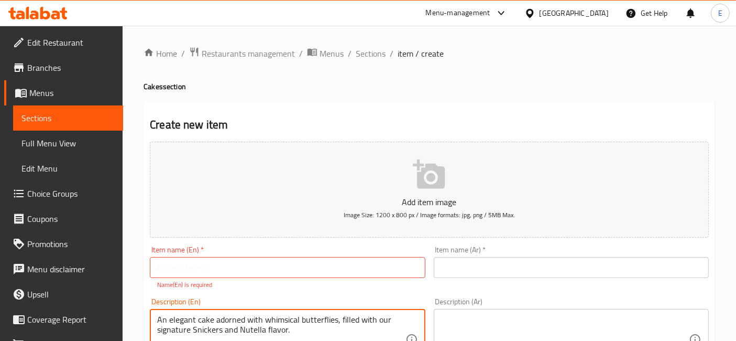
scroll to position [15, 0]
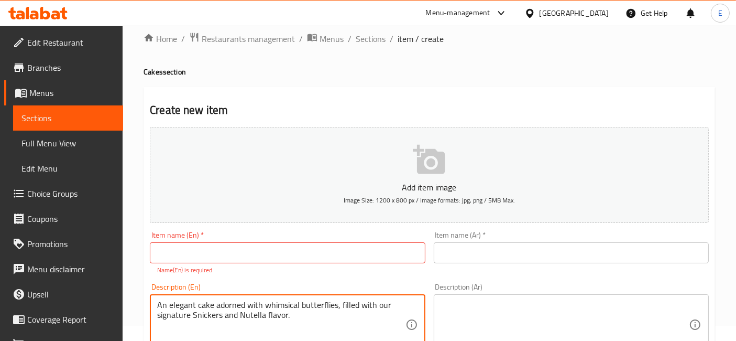
type textarea "An elegant cake adorned with whimsical butterflies, filled with our signature S…"
click at [295, 258] on input "text" at bounding box center [287, 252] width 275 height 21
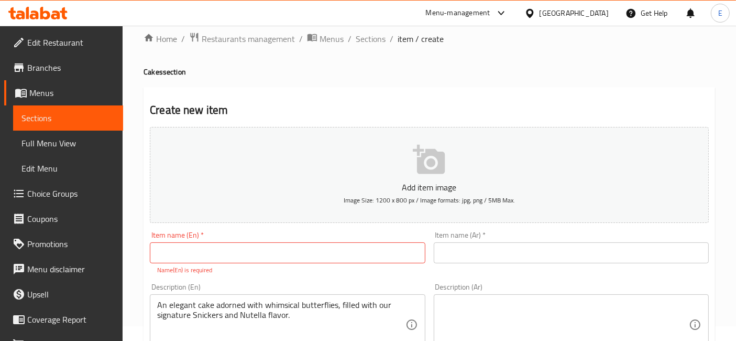
click at [327, 255] on input "text" at bounding box center [287, 252] width 275 height 21
paste input "Butterfly Cake"
type input "Butterfly Cake"
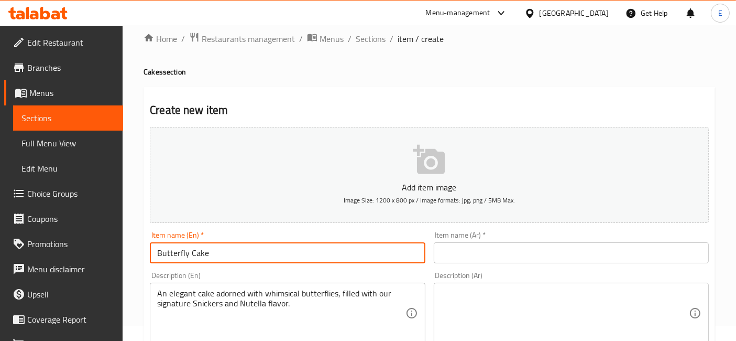
click at [263, 284] on div "An elegant cake adorned with whimsical butterflies, filled with our signature S…" at bounding box center [287, 313] width 275 height 61
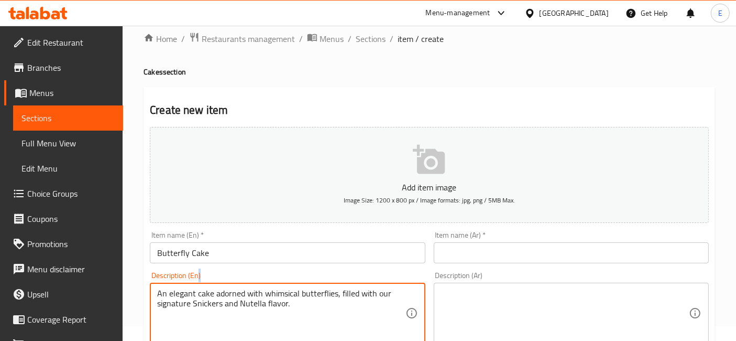
click at [263, 284] on div "An elegant cake adorned with whimsical butterflies, filled with our signature S…" at bounding box center [287, 313] width 275 height 61
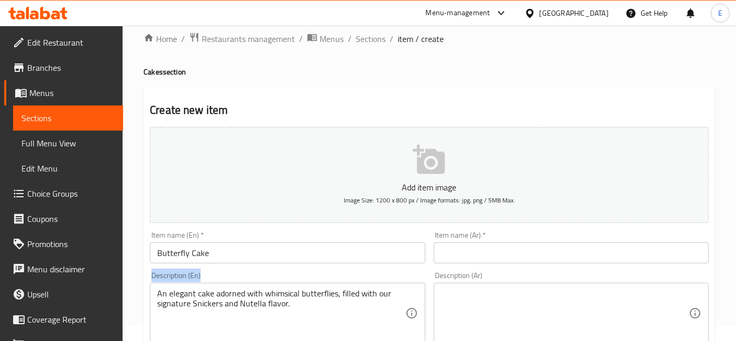
click at [263, 284] on div "An elegant cake adorned with whimsical butterflies, filled with our signature S…" at bounding box center [287, 313] width 275 height 61
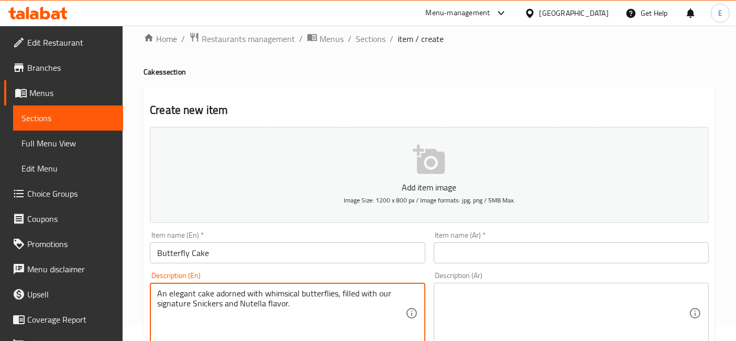
click at [263, 289] on textarea "An elegant cake adorned with whimsical butterflies, filled with our signature S…" at bounding box center [281, 313] width 248 height 50
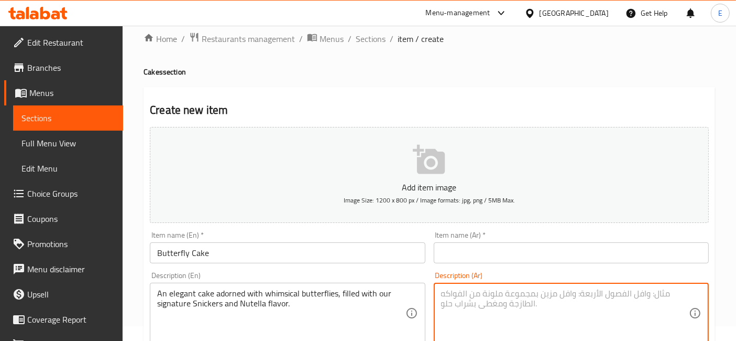
click at [500, 308] on textarea at bounding box center [565, 313] width 248 height 50
paste textarea "كيك أنيق مزين بفراشات خيالية، ومحشو بنكهاتنا المميزة سنكرز ونوتيلا."
type textarea "كيك أنيق مزين بفراشات خيالية، ومحشو بنكهاتنا المميزة سنكرز ونوتيلا."
click at [449, 250] on input "text" at bounding box center [571, 252] width 275 height 21
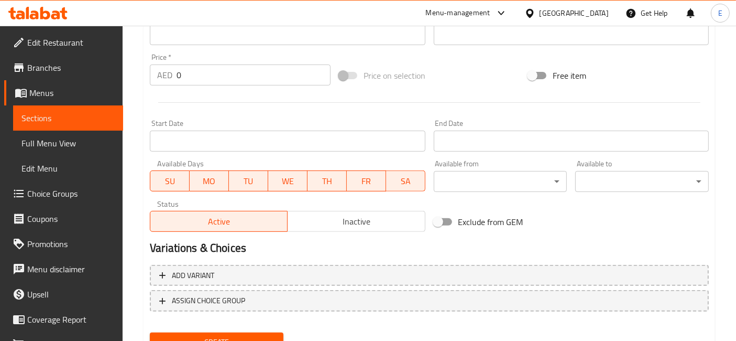
scroll to position [398, 0]
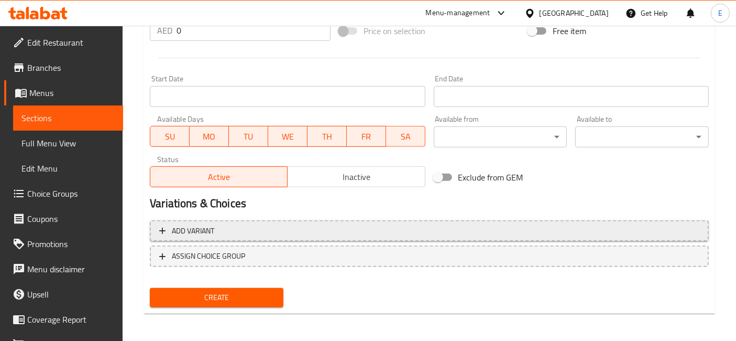
type input "[PERSON_NAME]"
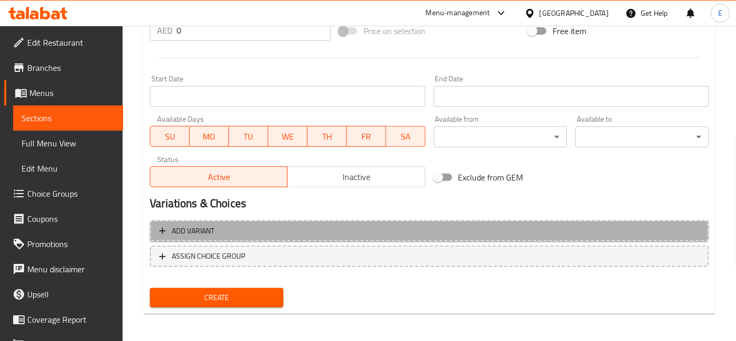
click at [215, 231] on span "Add variant" at bounding box center [429, 230] width 540 height 13
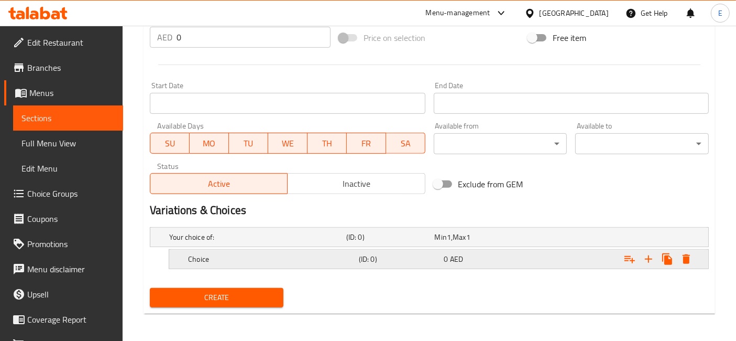
click at [453, 259] on span "AED" at bounding box center [456, 259] width 13 height 14
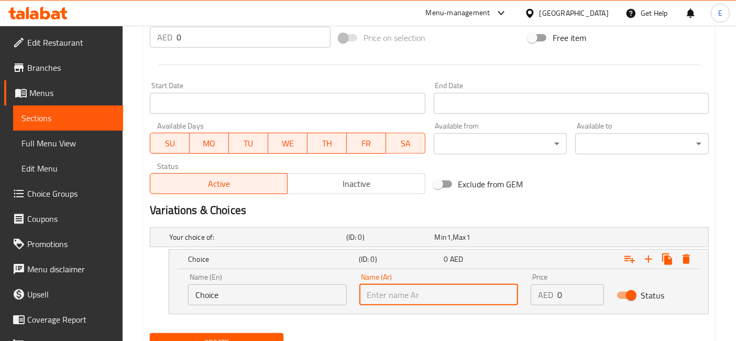
click at [365, 294] on input "text" at bounding box center [439, 294] width 159 height 21
type input "1"
type input "1 KG"
click at [579, 297] on input "0" at bounding box center [581, 294] width 46 height 21
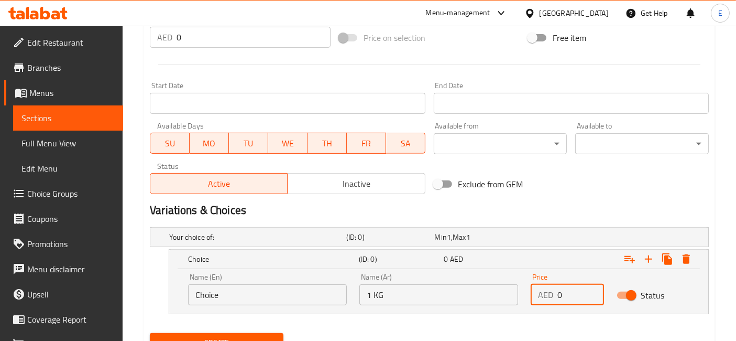
click at [579, 297] on input "0" at bounding box center [581, 294] width 46 height 21
paste input "14"
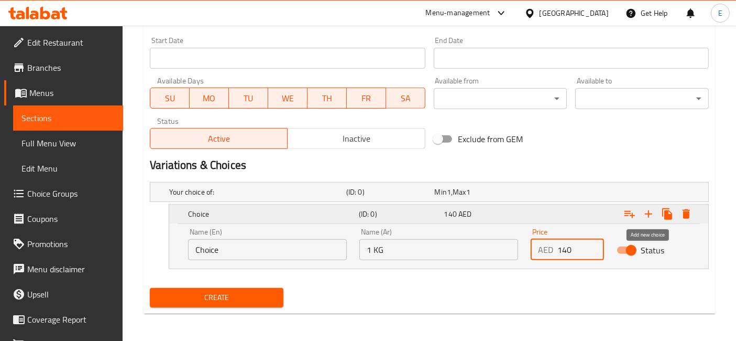
type input "140"
click at [647, 212] on icon "Expand" at bounding box center [648, 213] width 7 height 7
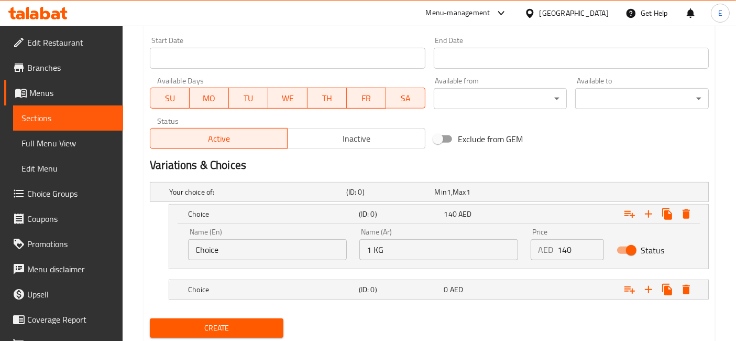
scroll to position [450, 0]
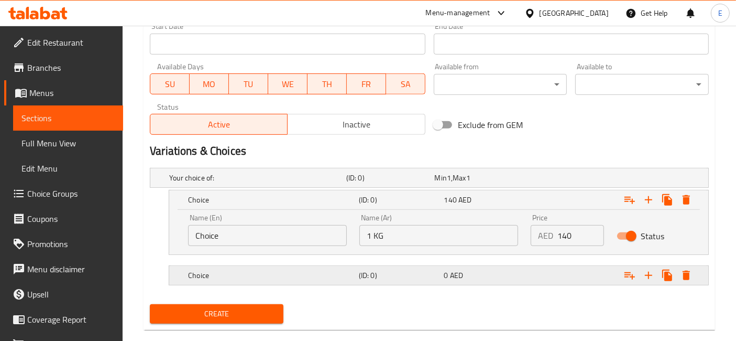
click at [335, 270] on h5 "Choice" at bounding box center [271, 275] width 167 height 10
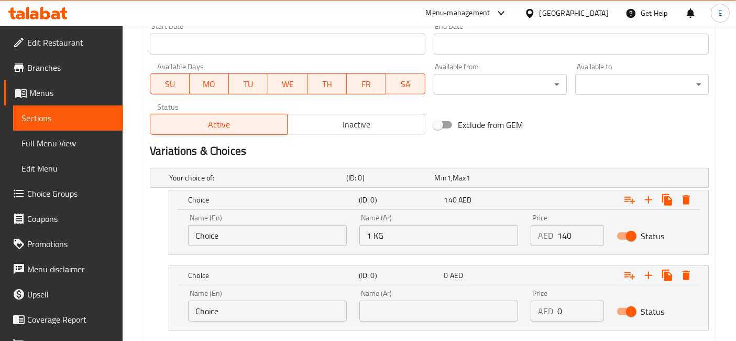
click at [388, 308] on input "text" at bounding box center [439, 310] width 159 height 21
type input "2 KG"
click at [559, 309] on input "0" at bounding box center [581, 310] width 46 height 21
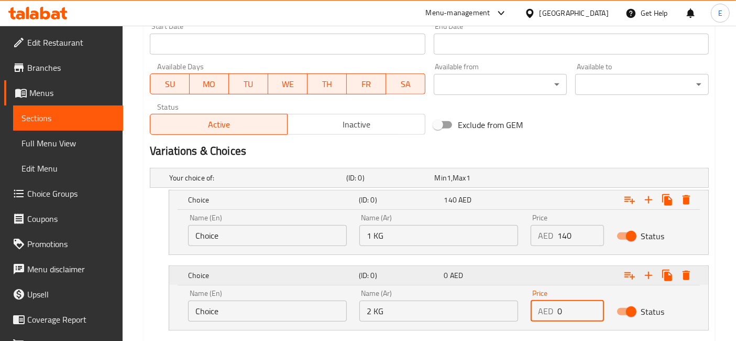
paste input "30"
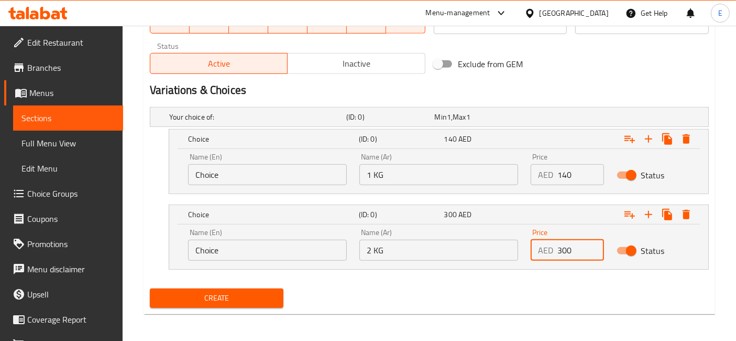
type input "300"
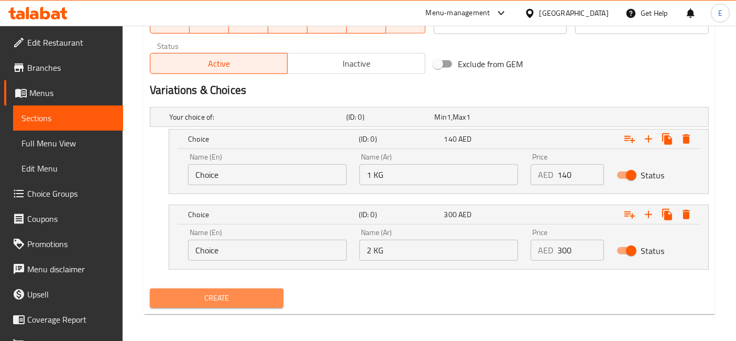
click at [262, 291] on span "Create" at bounding box center [216, 297] width 117 height 13
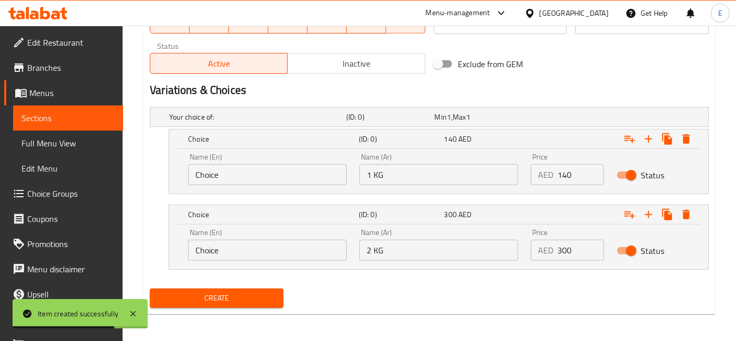
click at [262, 291] on span "Create" at bounding box center [216, 297] width 117 height 13
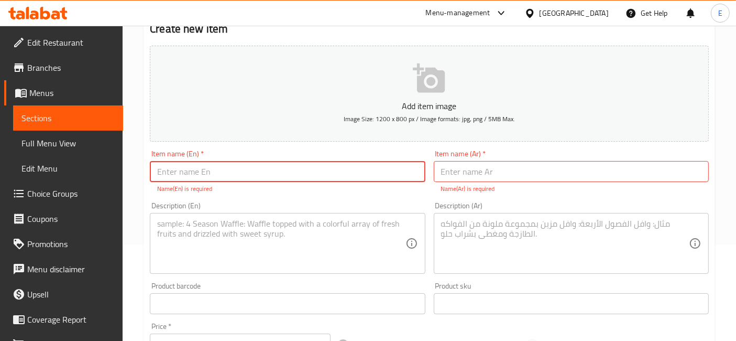
scroll to position [0, 0]
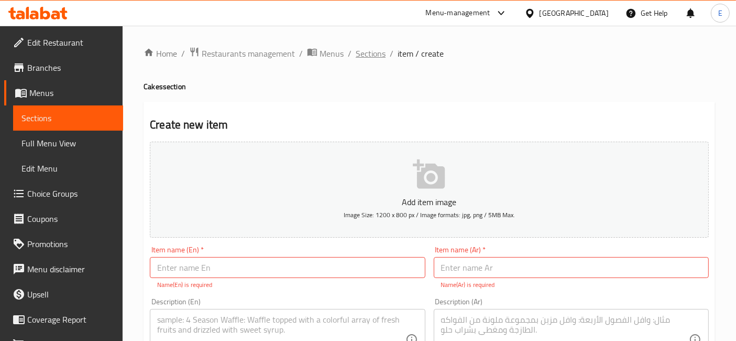
click at [370, 53] on span "Sections" at bounding box center [371, 53] width 30 height 13
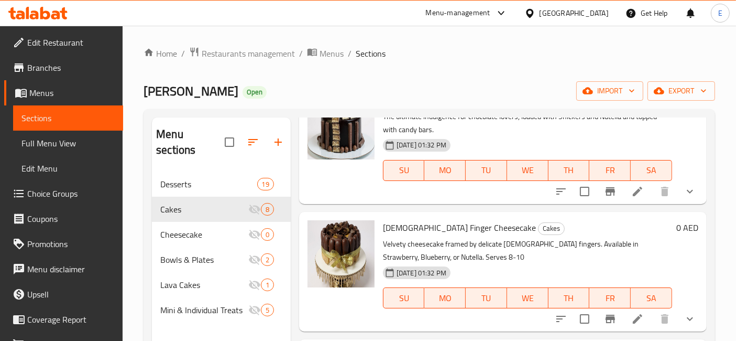
scroll to position [146, 0]
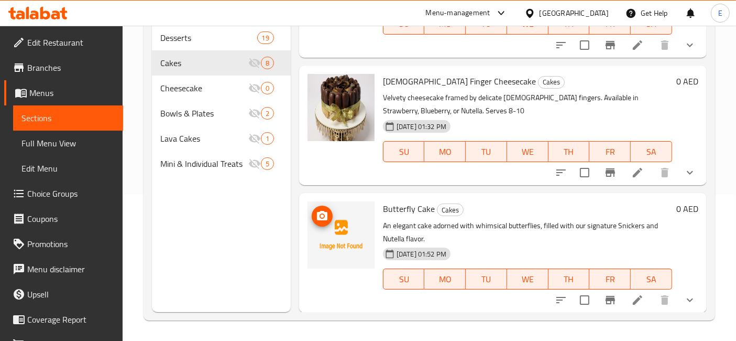
click at [321, 213] on icon "upload picture" at bounding box center [322, 216] width 13 height 13
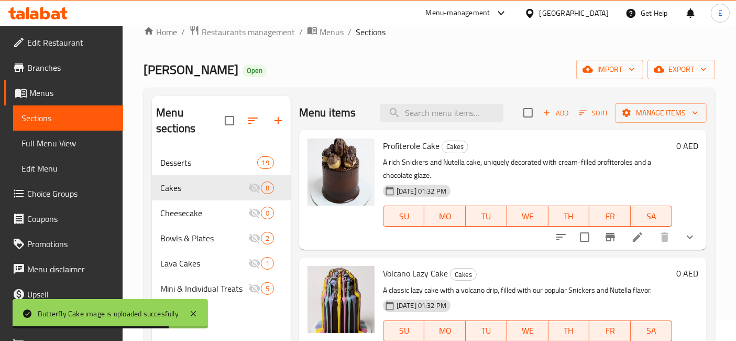
scroll to position [0, 0]
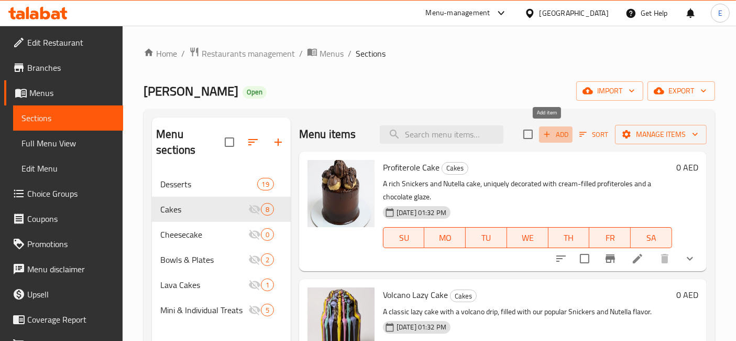
click at [557, 132] on span "Add" at bounding box center [556, 134] width 28 height 12
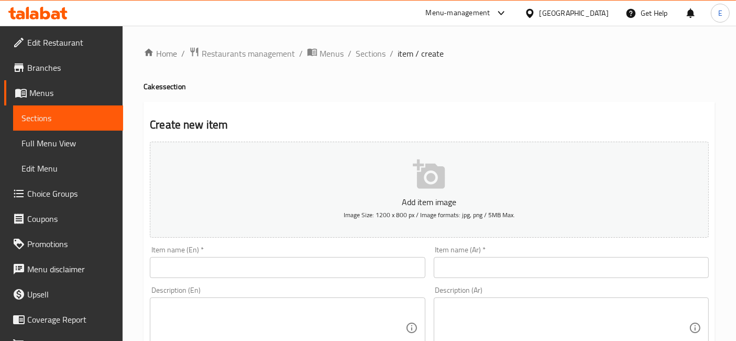
click at [286, 276] on input "text" at bounding box center [287, 267] width 275 height 21
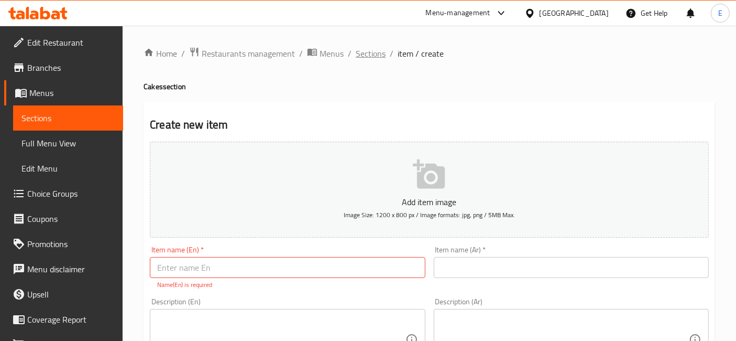
click at [365, 58] on span "Sections" at bounding box center [371, 53] width 30 height 13
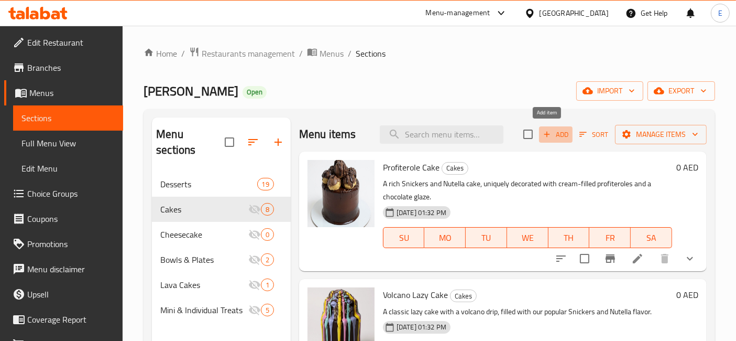
click at [553, 136] on span "Add" at bounding box center [556, 134] width 28 height 12
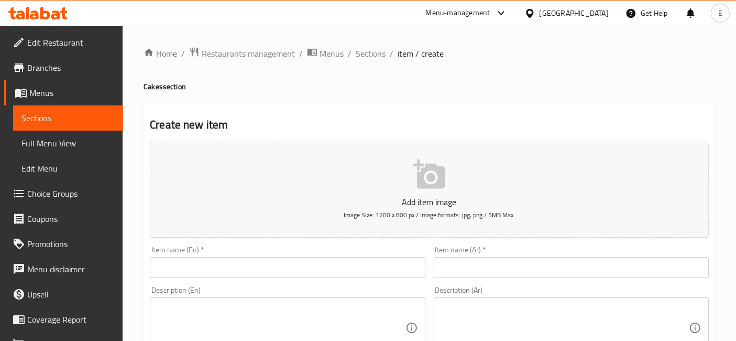
click at [289, 267] on input "text" at bounding box center [287, 267] width 275 height 21
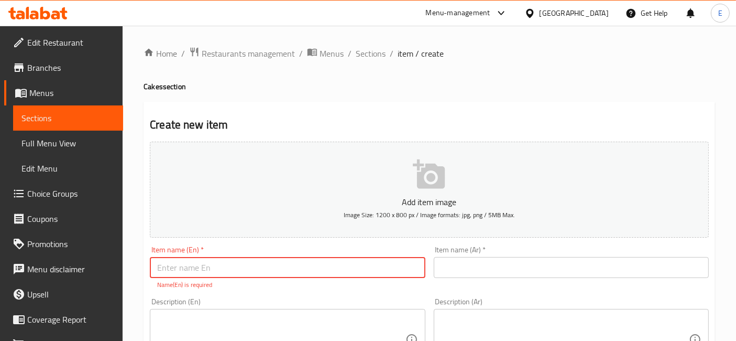
paste input "Butterfly Cake"
type input "Butterfly Cake"
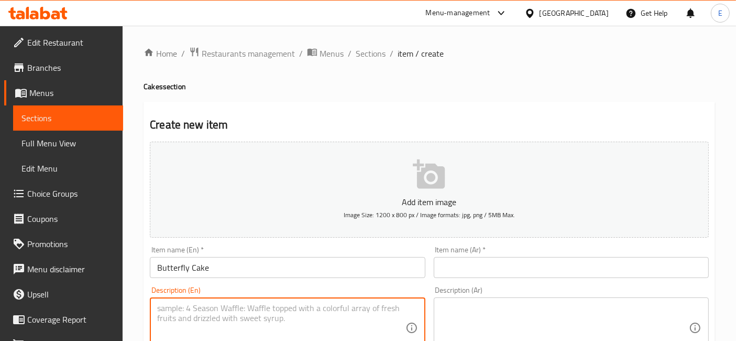
click at [334, 316] on textarea at bounding box center [281, 328] width 248 height 50
paste textarea "An elegant cake adorned with whimsical butterflies, filled with our signature S…"
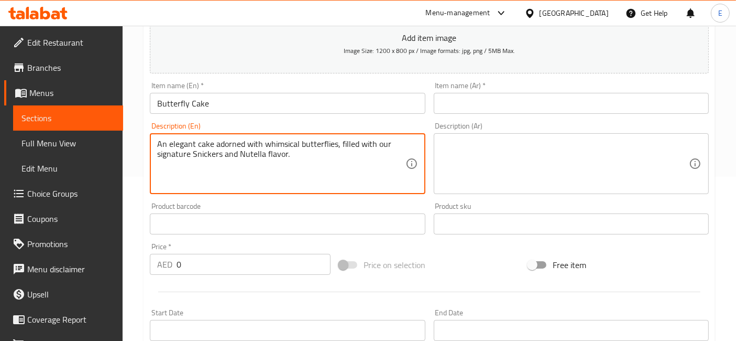
scroll to position [164, 0]
type textarea "An elegant cake adorned with whimsical butterflies, filled with our signature S…"
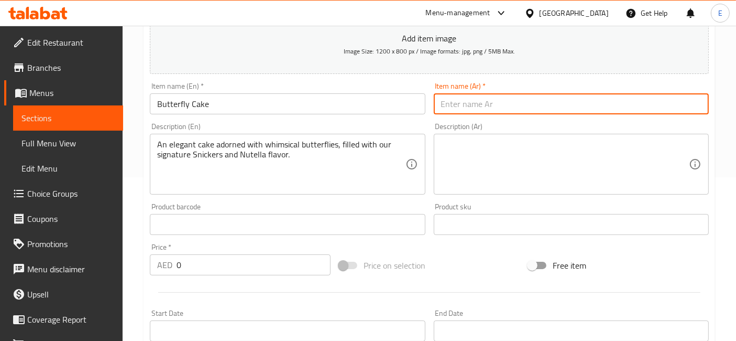
click at [453, 101] on input "text" at bounding box center [571, 103] width 275 height 21
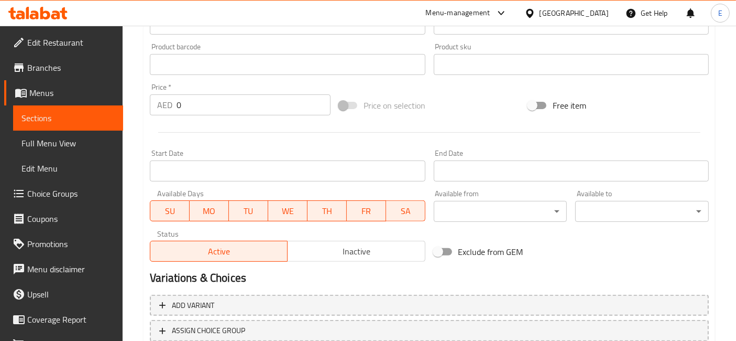
scroll to position [398, 0]
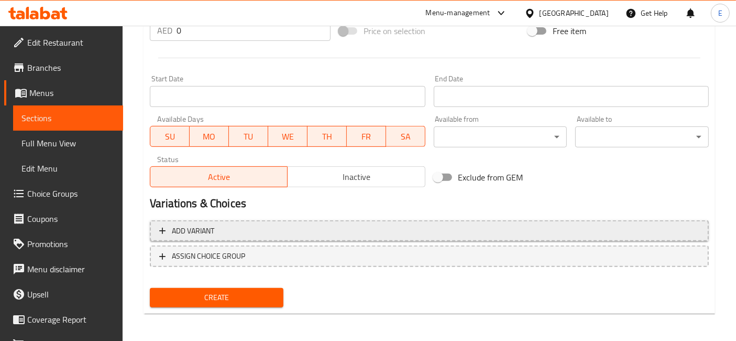
click at [299, 239] on button "Add variant" at bounding box center [429, 230] width 559 height 21
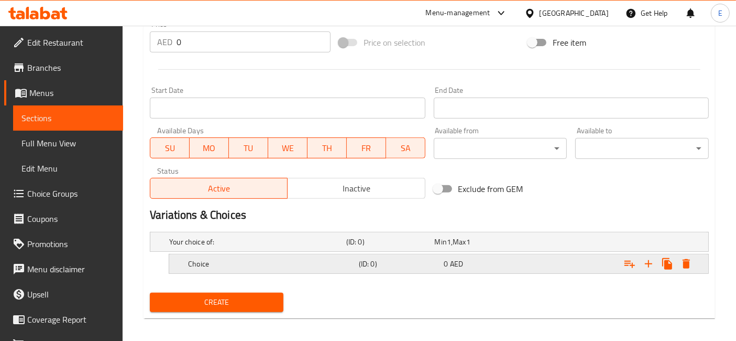
click at [428, 262] on h5 "(ID: 0)" at bounding box center [399, 263] width 81 height 10
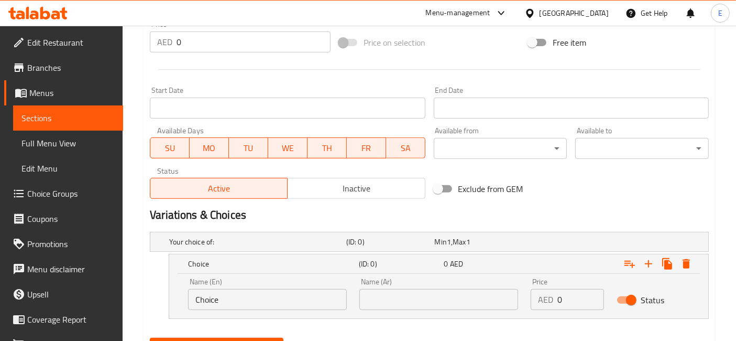
click at [444, 300] on input "text" at bounding box center [439, 299] width 159 height 21
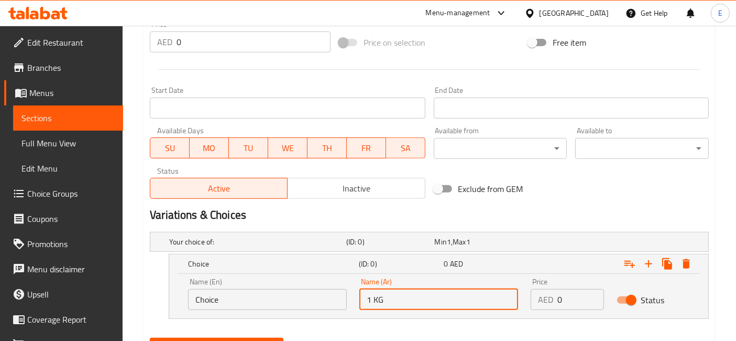
type input "1 KG"
click at [578, 301] on input "0" at bounding box center [581, 299] width 46 height 21
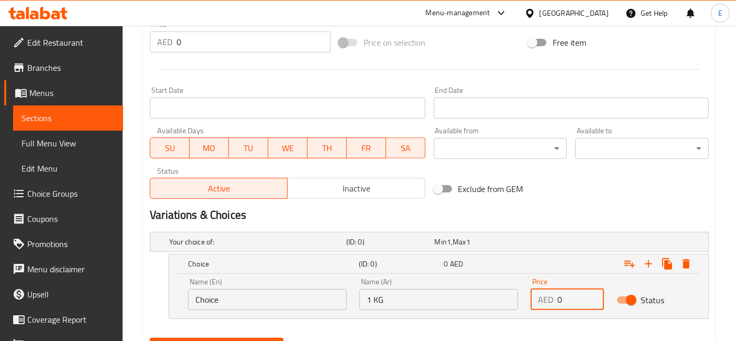
click at [578, 301] on input "0" at bounding box center [581, 299] width 46 height 21
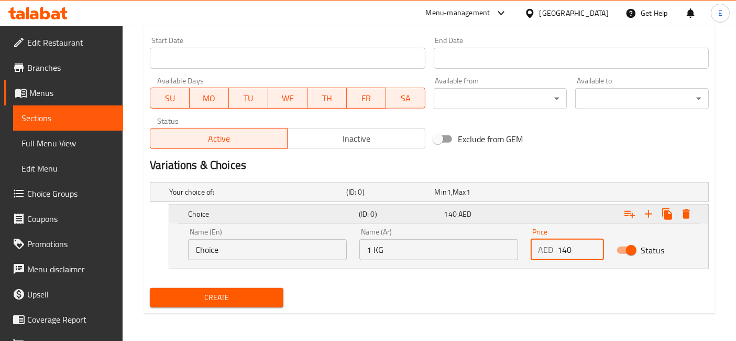
type input "140"
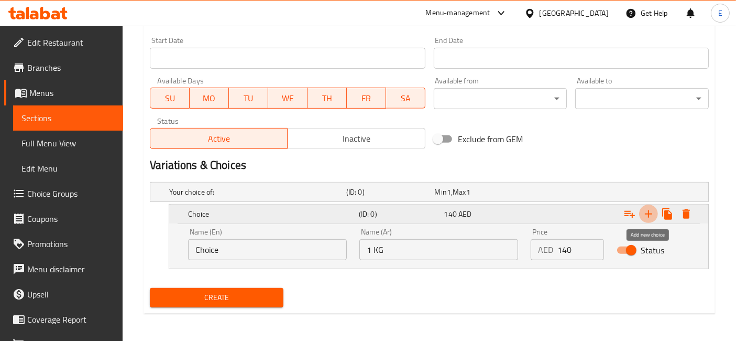
click at [648, 213] on icon "Expand" at bounding box center [649, 214] width 13 height 13
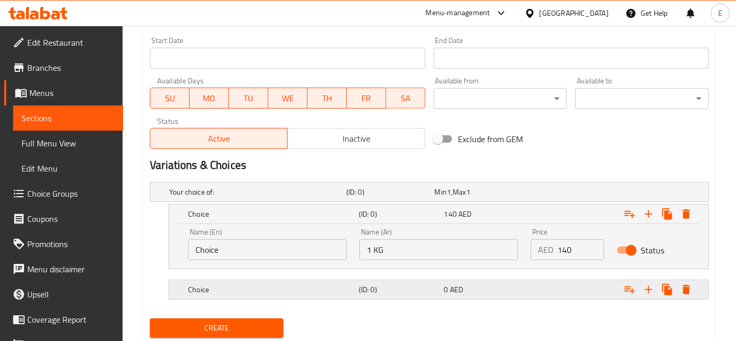
click at [376, 286] on h5 "(ID: 0)" at bounding box center [399, 289] width 81 height 10
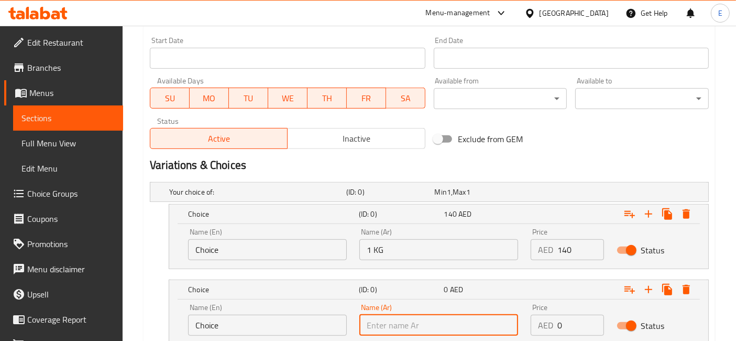
click at [449, 326] on input "text" at bounding box center [439, 325] width 159 height 21
type input "2 KG"
click at [558, 321] on input "0" at bounding box center [581, 325] width 46 height 21
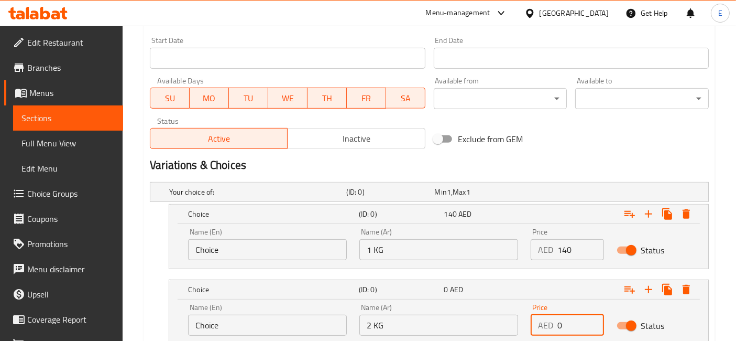
click at [558, 321] on input "0" at bounding box center [581, 325] width 46 height 21
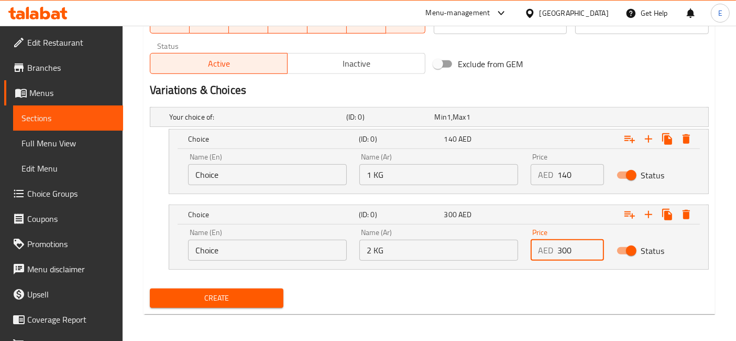
type input "300"
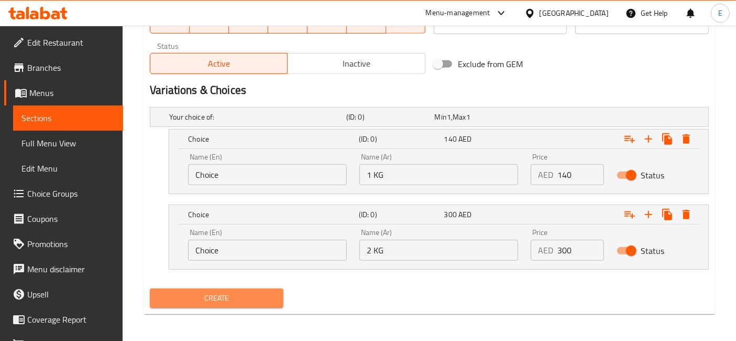
click at [222, 294] on span "Create" at bounding box center [216, 297] width 117 height 13
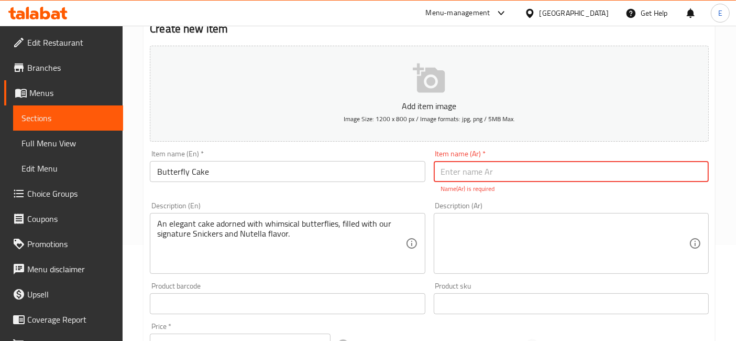
click at [519, 242] on textarea at bounding box center [565, 244] width 248 height 50
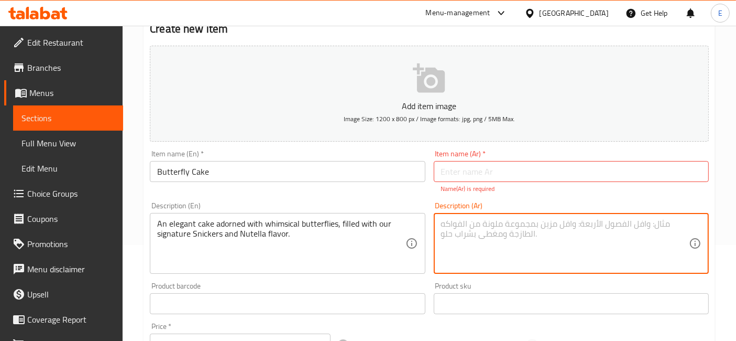
paste textarea "كيك أنيق مزين بفراشات خيالية، ومحشو بنكهاتنا المميزة سنكرز ونوتيلا."
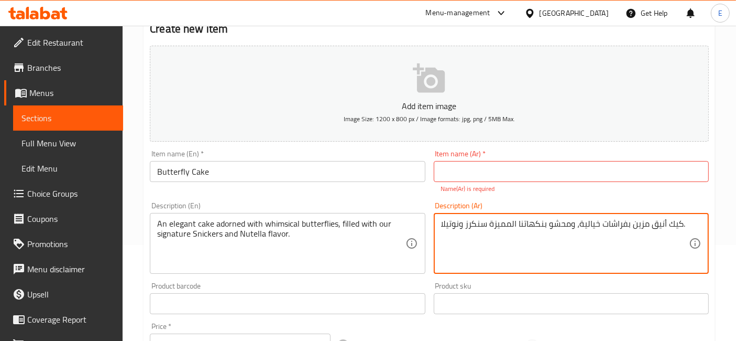
type textarea "كيك أنيق مزين بفراشات خيالية، ومحشو بنكهاتنا المميزة سنكرز ونوتيلا."
click at [482, 177] on input "text" at bounding box center [571, 171] width 275 height 21
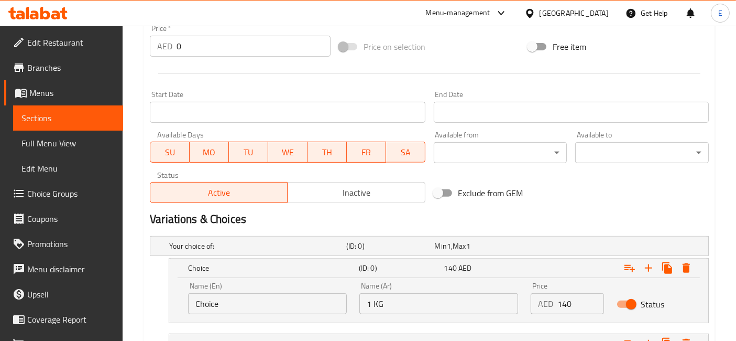
scroll to position [511, 0]
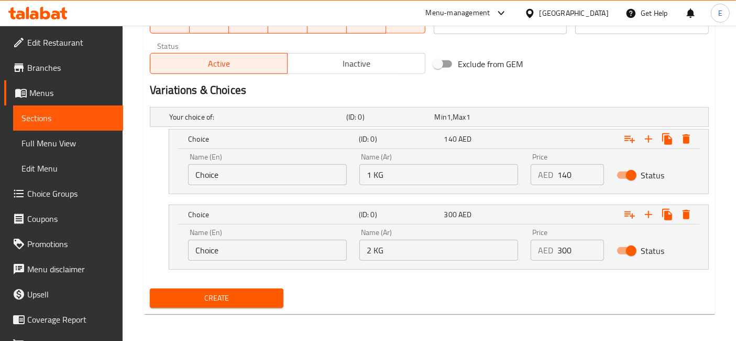
type input "[PERSON_NAME]"
click at [239, 298] on span "Create" at bounding box center [216, 297] width 117 height 13
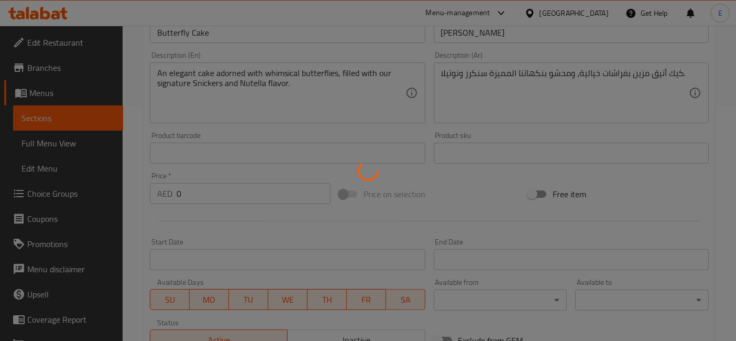
scroll to position [0, 0]
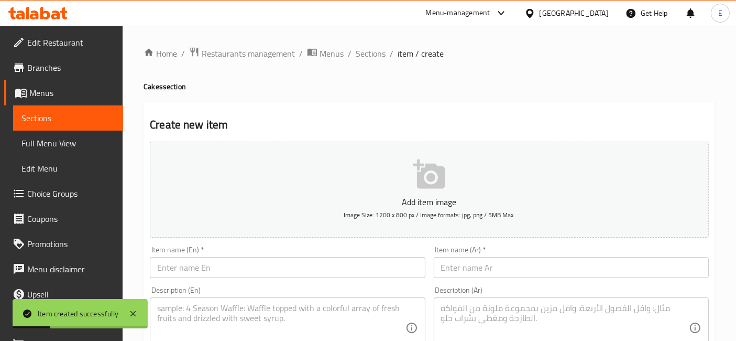
click at [348, 51] on li "/" at bounding box center [350, 53] width 4 height 13
click at [359, 51] on span "Sections" at bounding box center [371, 53] width 30 height 13
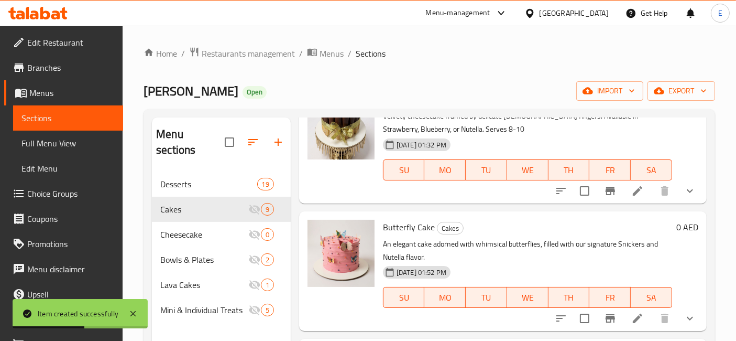
scroll to position [146, 0]
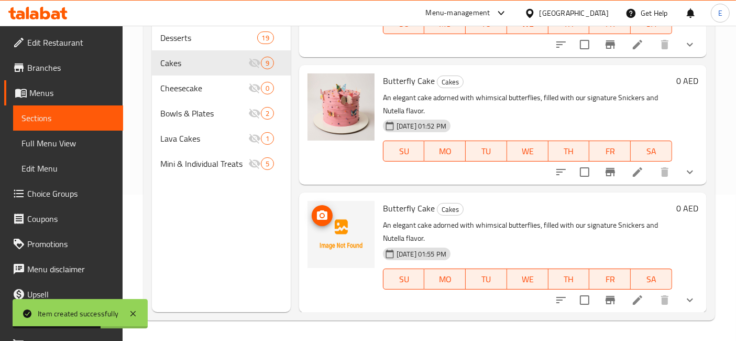
click at [319, 217] on icon "upload picture" at bounding box center [322, 214] width 10 height 9
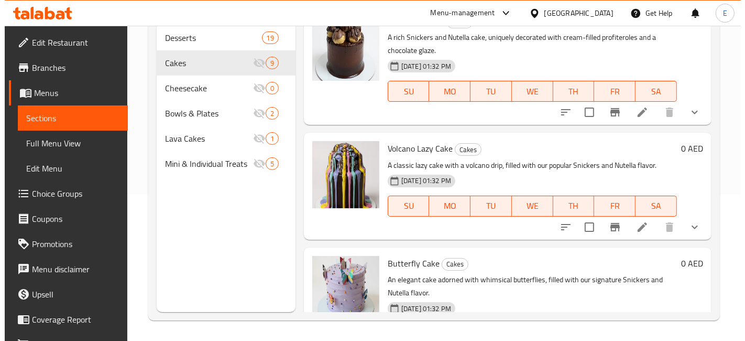
scroll to position [0, 0]
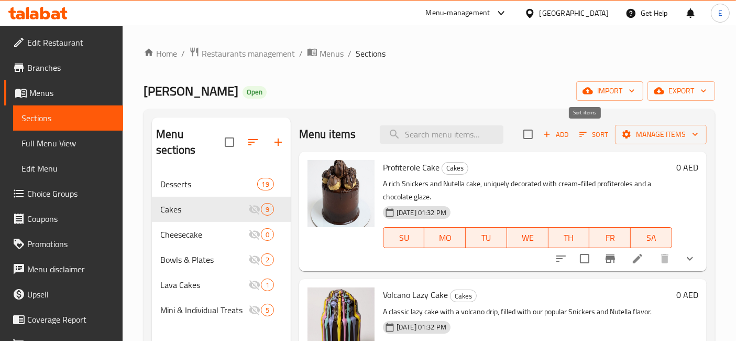
click at [579, 134] on icon "button" at bounding box center [583, 133] width 9 height 9
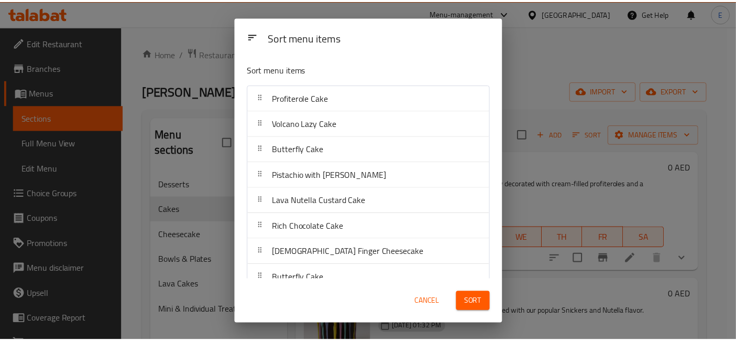
scroll to position [39, 0]
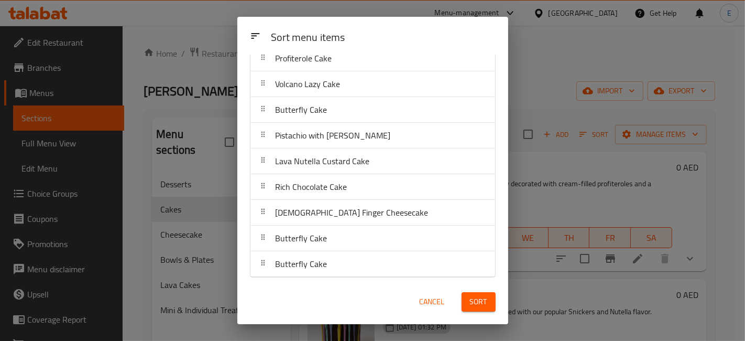
click at [433, 301] on span "Cancel" at bounding box center [432, 301] width 25 height 13
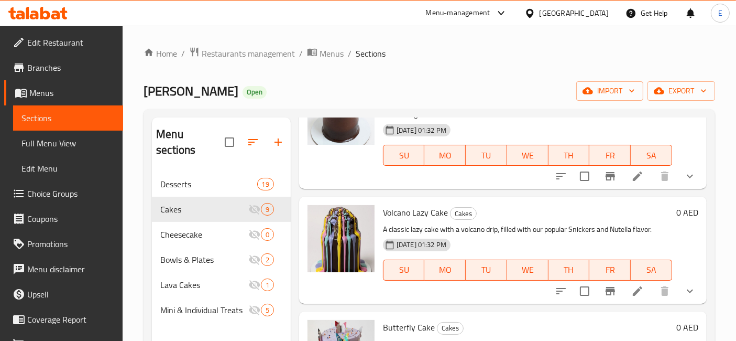
scroll to position [0, 0]
